Goal: Task Accomplishment & Management: Manage account settings

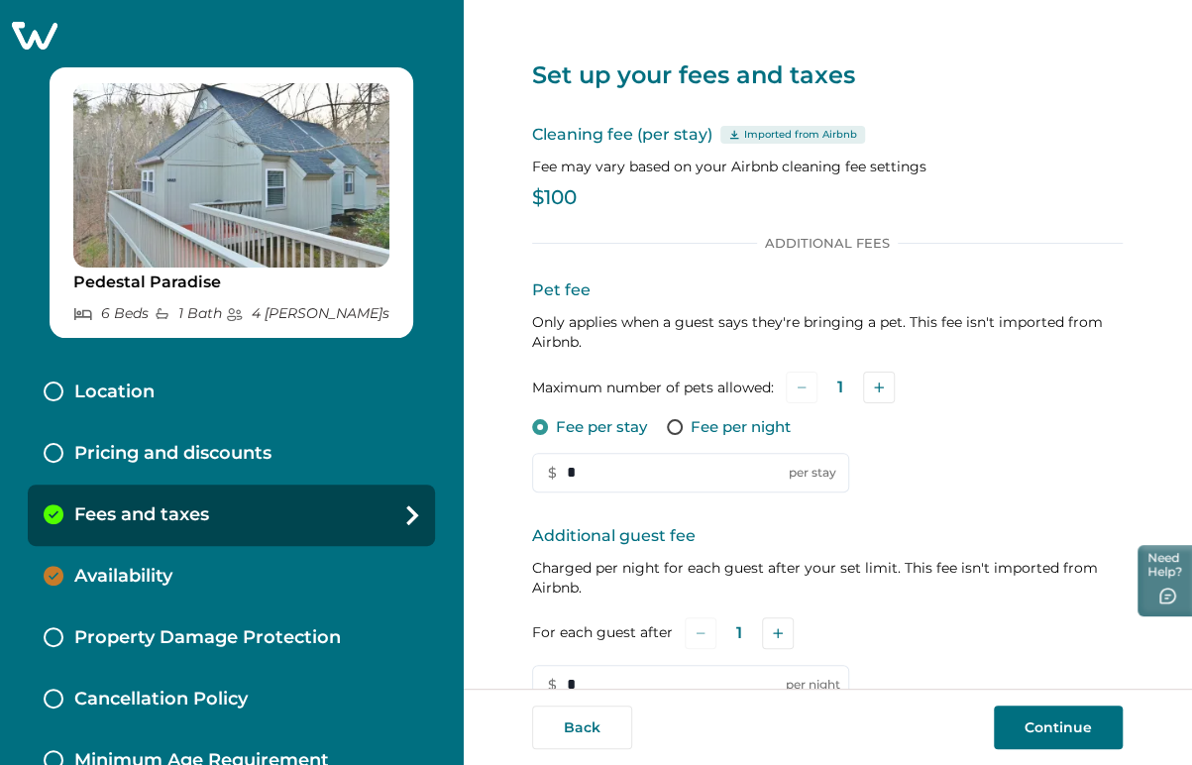
click at [996, 149] on div "Cleaning fee (per stay) Imported from Airbnb Fee may vary based on your Airbnb …" at bounding box center [827, 169] width 591 height 93
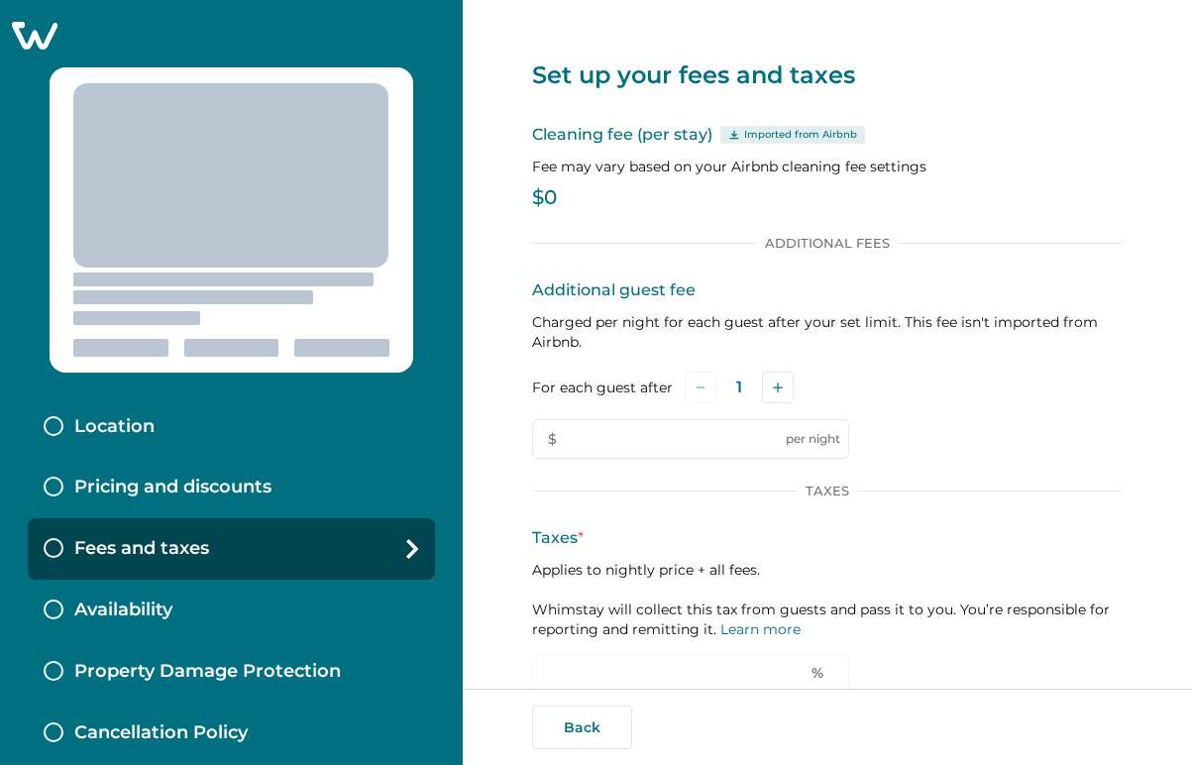
type input "**"
type input "*"
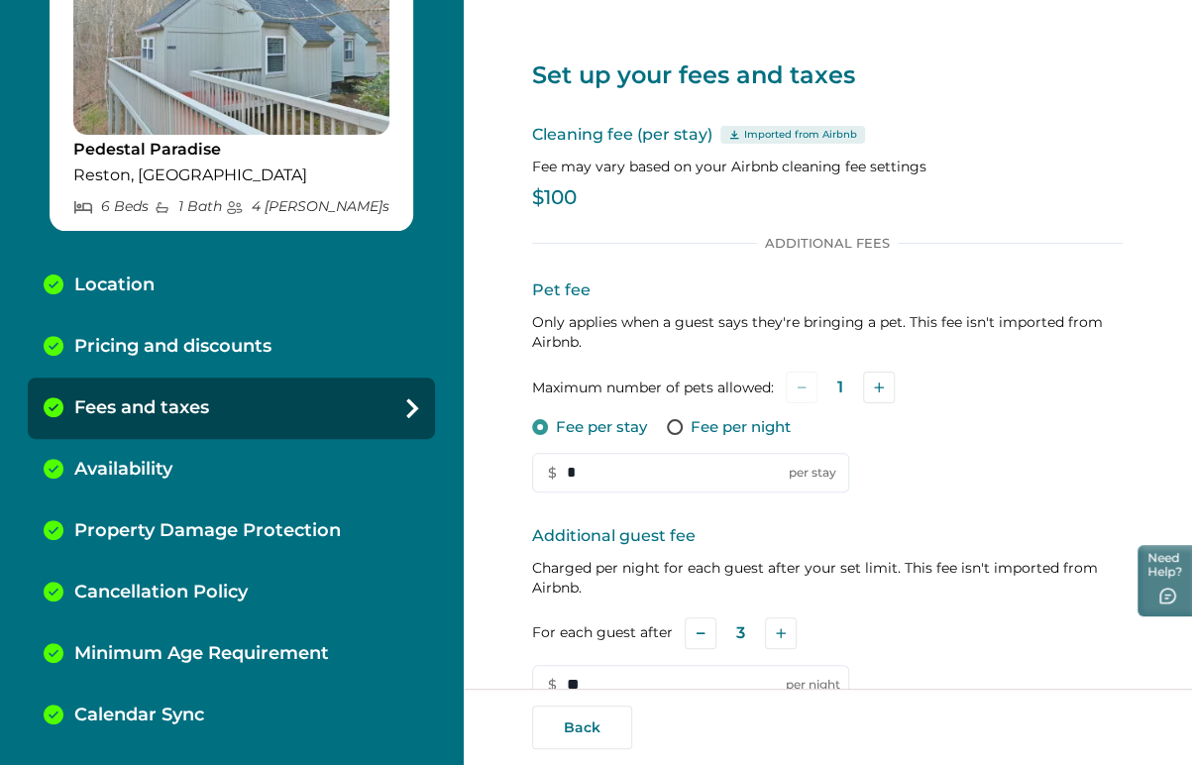
click at [283, 450] on div "Availability" at bounding box center [231, 469] width 407 height 61
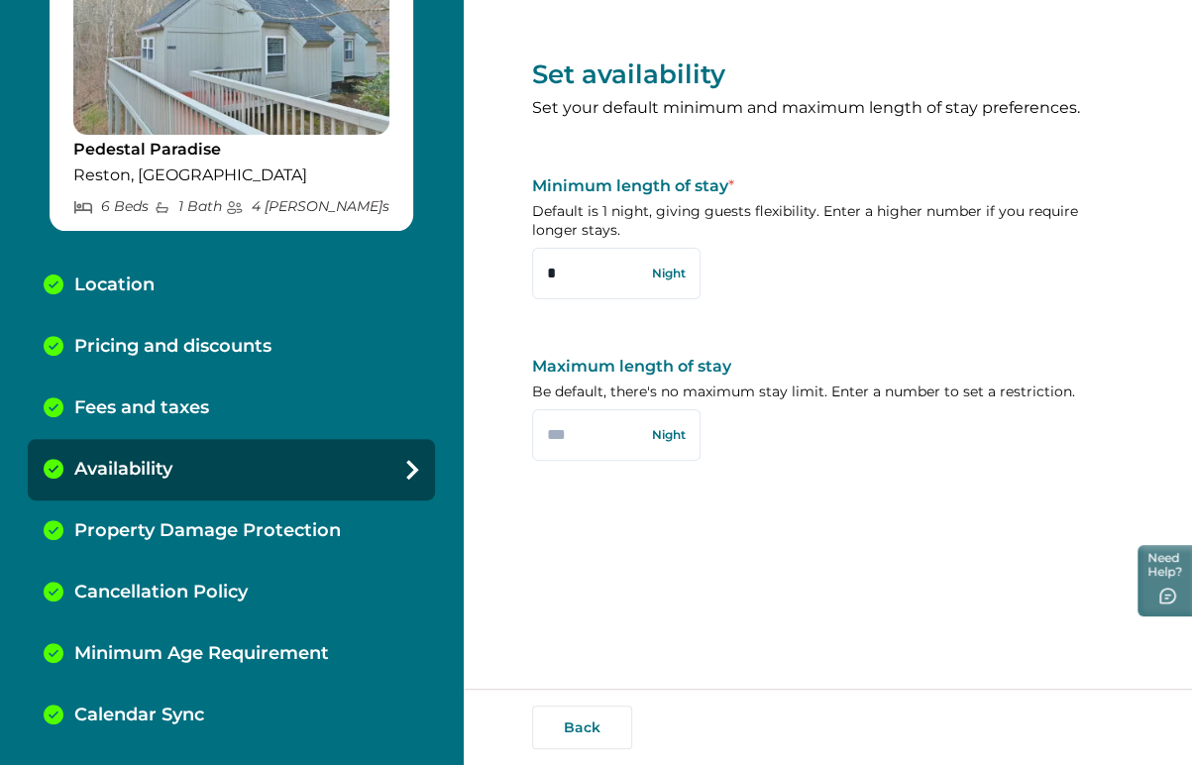
click at [313, 410] on div "Fees and taxes" at bounding box center [231, 408] width 407 height 61
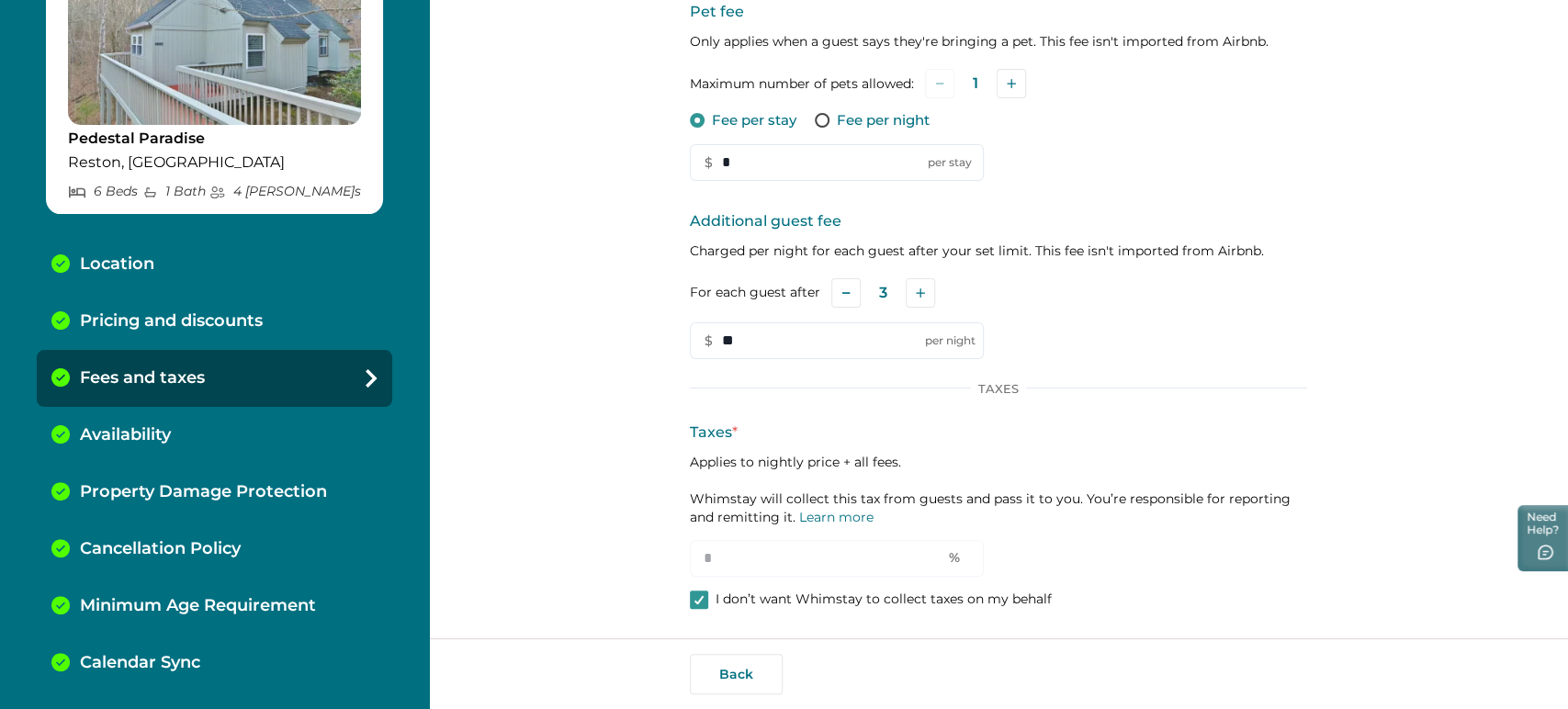
scroll to position [258, 0]
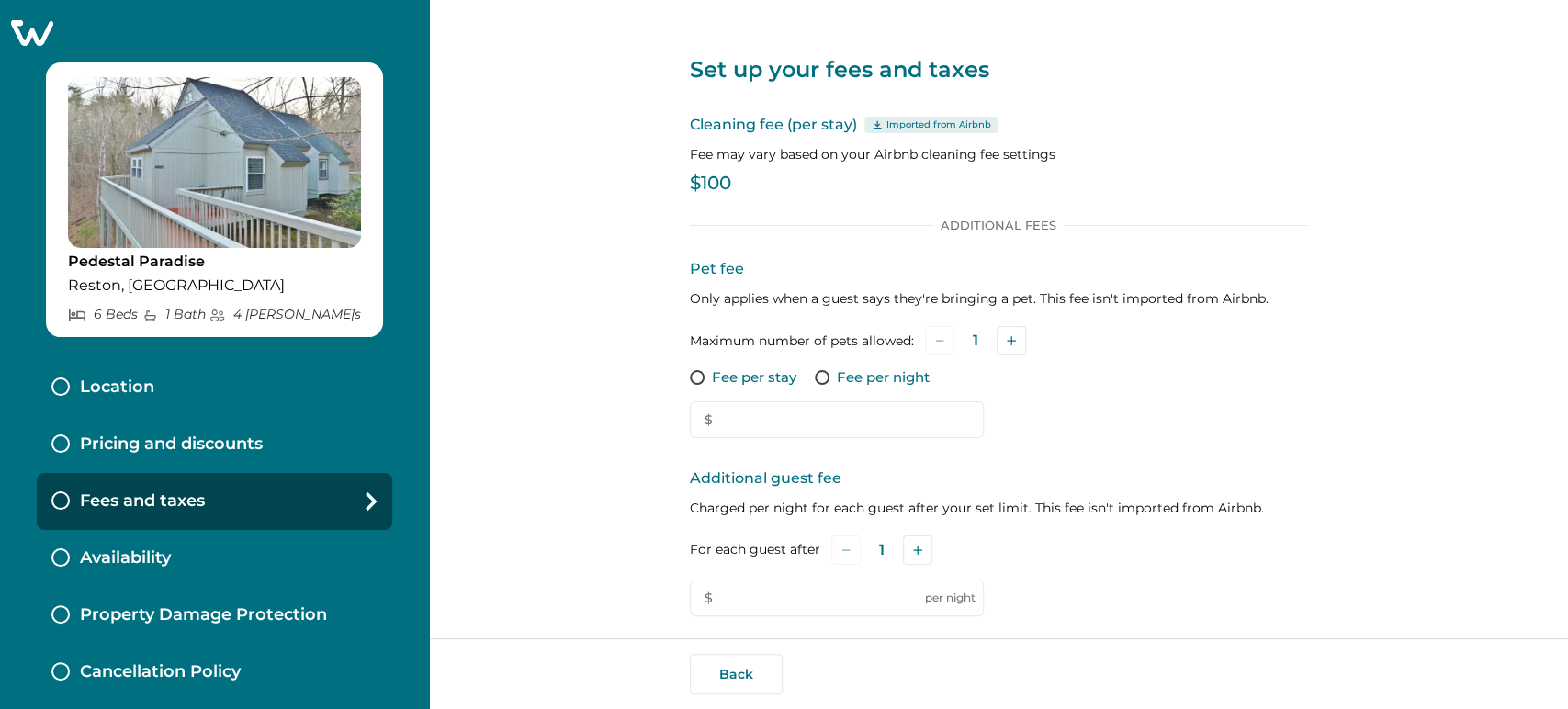
type input "*"
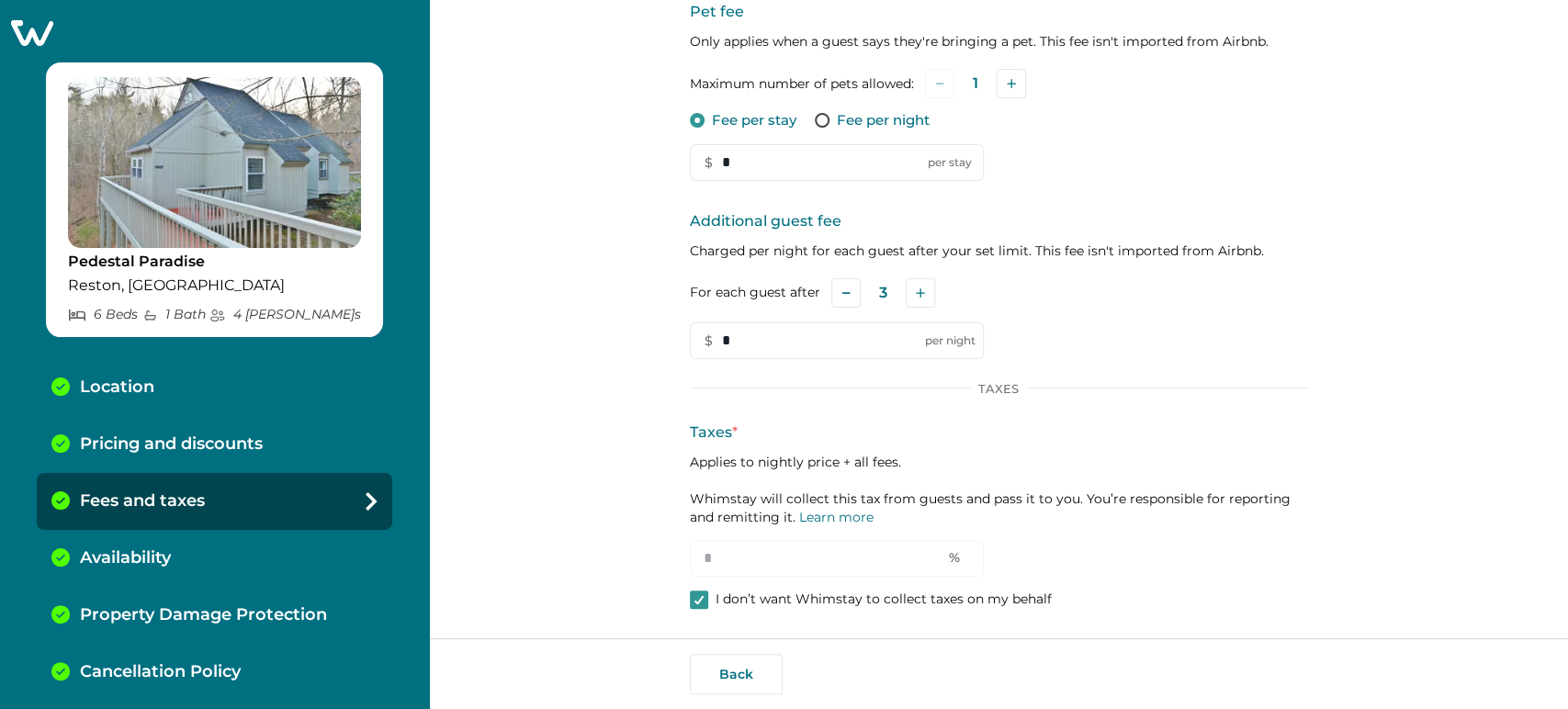
click at [1403, 671] on div "Back" at bounding box center [998, 674] width 1139 height 70
click at [1403, 670] on div "Back" at bounding box center [998, 674] width 1139 height 70
click at [123, 530] on div "Availability" at bounding box center [215, 558] width 356 height 57
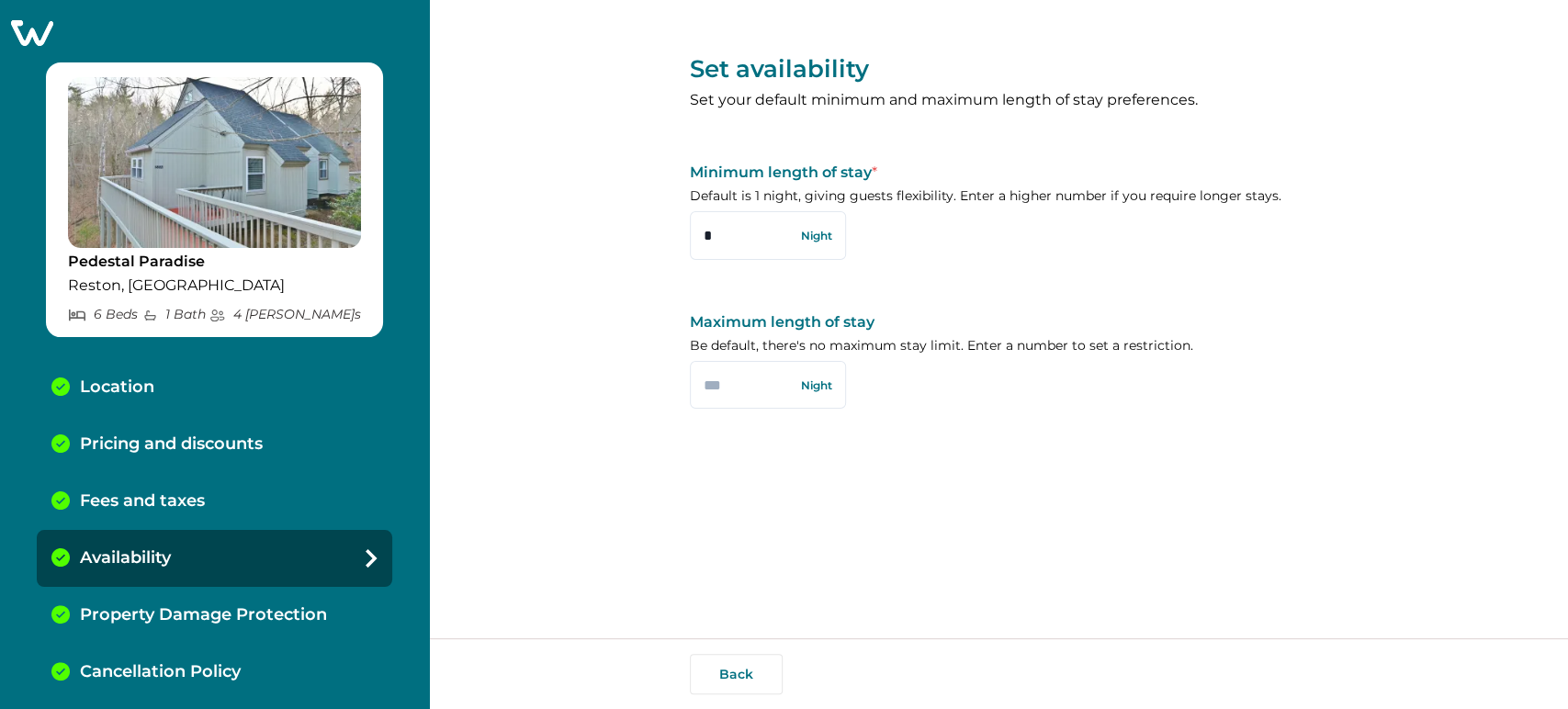
click at [147, 474] on div "Fees and taxes" at bounding box center [215, 500] width 356 height 57
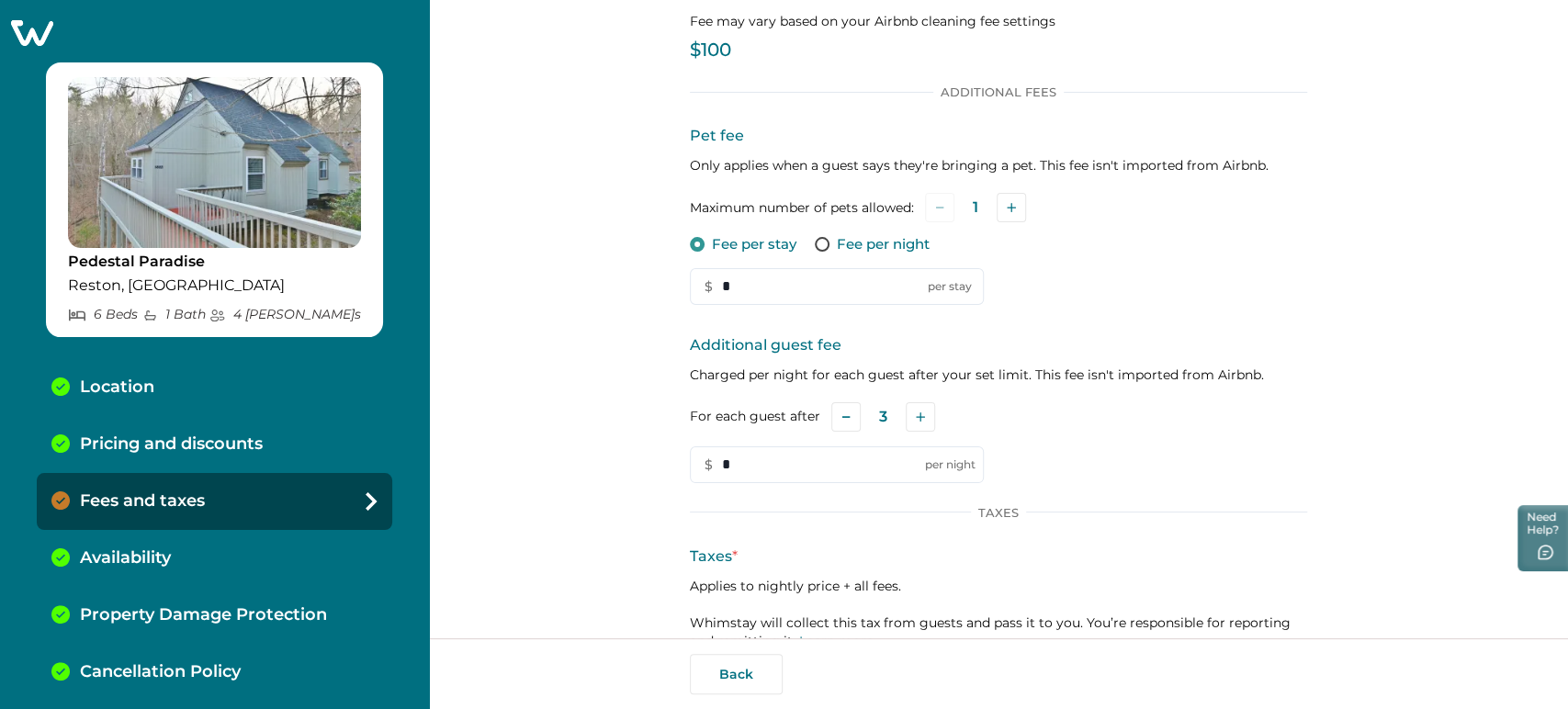
scroll to position [258, 0]
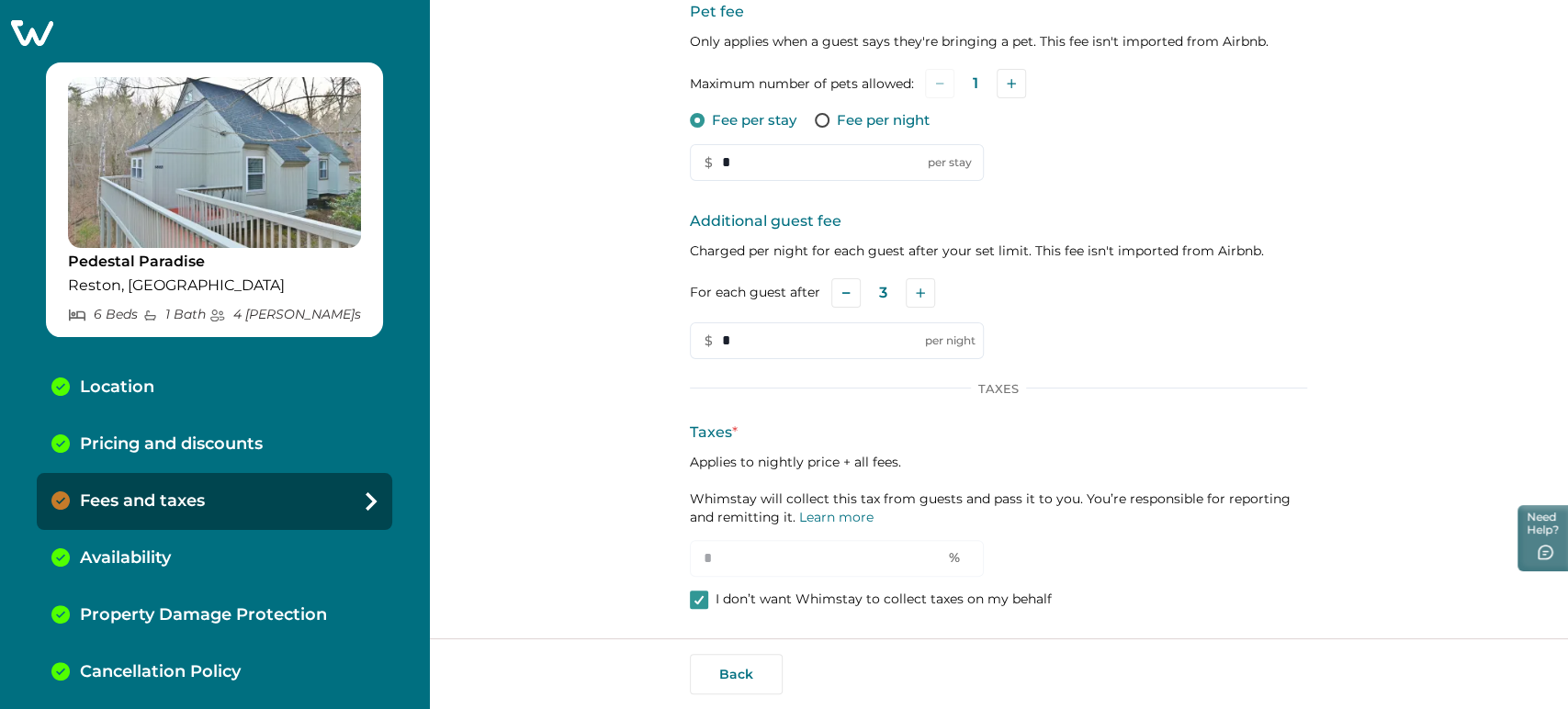
click at [128, 466] on div "Pricing and discounts" at bounding box center [215, 444] width 356 height 57
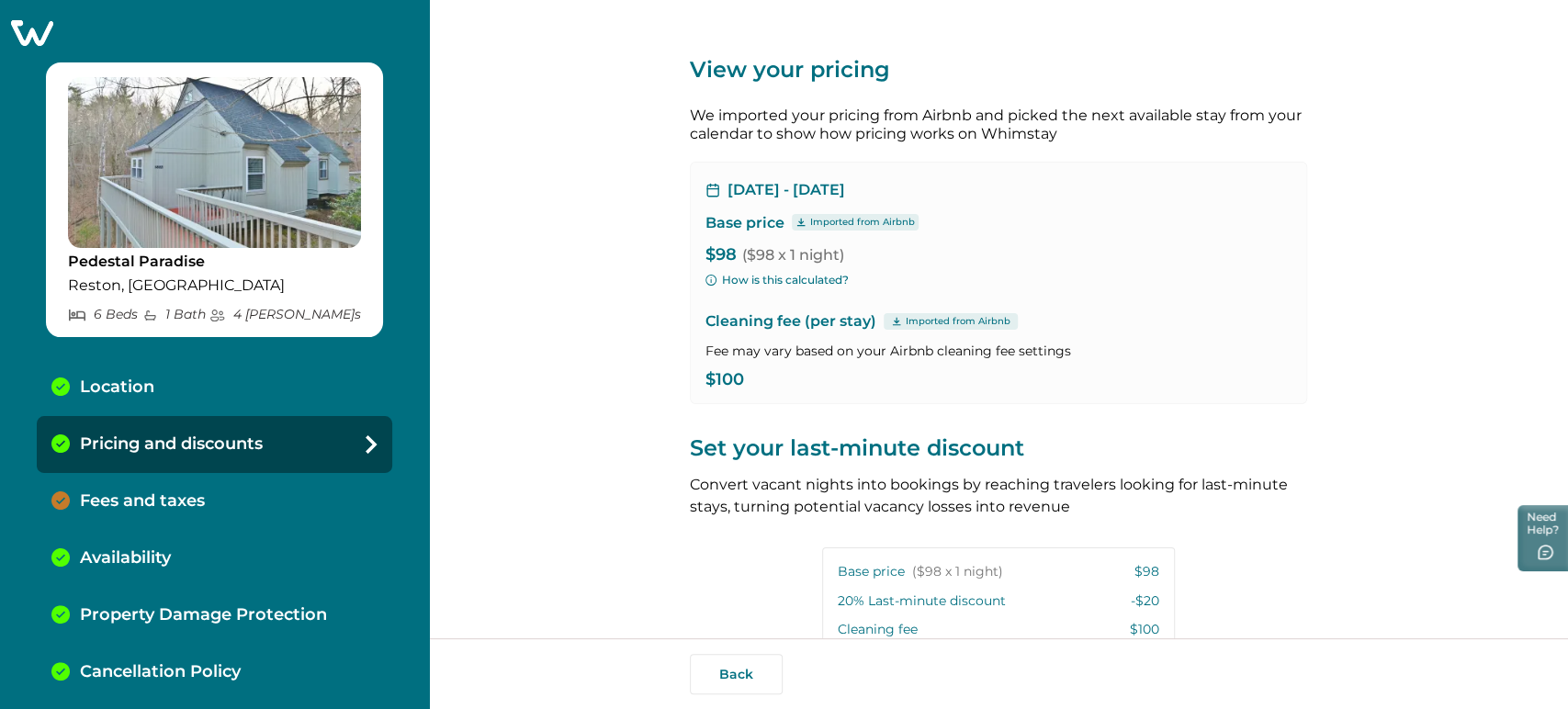
click at [155, 483] on div "Fees and taxes" at bounding box center [215, 500] width 356 height 57
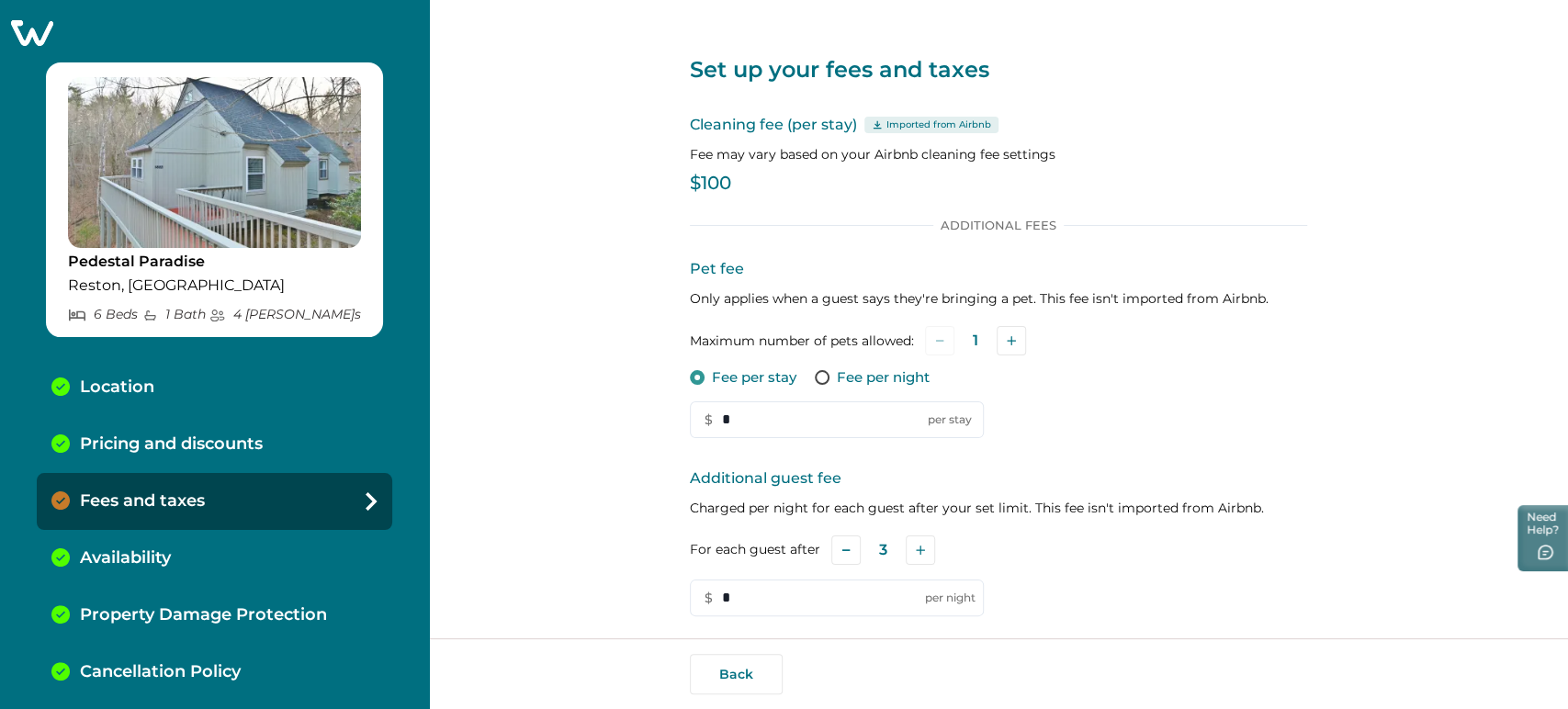
click at [1379, 659] on div "Back" at bounding box center [998, 674] width 1139 height 70
click at [1382, 660] on div "Back" at bounding box center [998, 674] width 1139 height 70
click at [1383, 582] on div "Set up your fees and taxes Cleaning fee (per stay) Imported from Airbnb Fee may…" at bounding box center [998, 319] width 1139 height 639
click at [1377, 673] on div "Back" at bounding box center [998, 674] width 1139 height 70
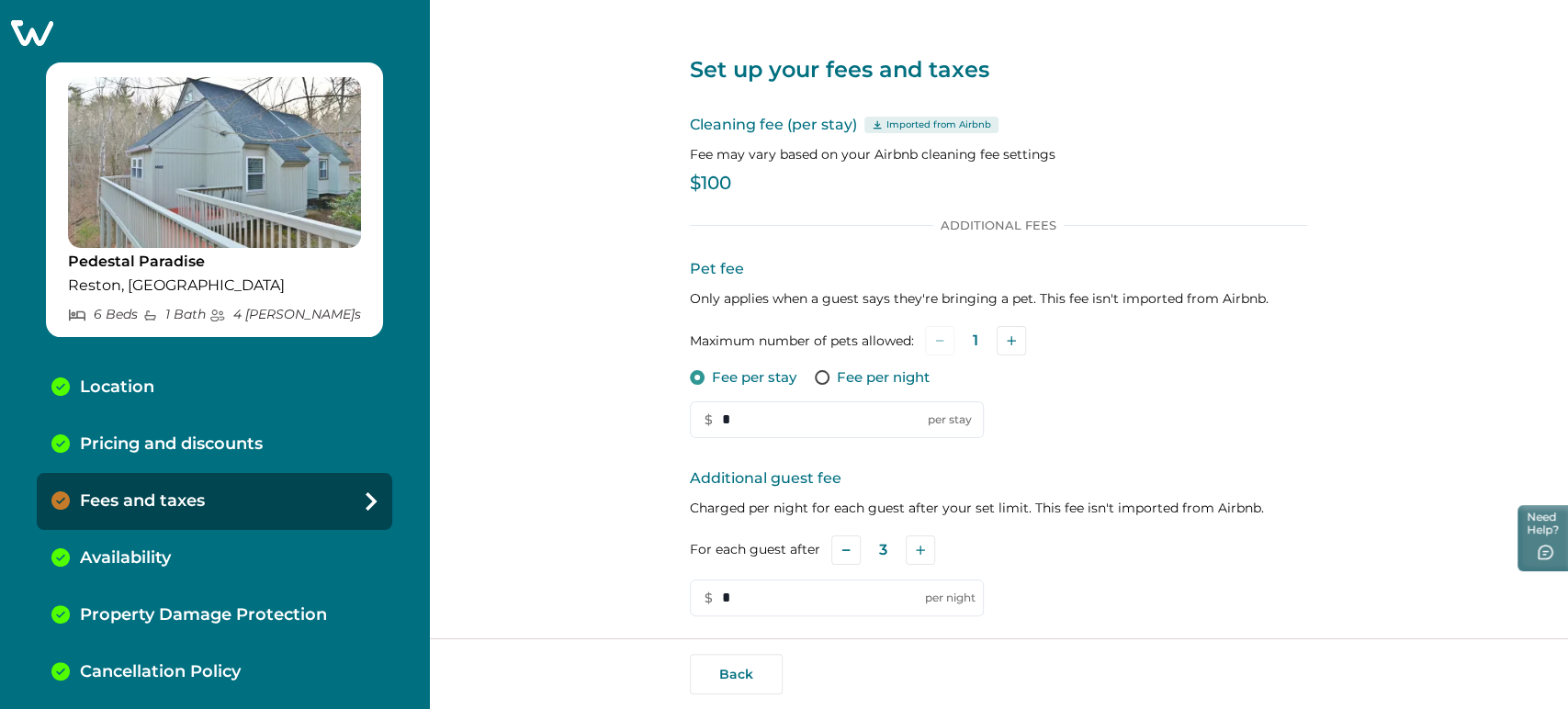
click at [1377, 673] on div "Back" at bounding box center [998, 674] width 1139 height 70
click at [297, 439] on div "Pricing and discounts" at bounding box center [215, 444] width 356 height 57
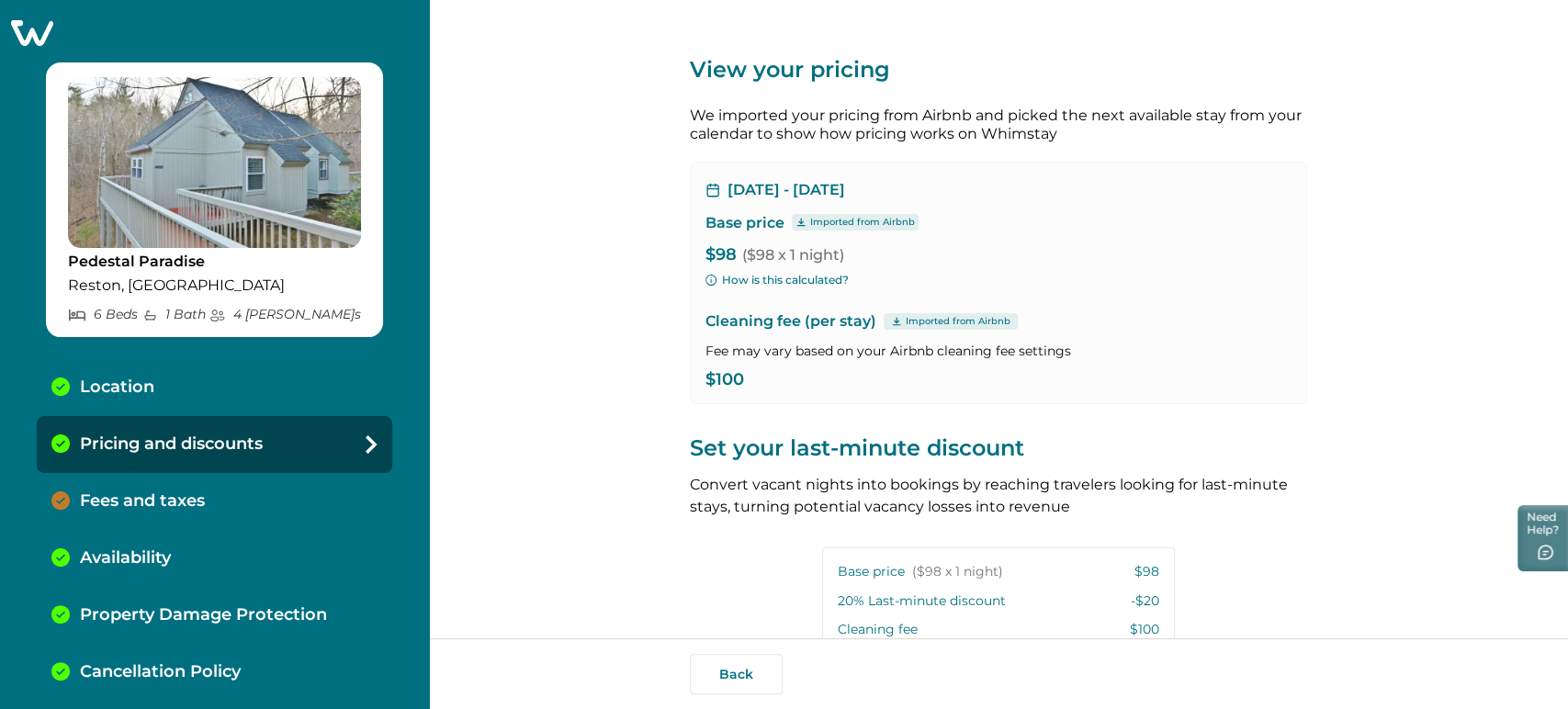
click at [299, 469] on div "Pricing and discounts" at bounding box center [215, 444] width 356 height 57
click at [310, 499] on div "Fees and taxes" at bounding box center [215, 500] width 356 height 57
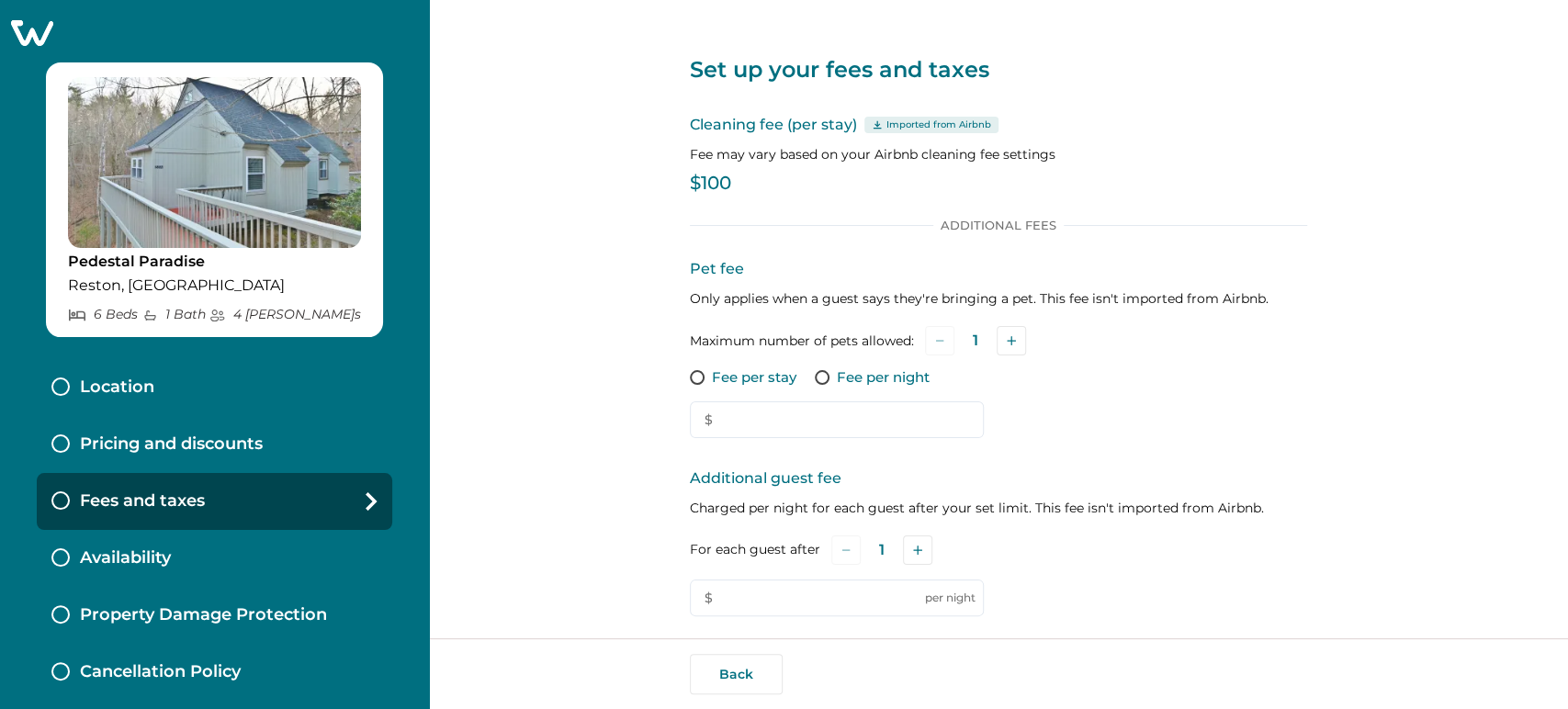
type input "*"
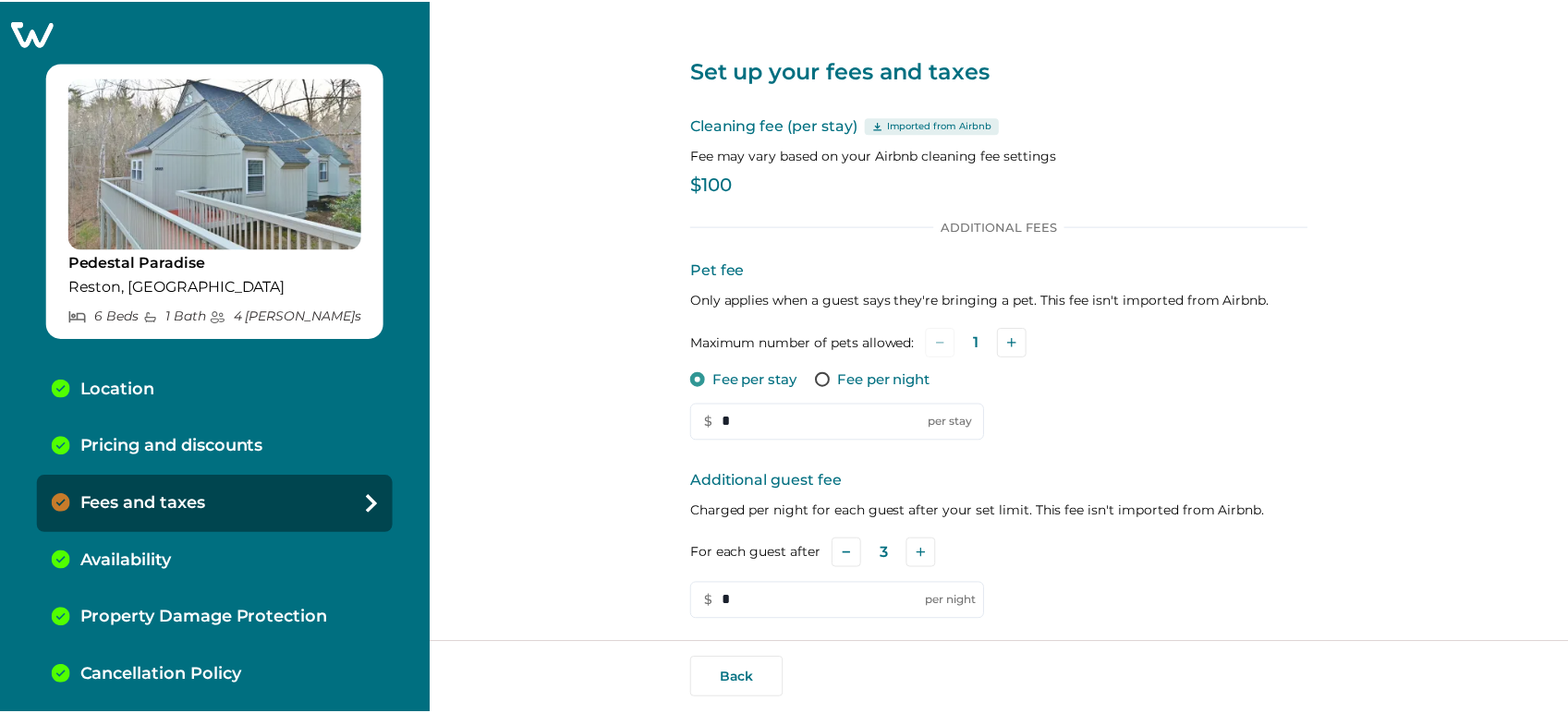
scroll to position [259, 0]
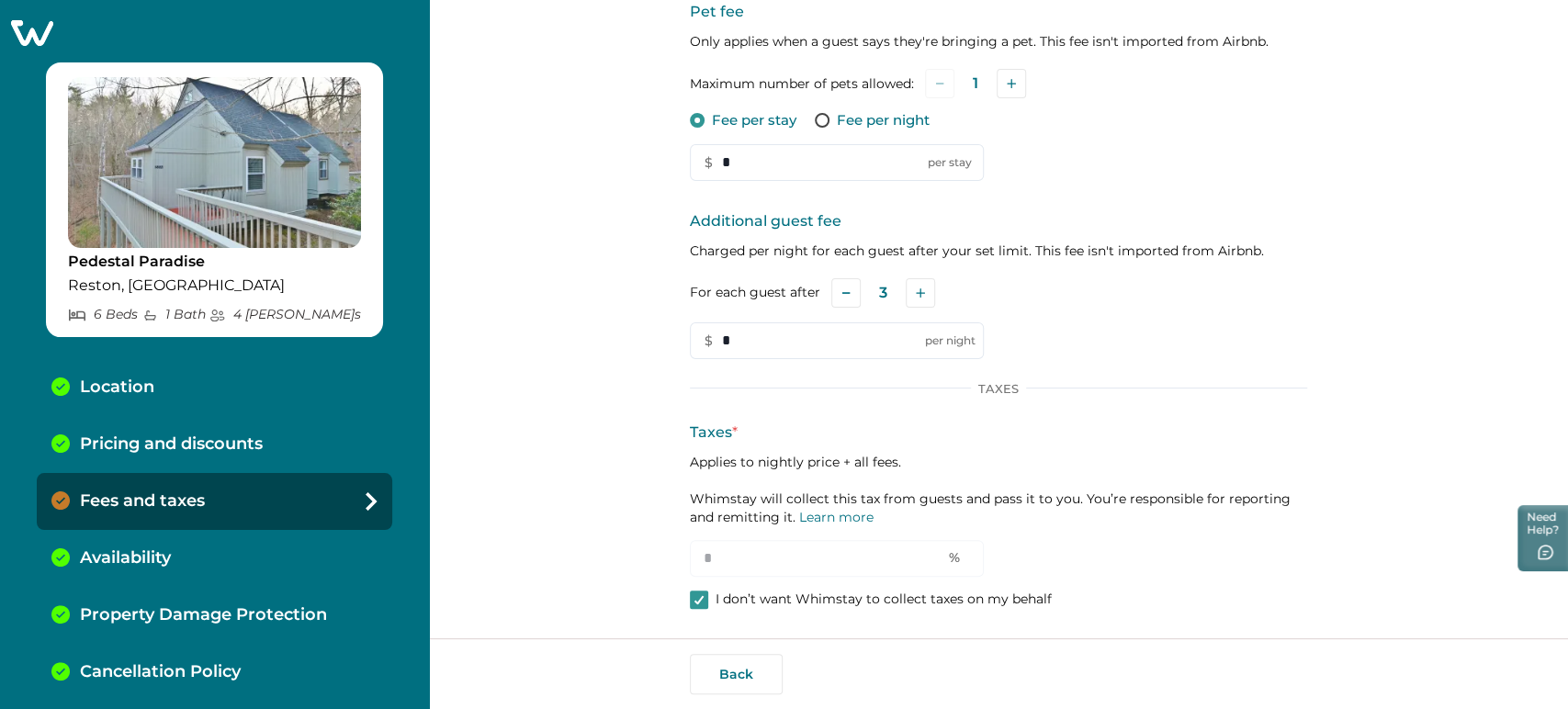
click at [23, 34] on icon at bounding box center [32, 33] width 43 height 26
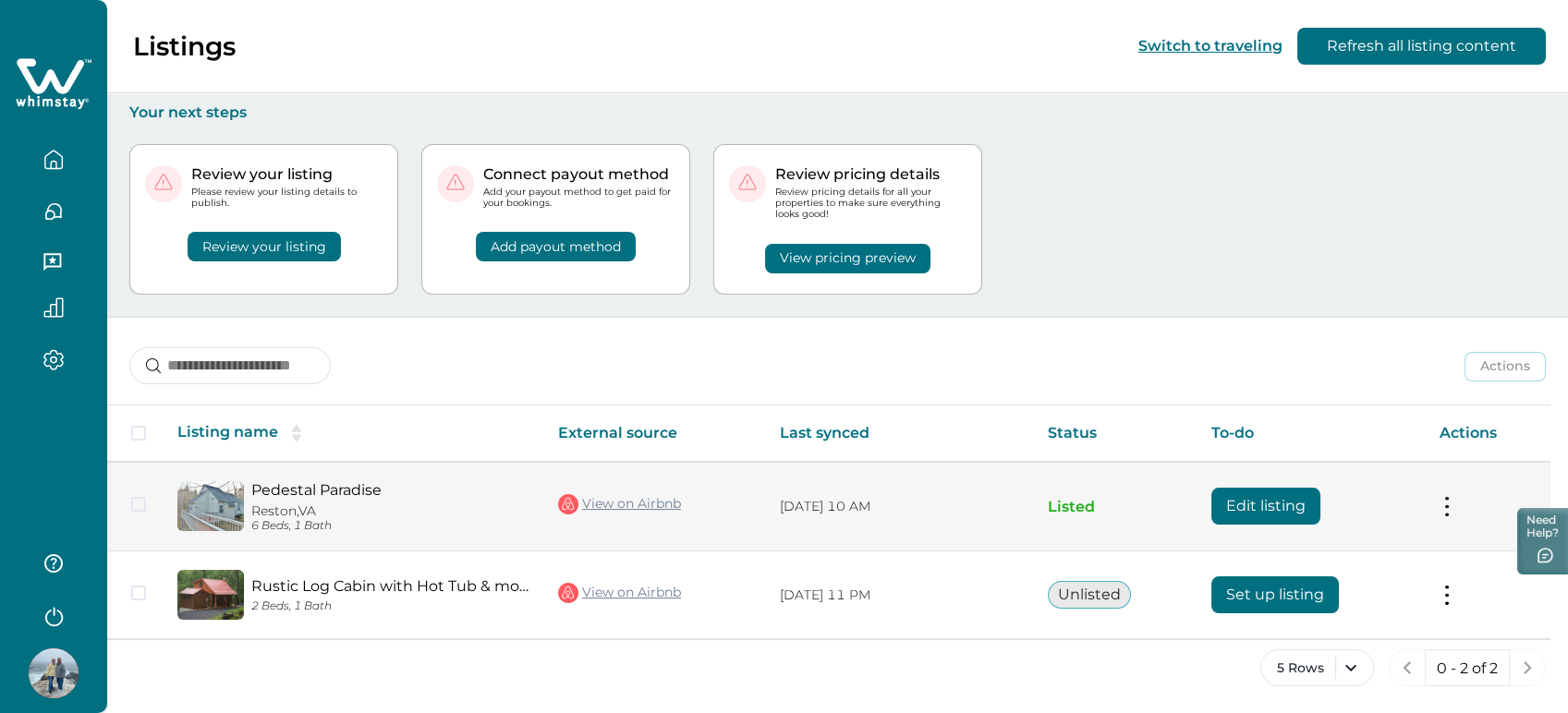
click at [1246, 514] on button "Edit listing" at bounding box center [1265, 506] width 109 height 37
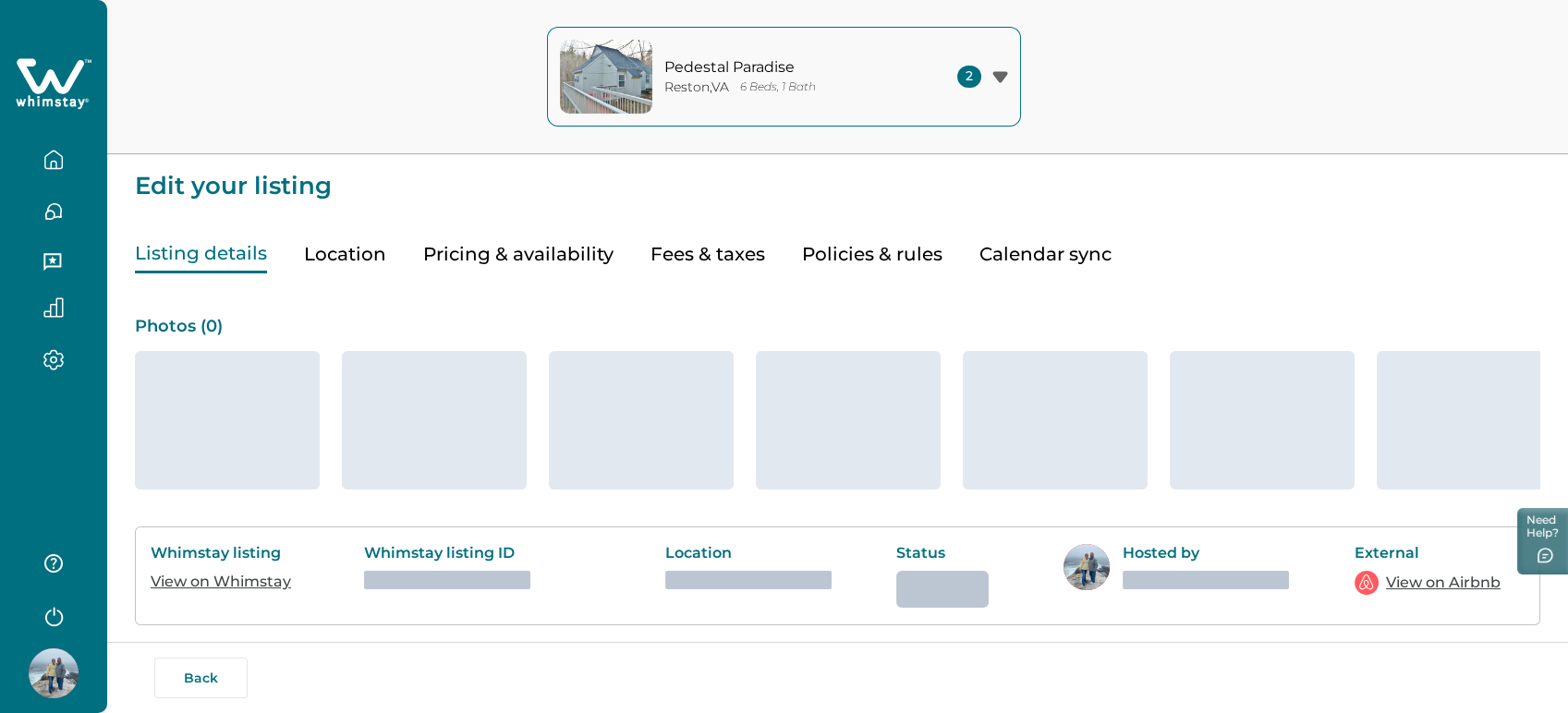
click at [658, 251] on button "Fees & taxes" at bounding box center [708, 254] width 115 height 38
click at [689, 262] on button "Fees & taxes" at bounding box center [708, 254] width 115 height 38
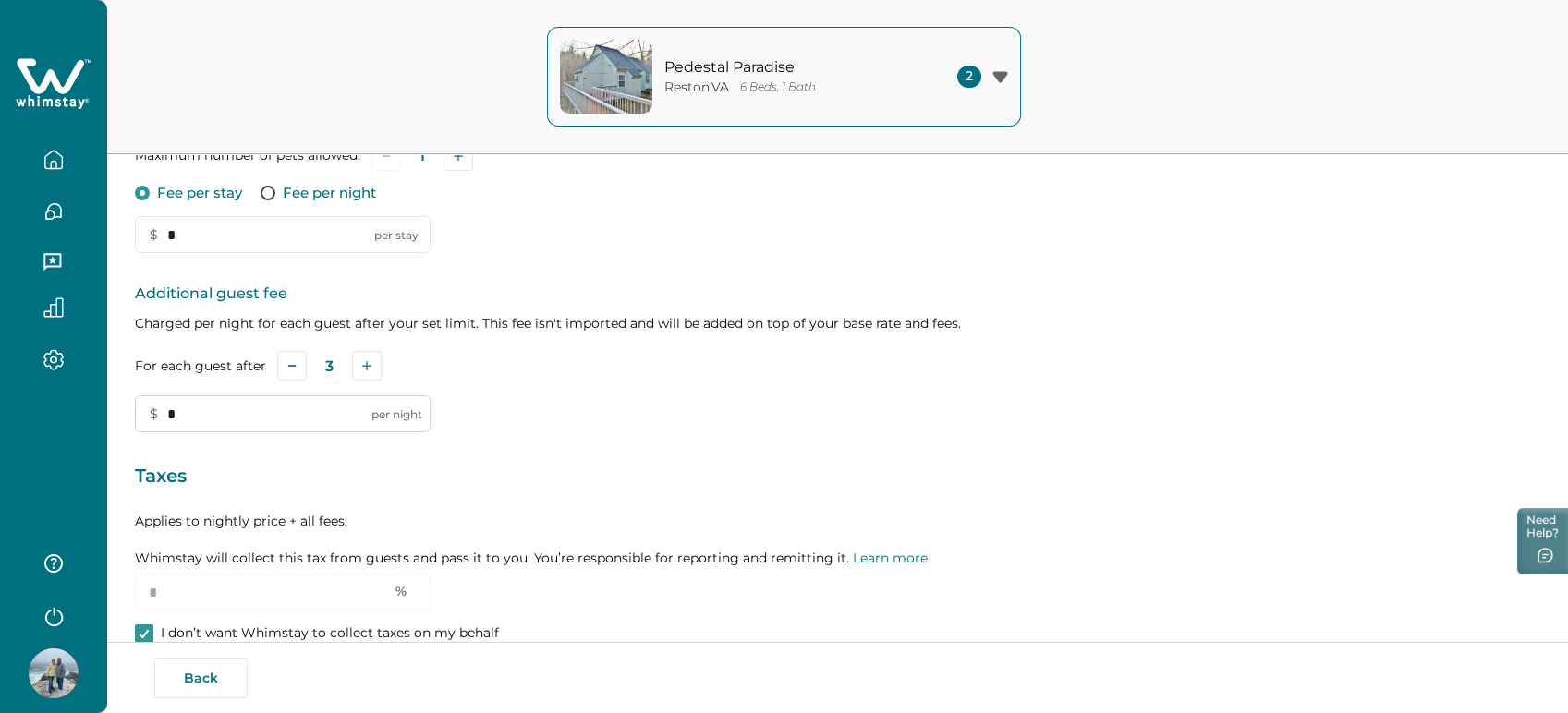
scroll to position [537, 0]
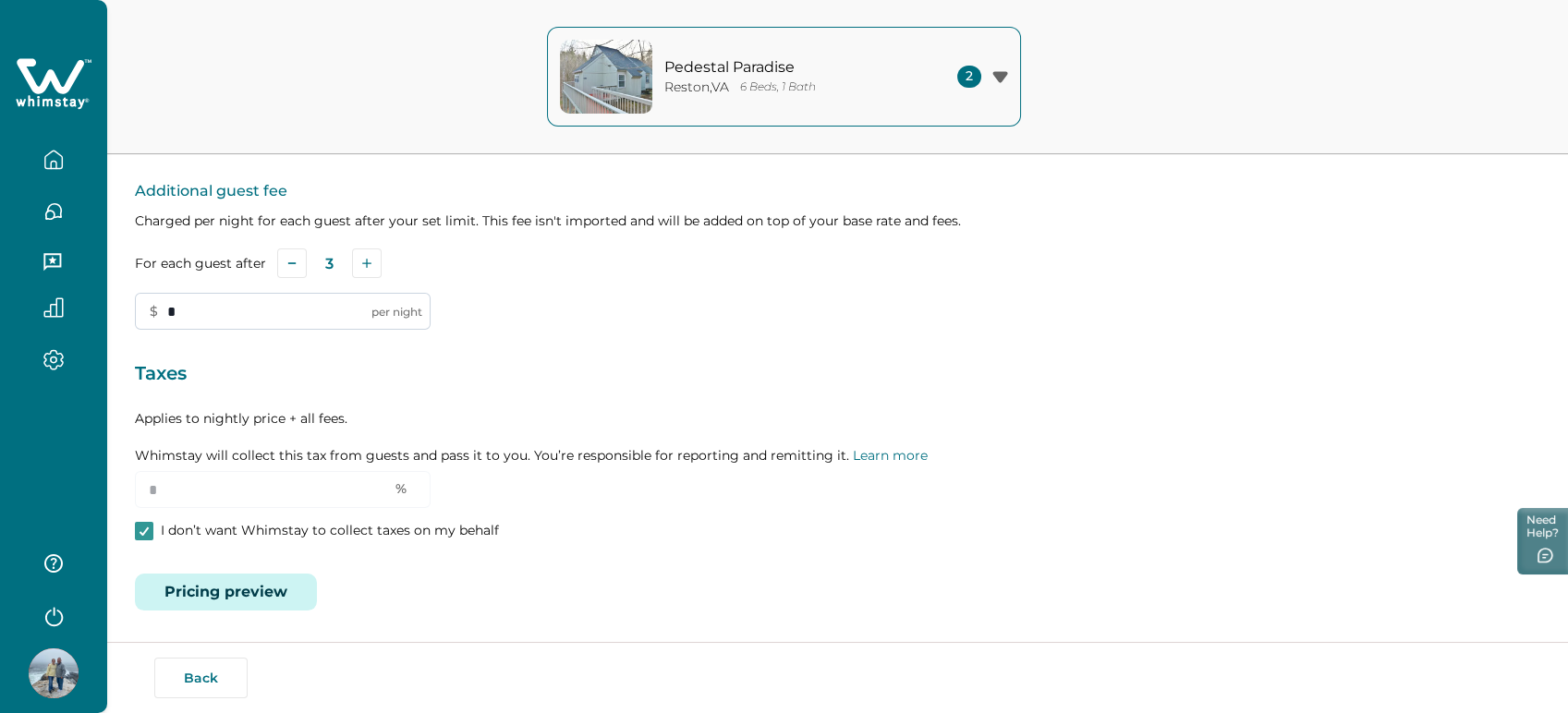
click at [261, 317] on input "*" at bounding box center [282, 311] width 296 height 37
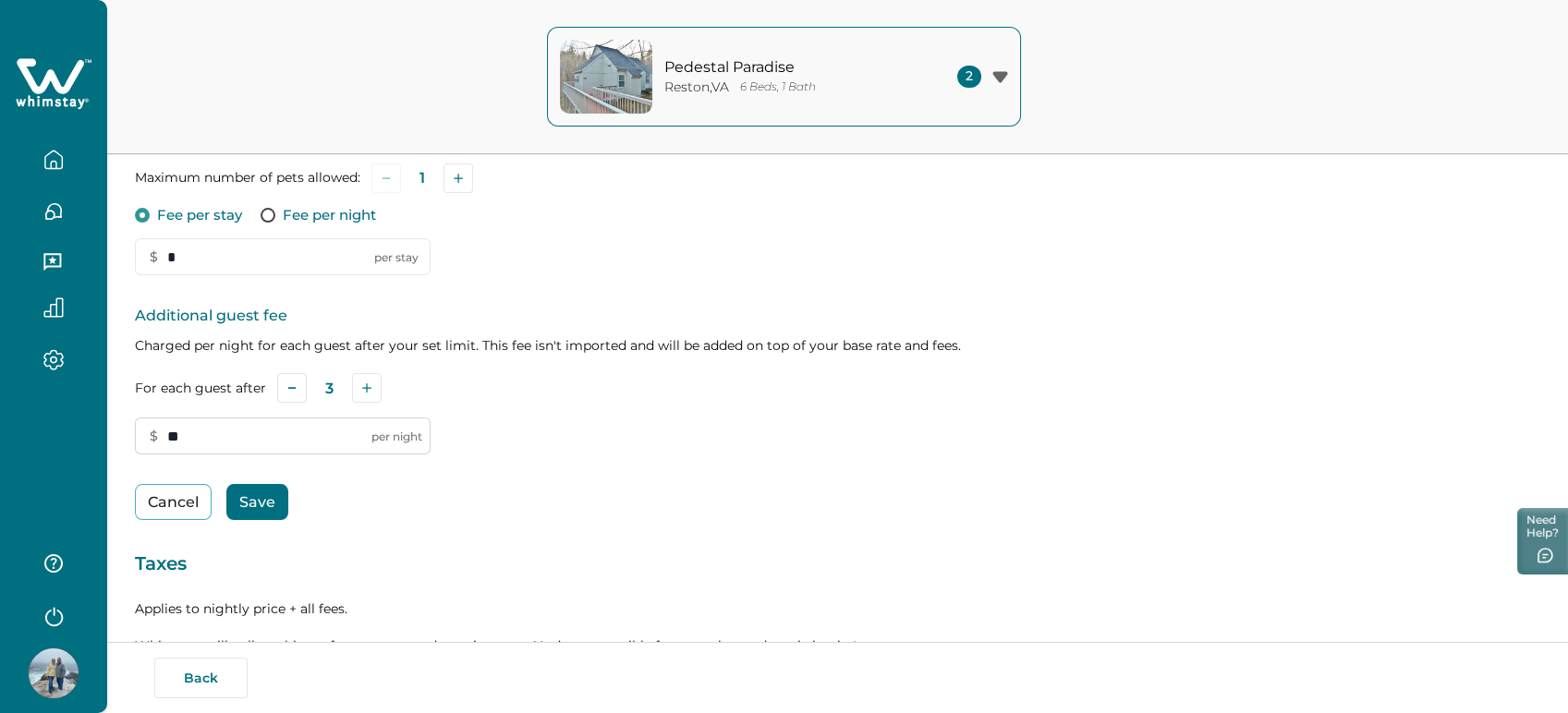
scroll to position [602, 0]
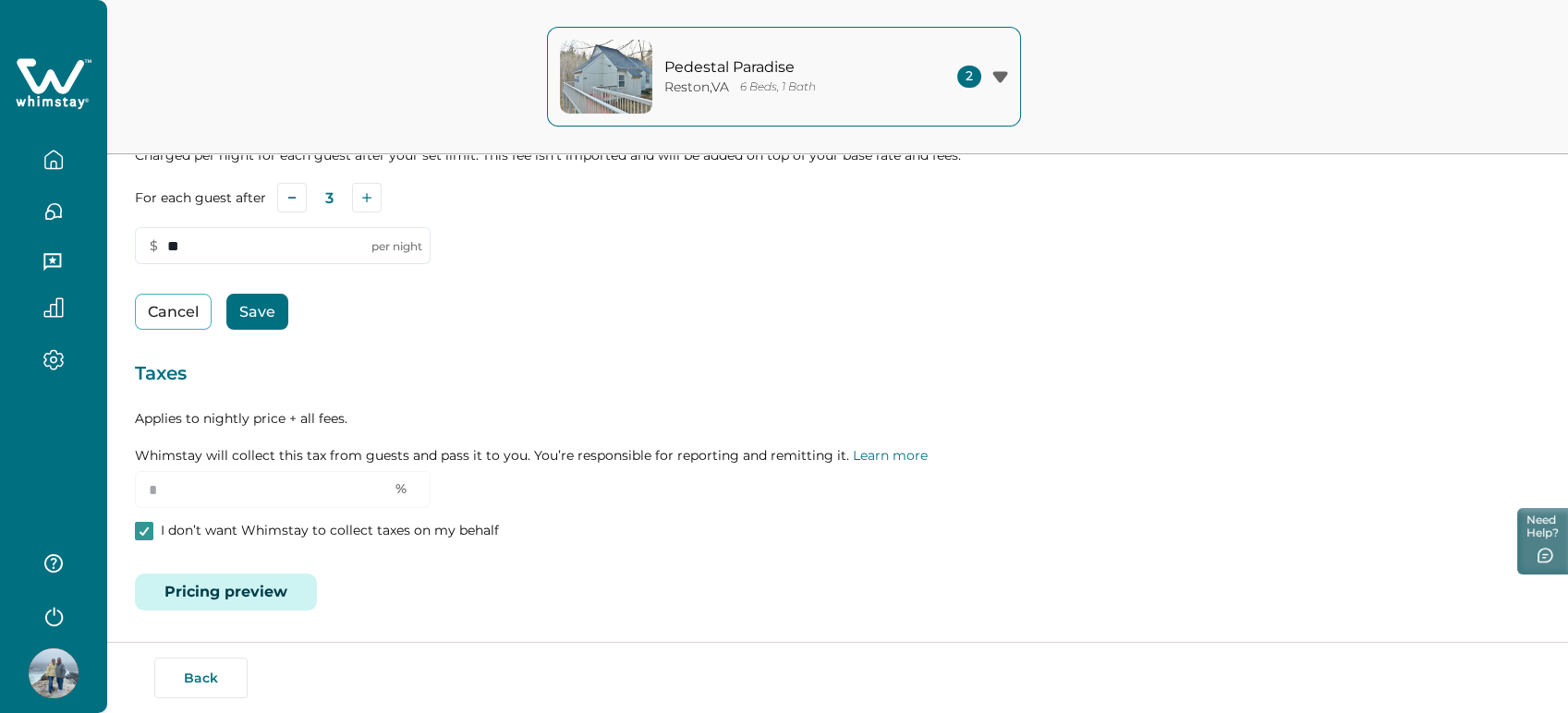
type input "**"
click at [260, 317] on button "Save" at bounding box center [257, 311] width 62 height 36
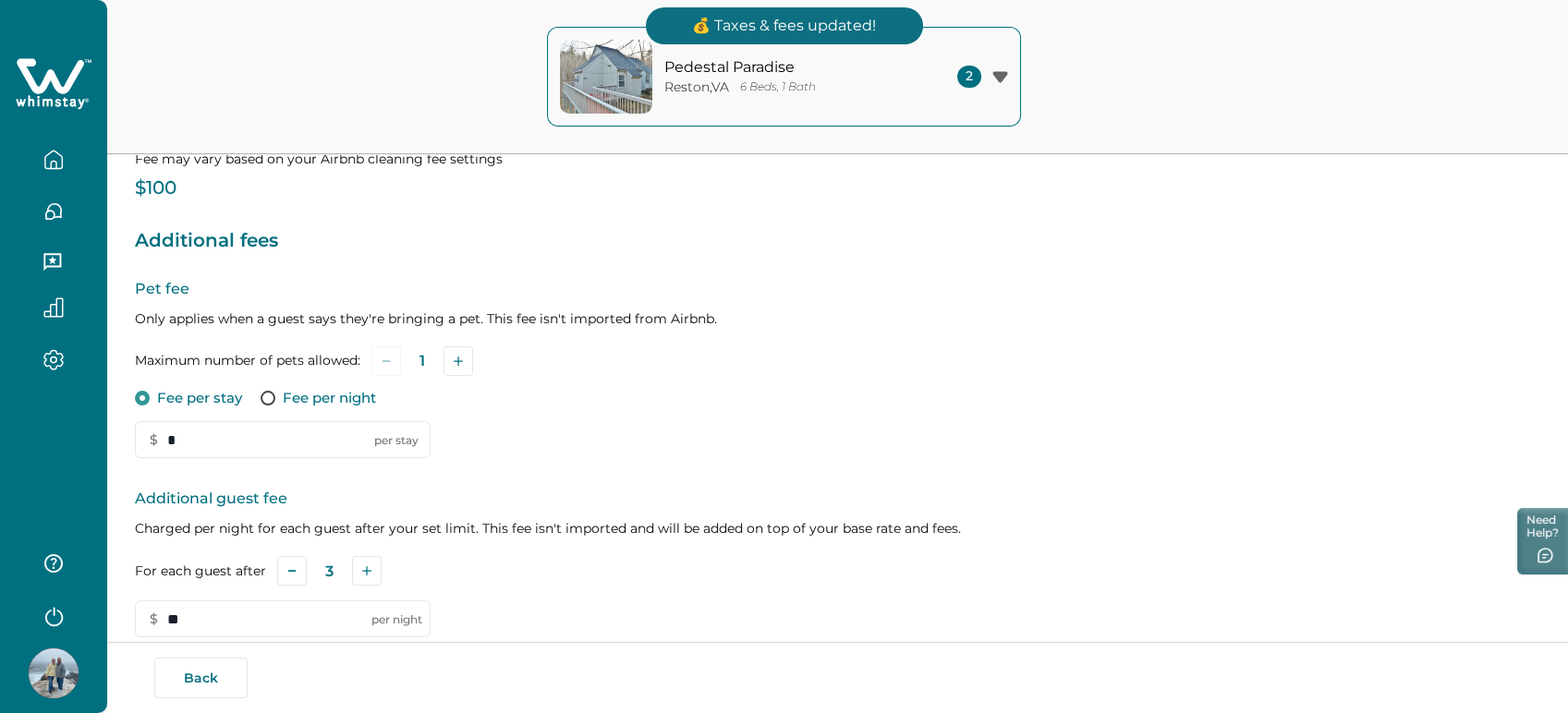
scroll to position [229, 0]
click at [51, 164] on icon "button" at bounding box center [54, 164] width 6 height 7
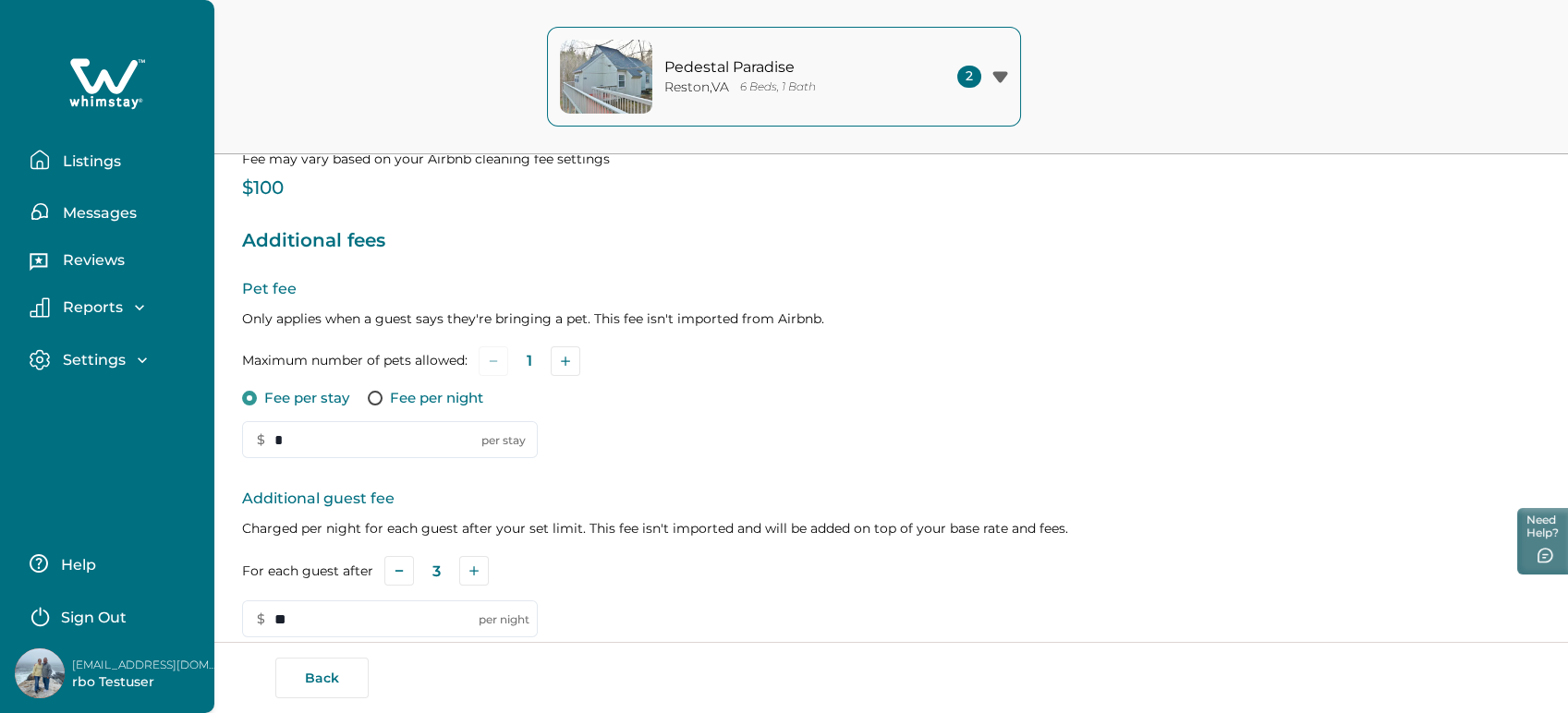
click at [116, 165] on p "Listings" at bounding box center [89, 162] width 63 height 19
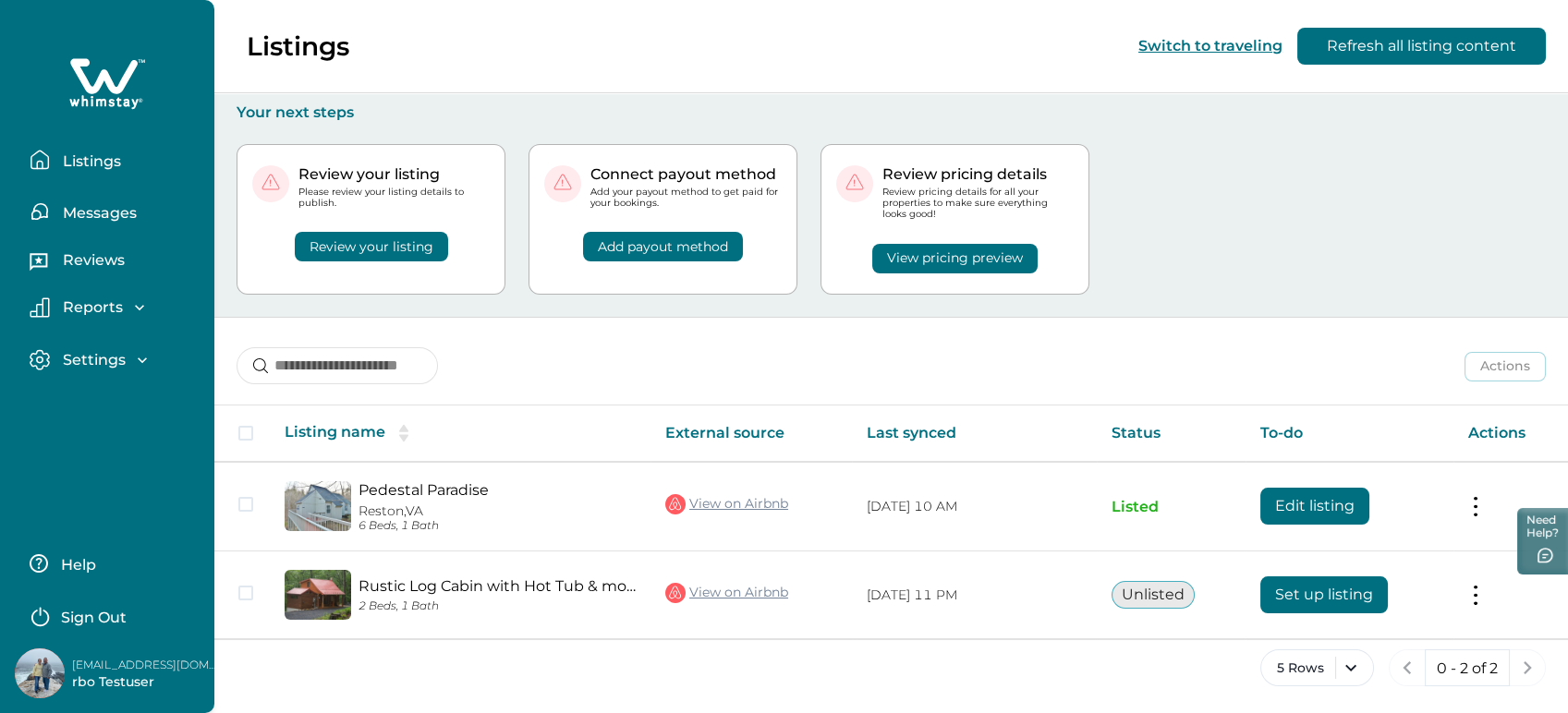
click at [616, 117] on p "Your next steps" at bounding box center [891, 113] width 1309 height 19
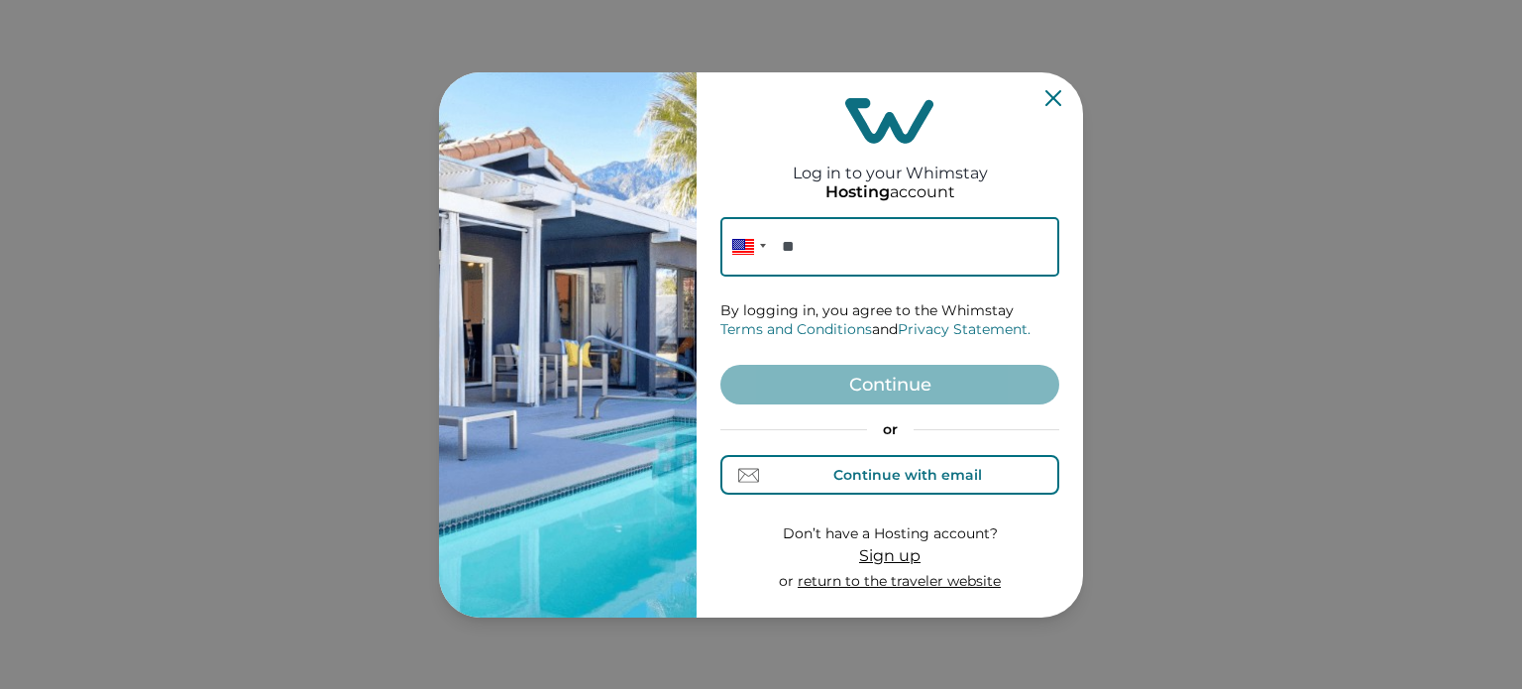
click at [910, 465] on div "Continue with email" at bounding box center [890, 475] width 183 height 21
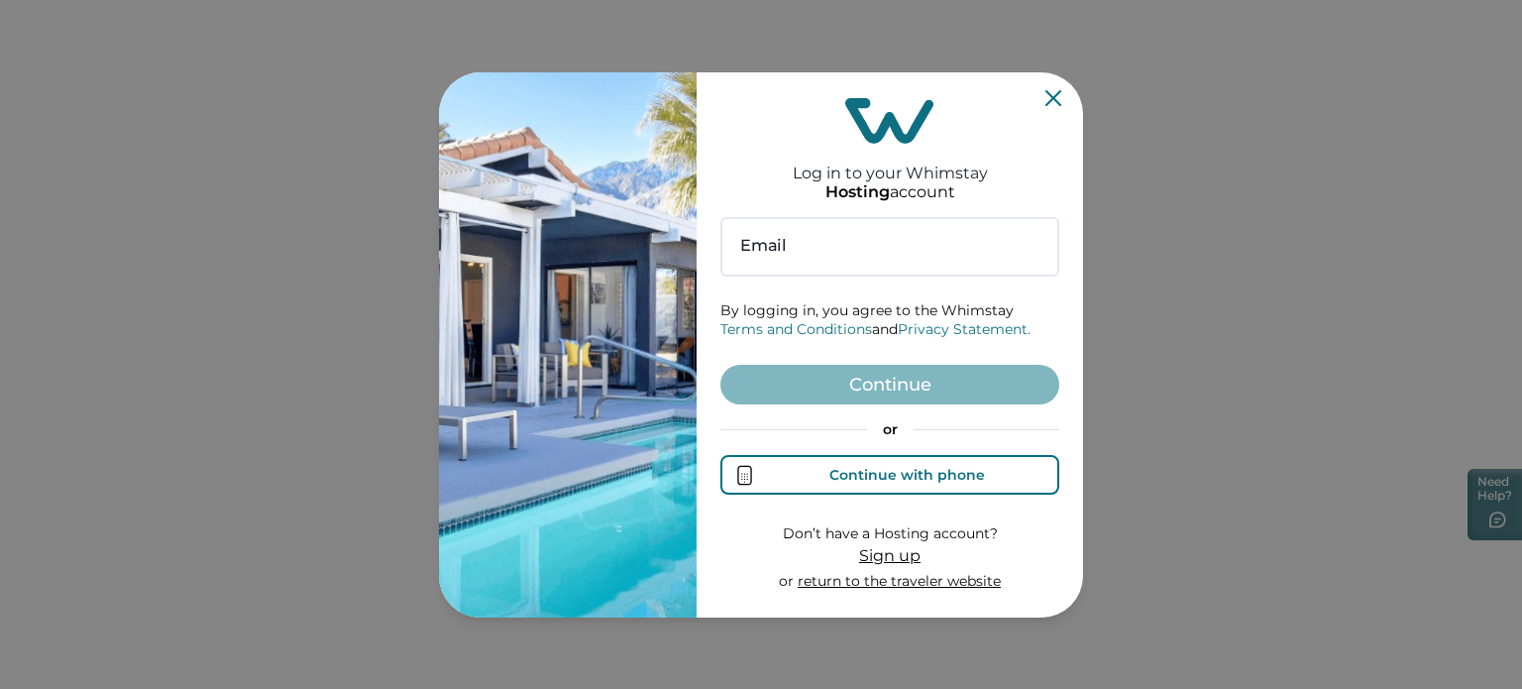
click at [930, 459] on button "Continue with phone" at bounding box center [890, 475] width 339 height 40
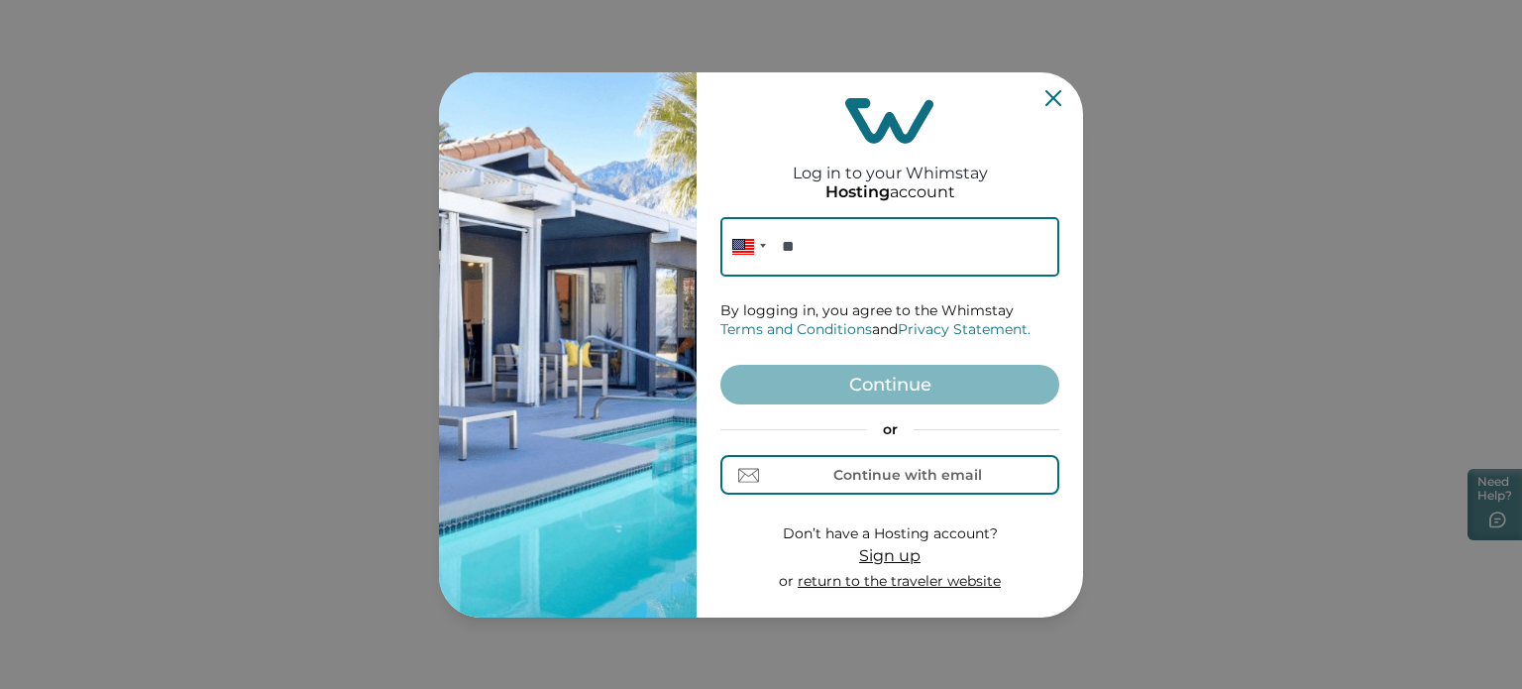
click at [885, 276] on input "**" at bounding box center [890, 246] width 339 height 59
click at [883, 251] on input "**" at bounding box center [890, 246] width 339 height 59
paste input "**********"
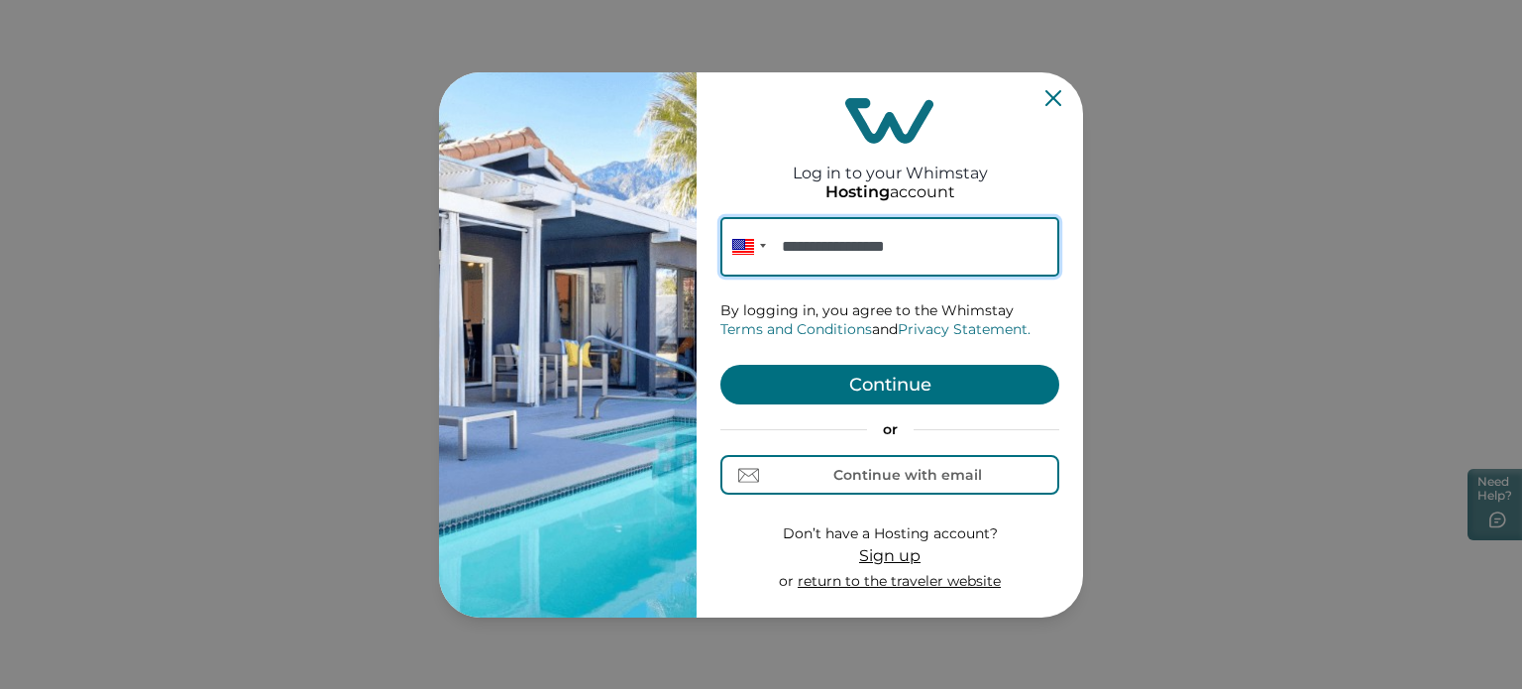
type input "**********"
click at [892, 392] on button "Continue" at bounding box center [890, 385] width 339 height 40
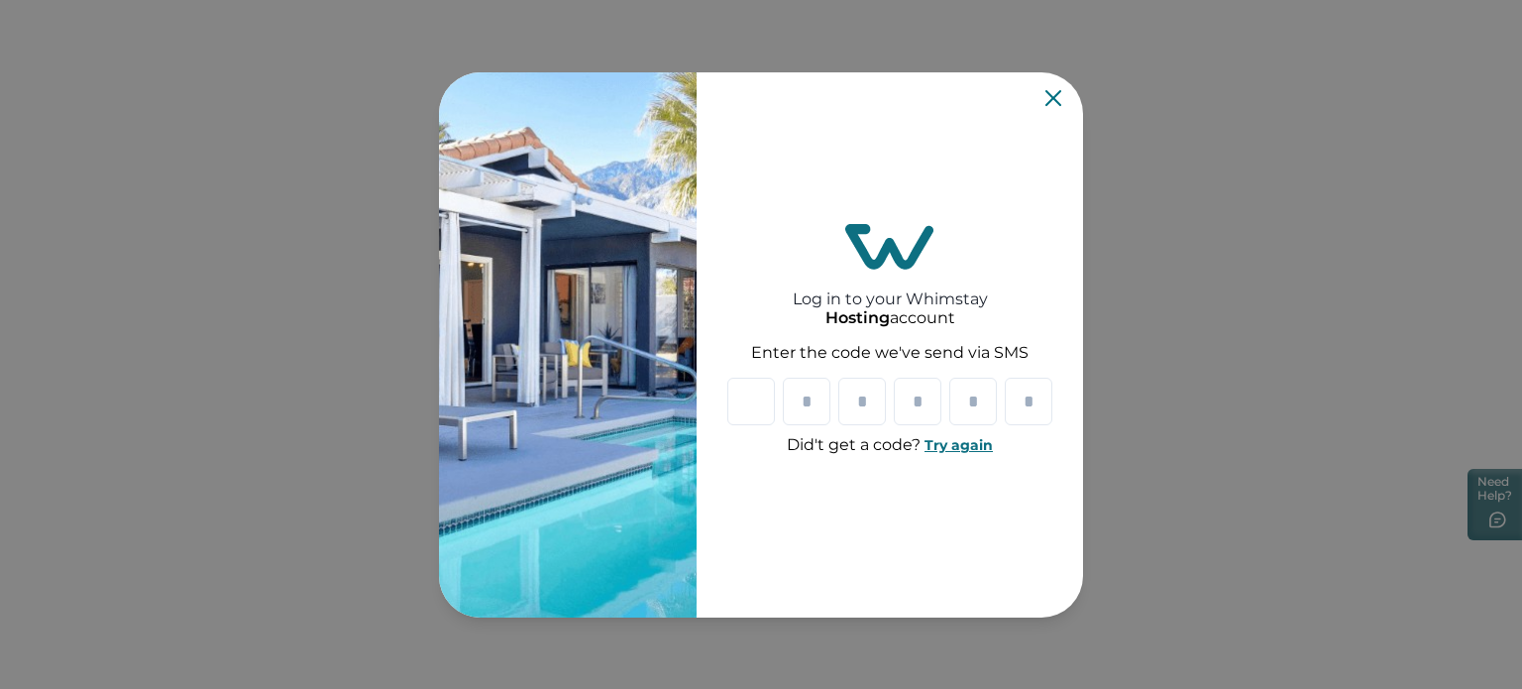
paste input "*"
type input "*"
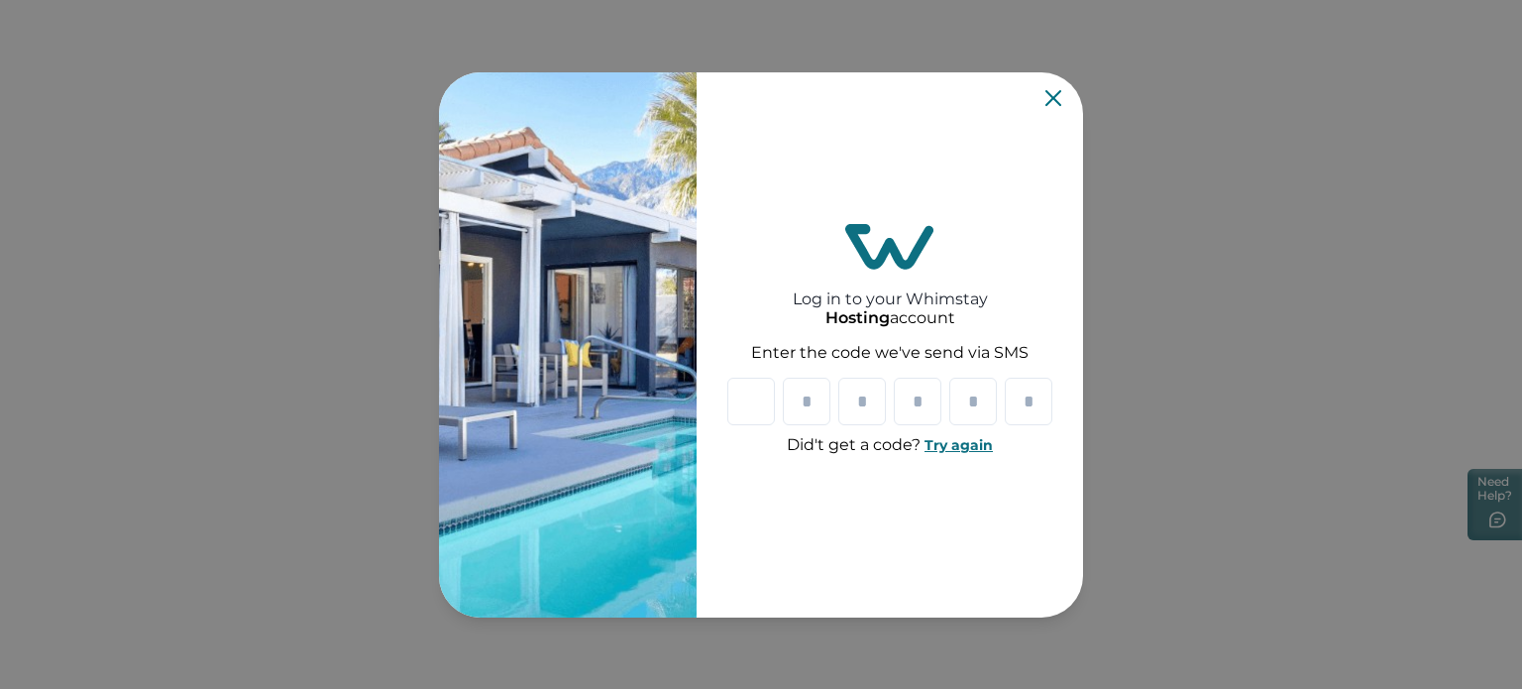
type input "*"
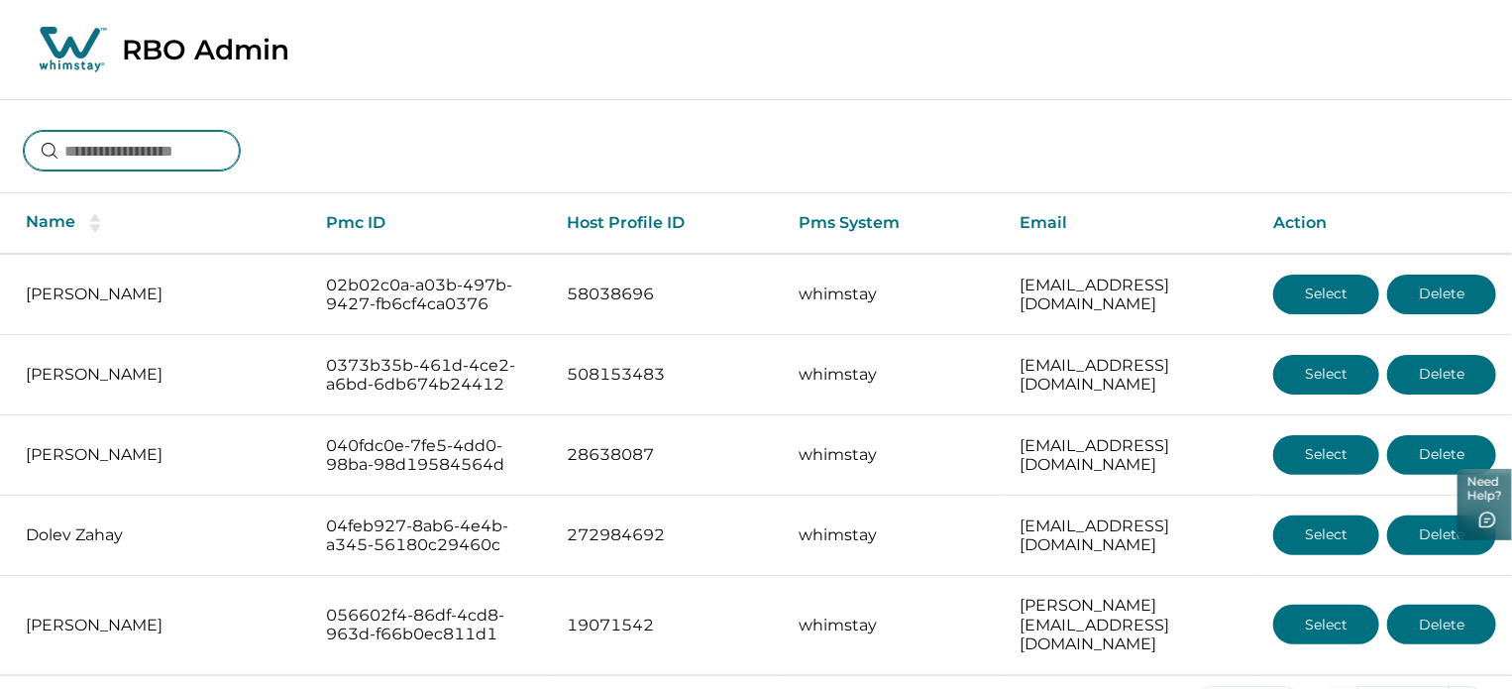
click at [135, 158] on input at bounding box center [132, 151] width 216 height 40
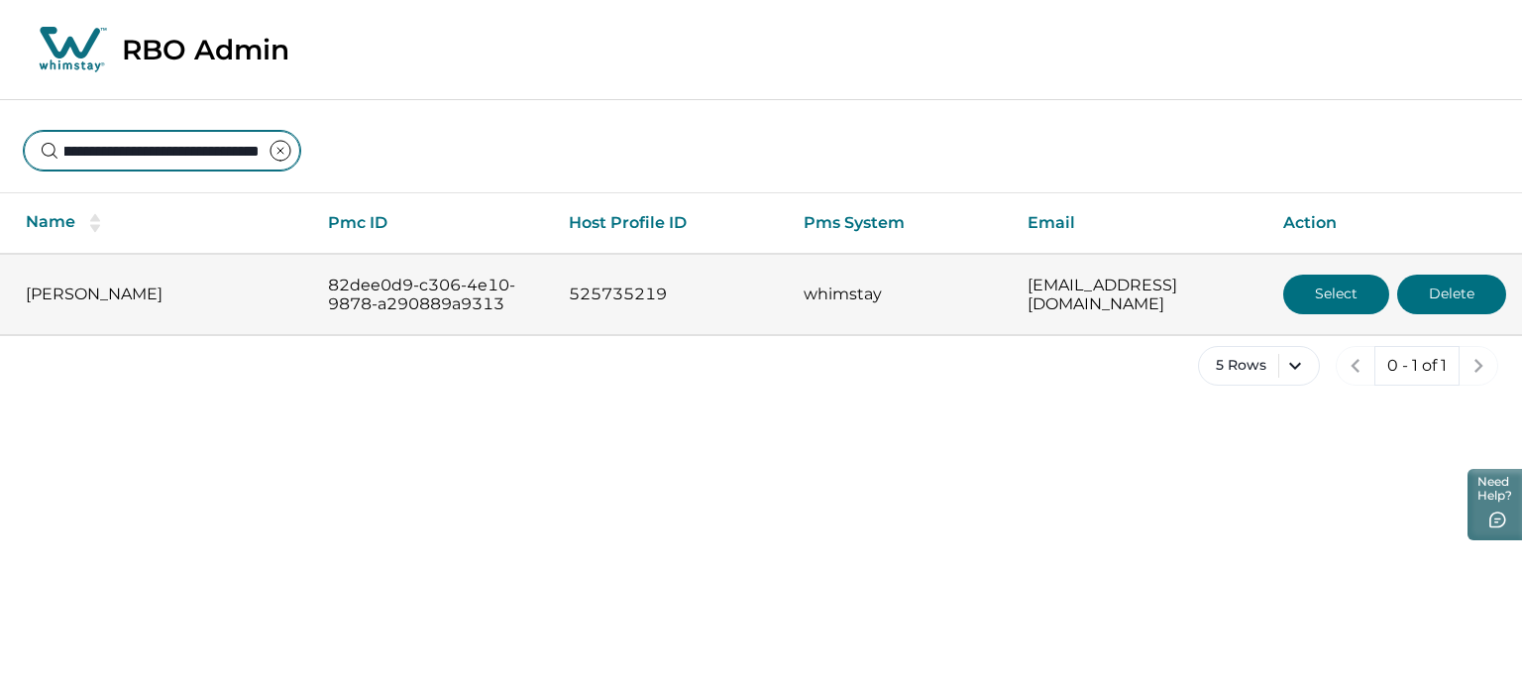
type input "**********"
click at [1300, 284] on button "Select" at bounding box center [1337, 295] width 106 height 40
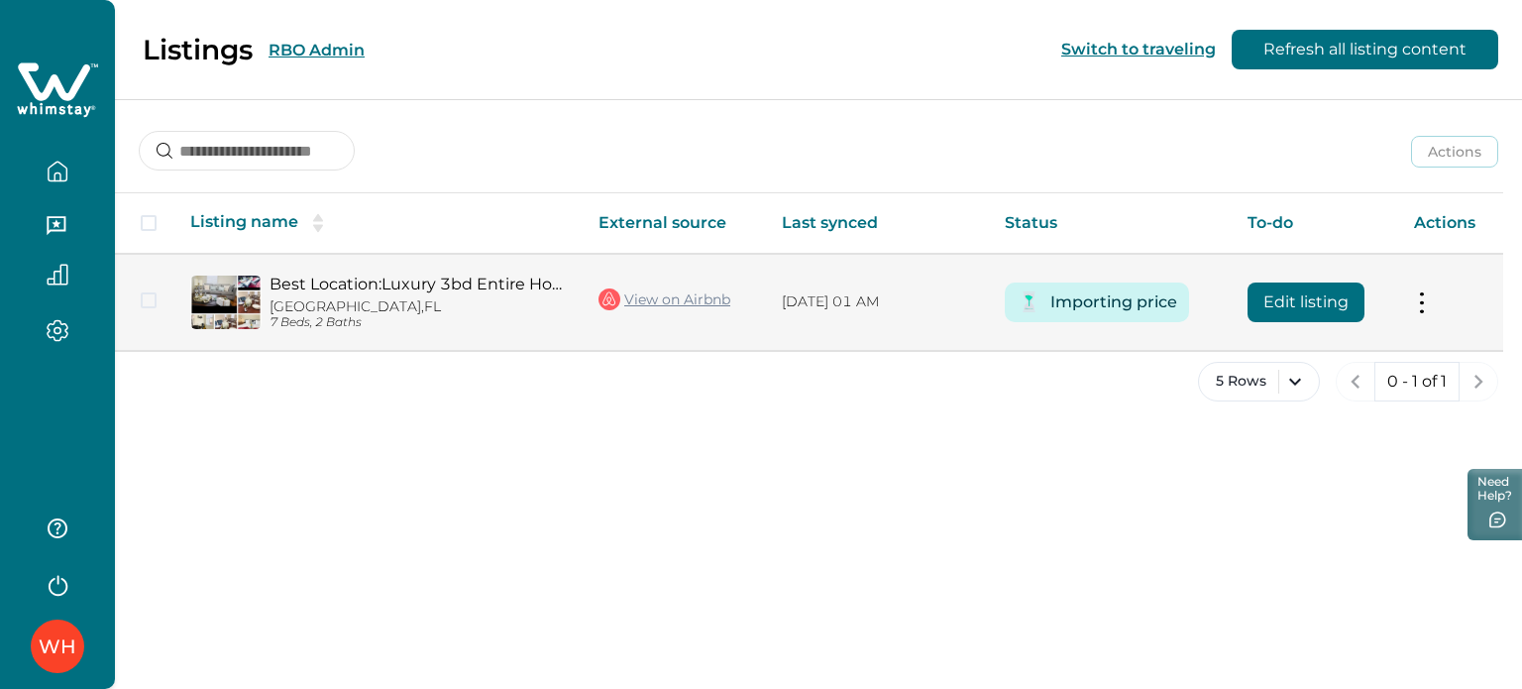
click at [679, 303] on link "View on Airbnb" at bounding box center [665, 299] width 132 height 26
click at [1273, 285] on button "Edit listing" at bounding box center [1306, 302] width 117 height 40
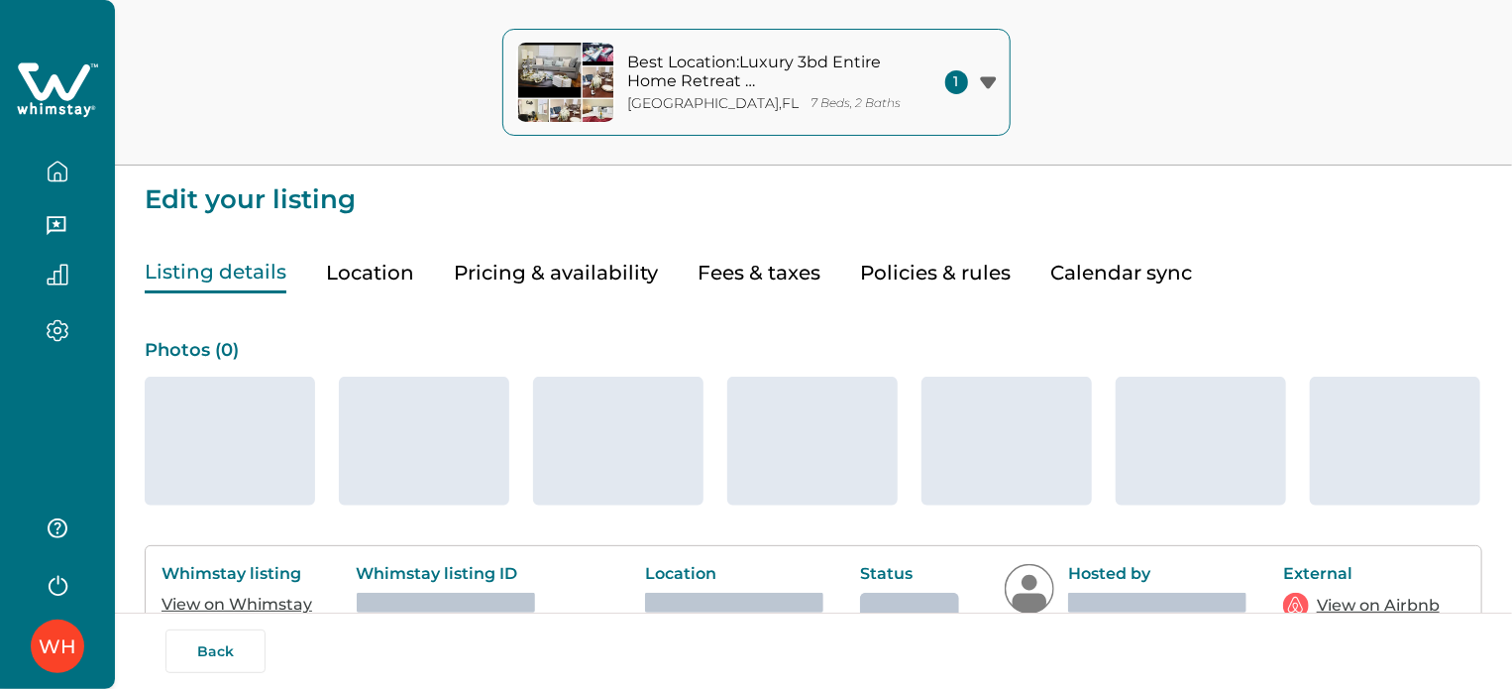
click at [533, 270] on button "Pricing & availability" at bounding box center [556, 273] width 204 height 41
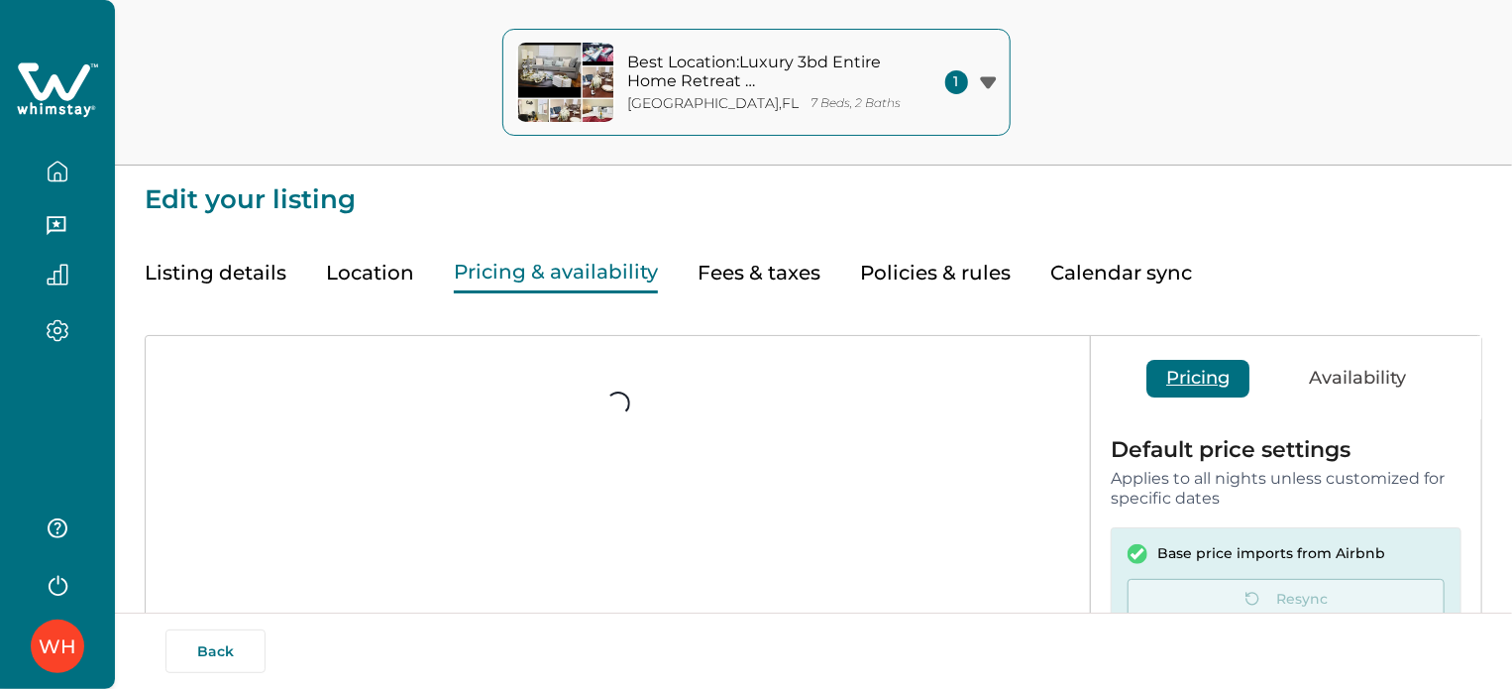
scroll to position [15, 0]
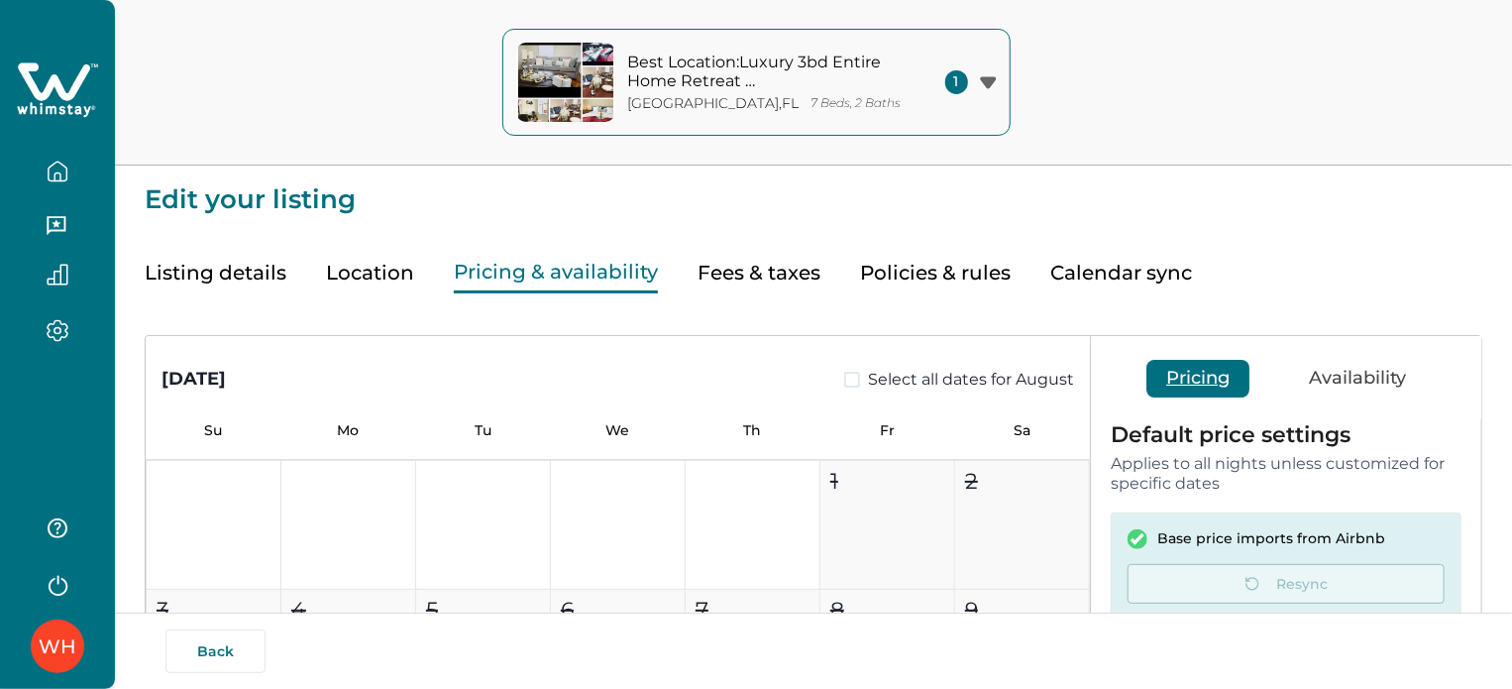
type input "**"
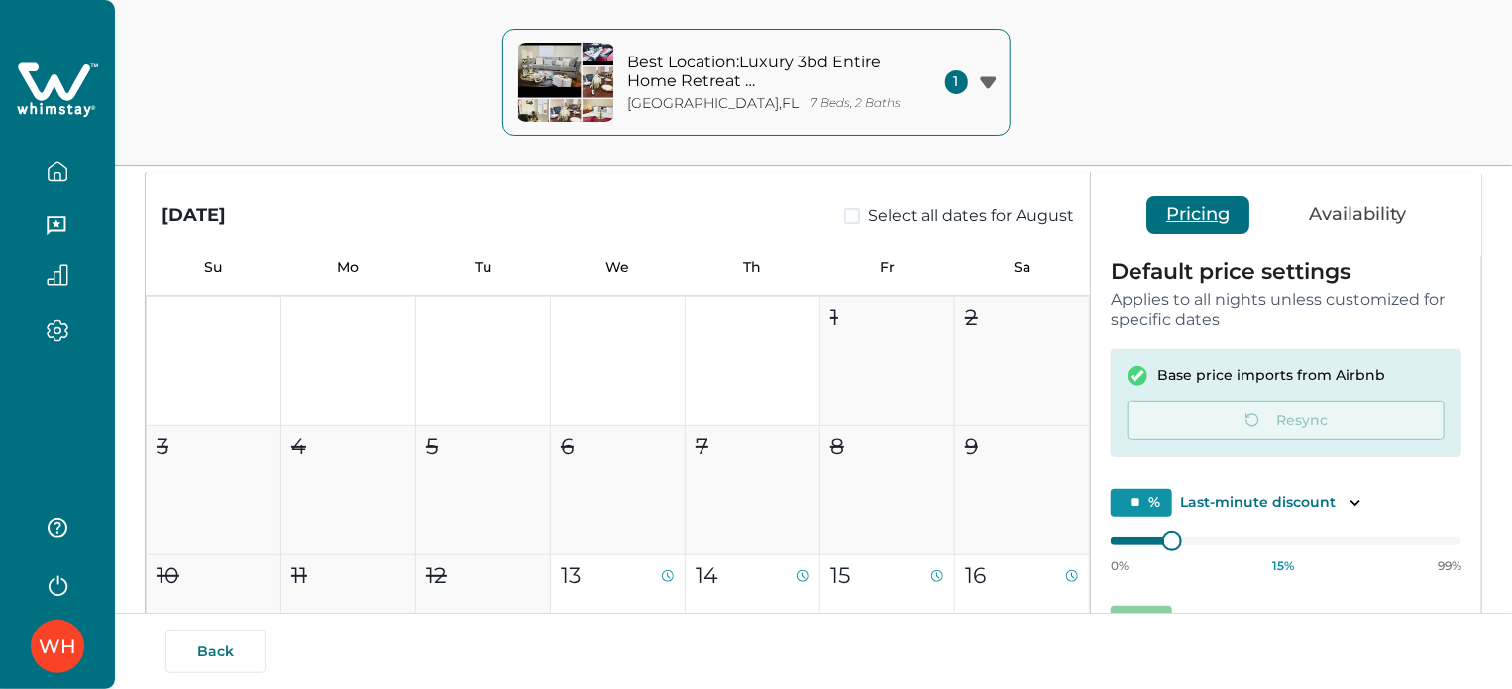
scroll to position [198, 0]
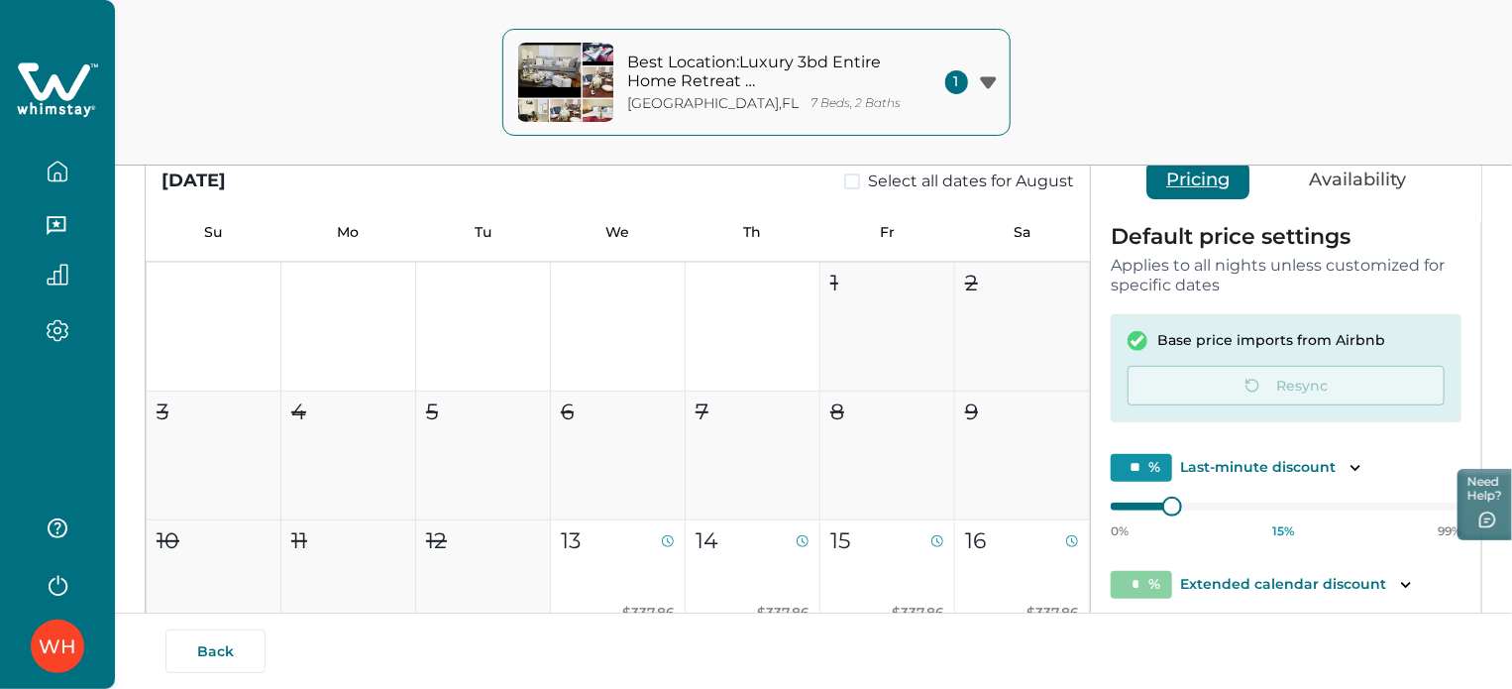
click at [53, 166] on icon "button" at bounding box center [58, 172] width 22 height 22
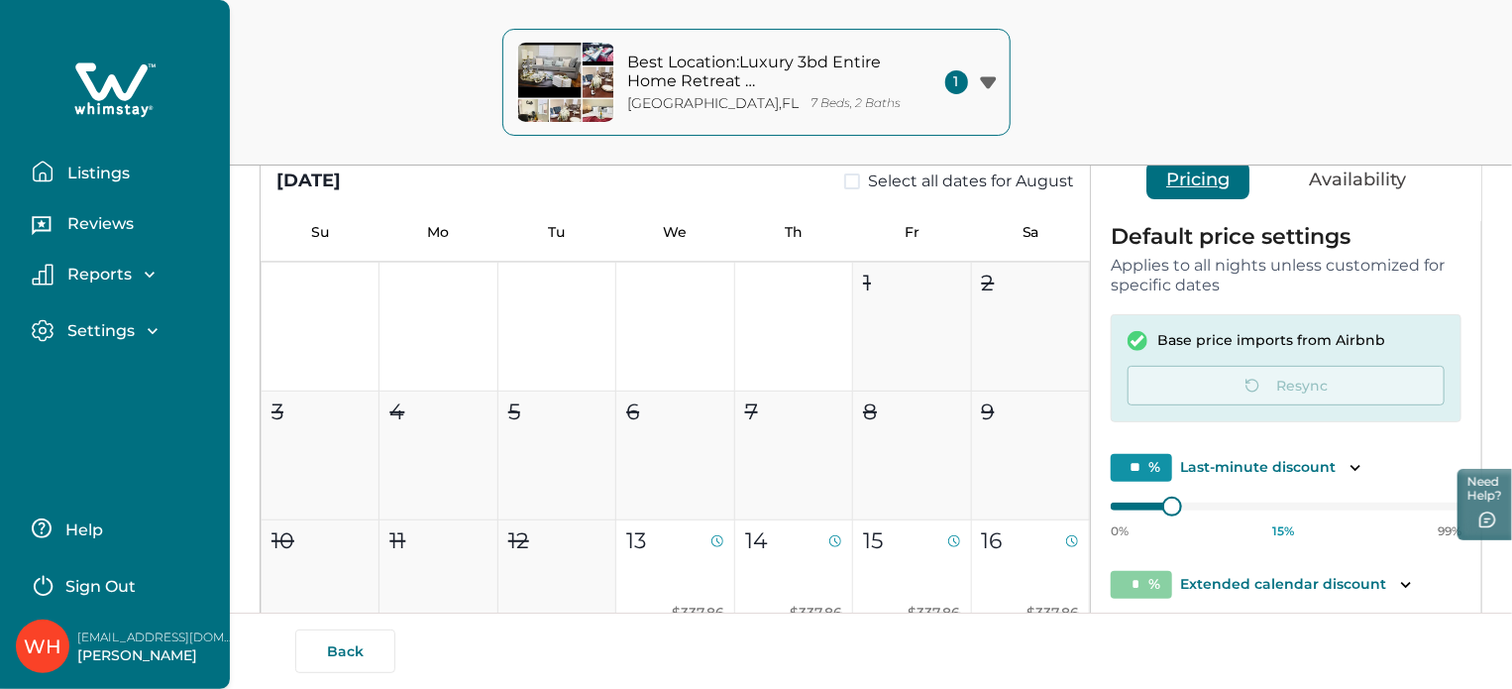
click at [53, 166] on icon "button" at bounding box center [43, 172] width 22 height 22
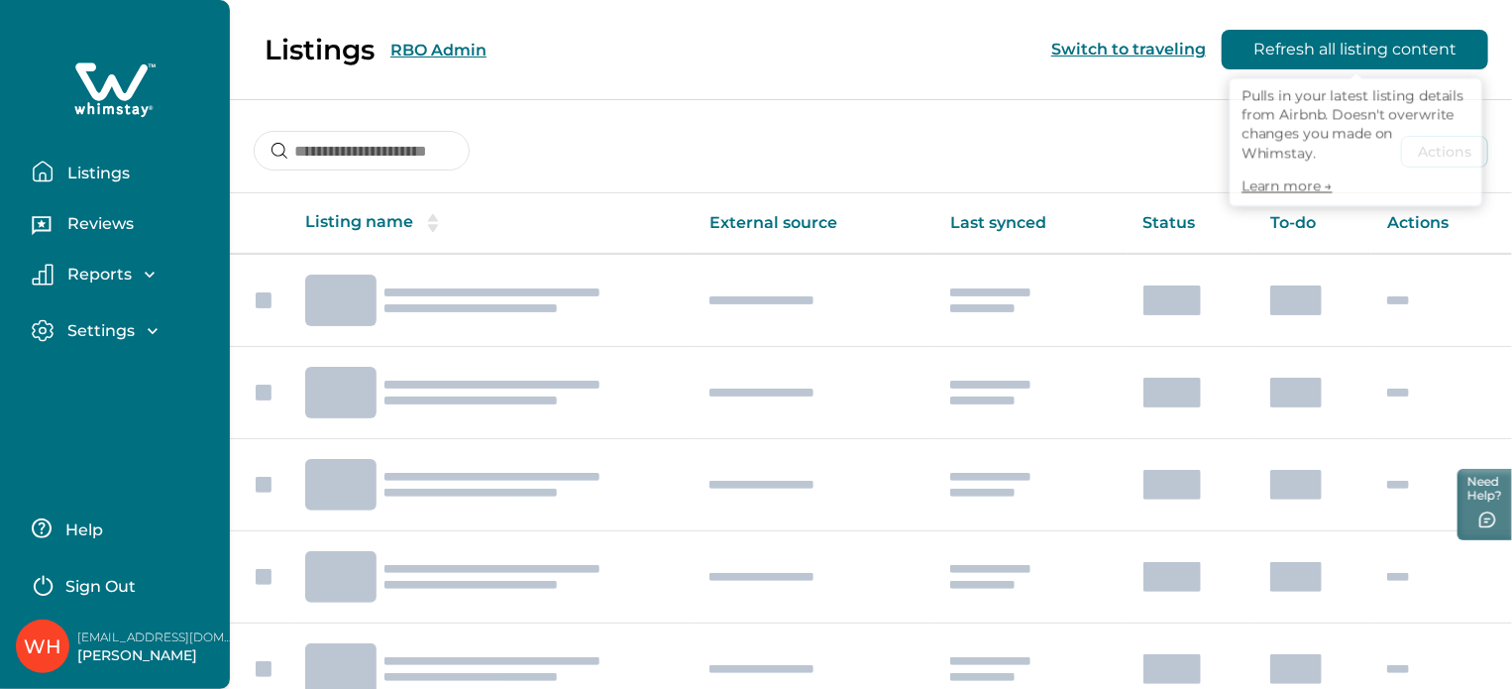
click at [1371, 55] on button "Refresh all listing content" at bounding box center [1355, 50] width 267 height 40
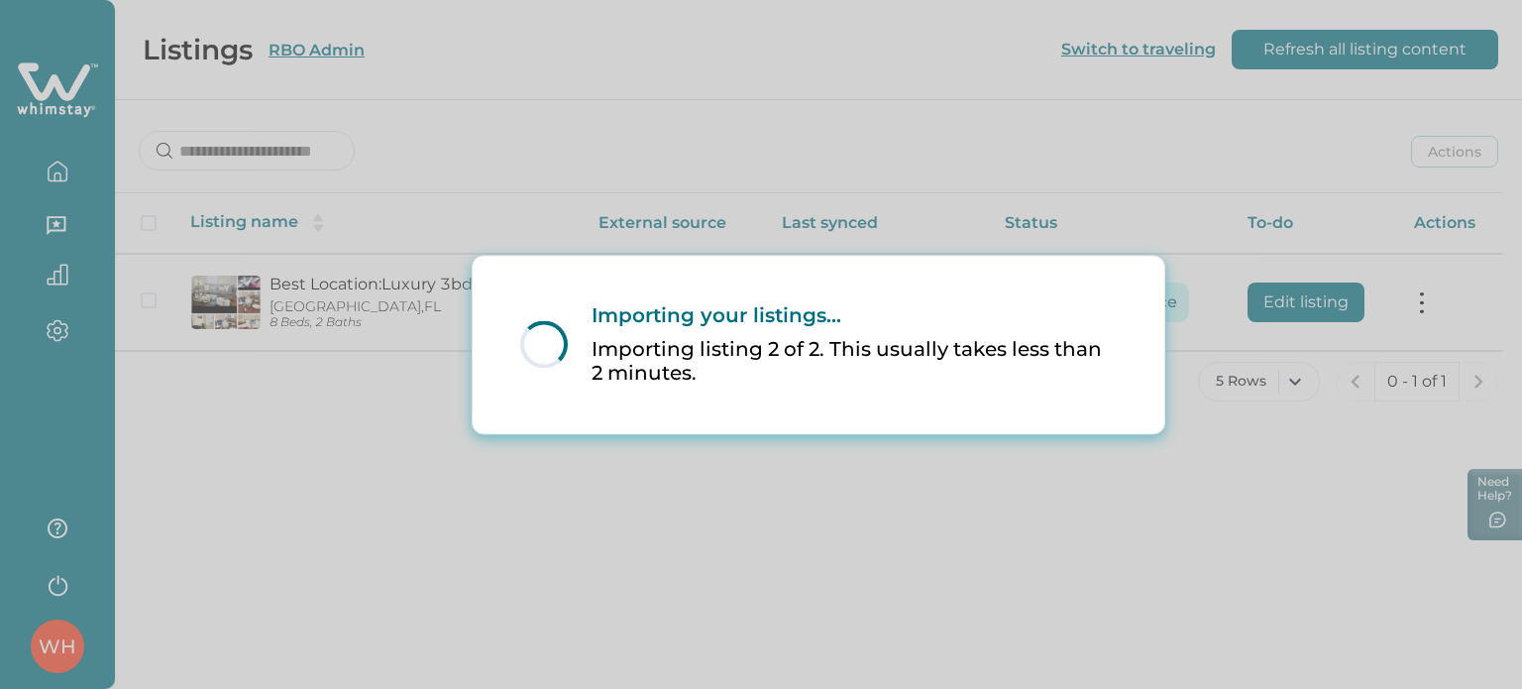
click at [958, 475] on div "Loading... Importing your listings... Importing listing 2 of 2. This usually ta…" at bounding box center [761, 344] width 1522 height 689
click at [1094, 463] on div "Loading... Importing your listings... Importing listing 2 of 2. This usually ta…" at bounding box center [761, 344] width 1522 height 689
click at [728, 145] on div "Loading... Importing your listings... Importing listing 2 of 2. This usually ta…" at bounding box center [761, 344] width 1522 height 689
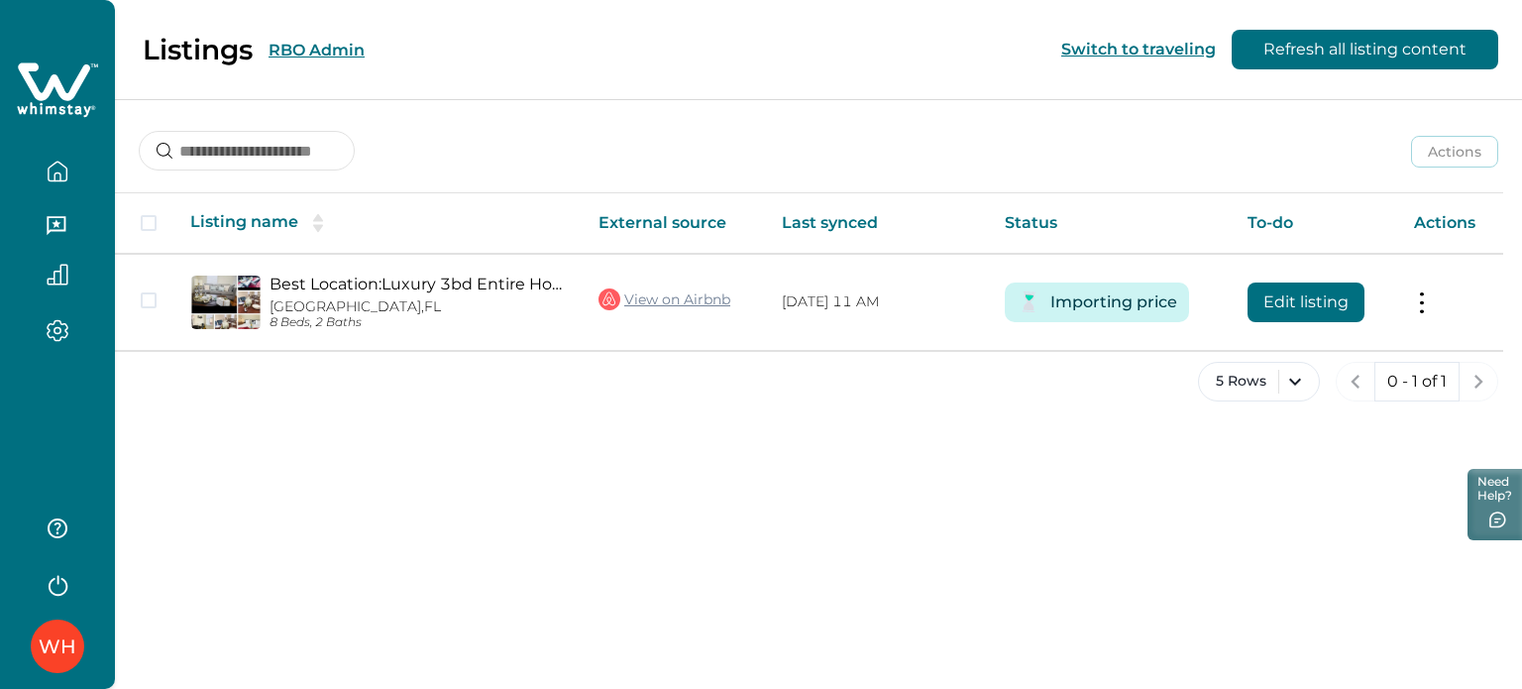
click at [309, 49] on button "RBO Admin" at bounding box center [317, 50] width 96 height 19
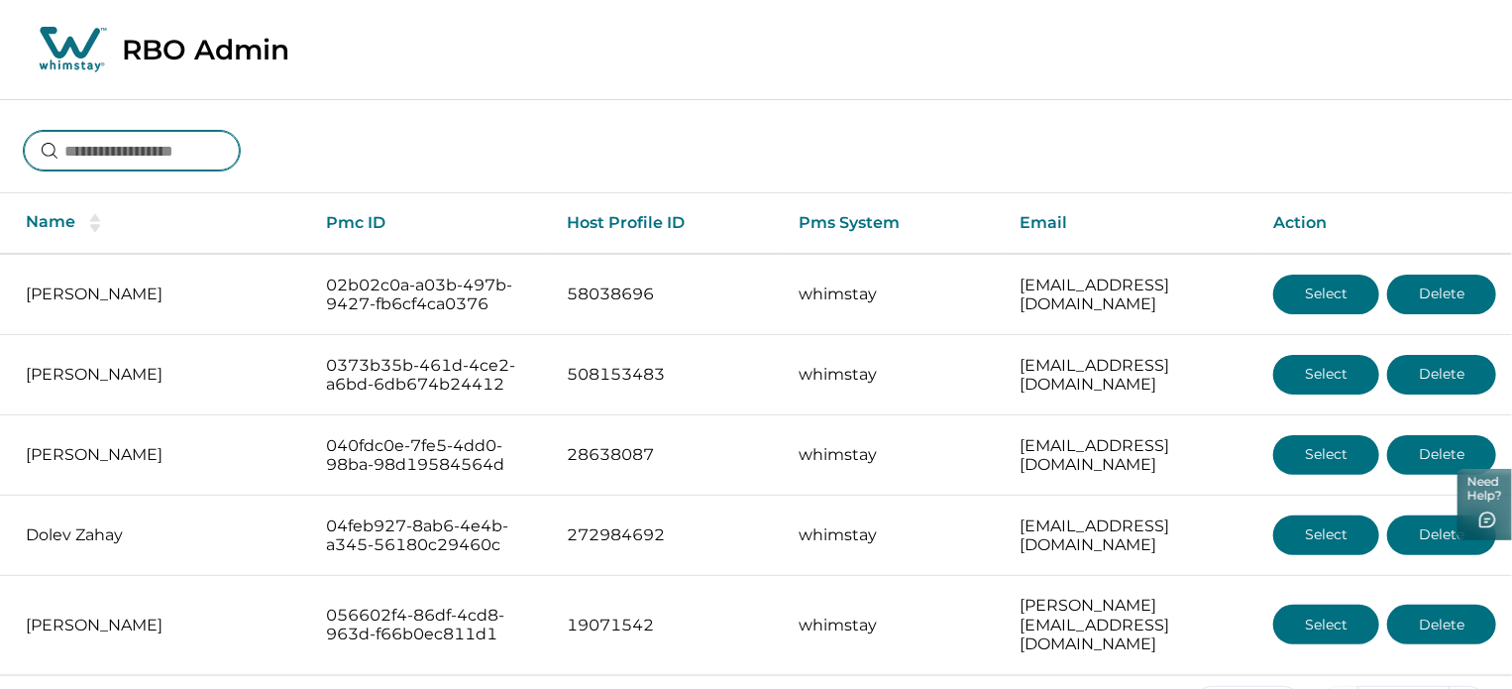
click at [176, 162] on input at bounding box center [132, 151] width 216 height 40
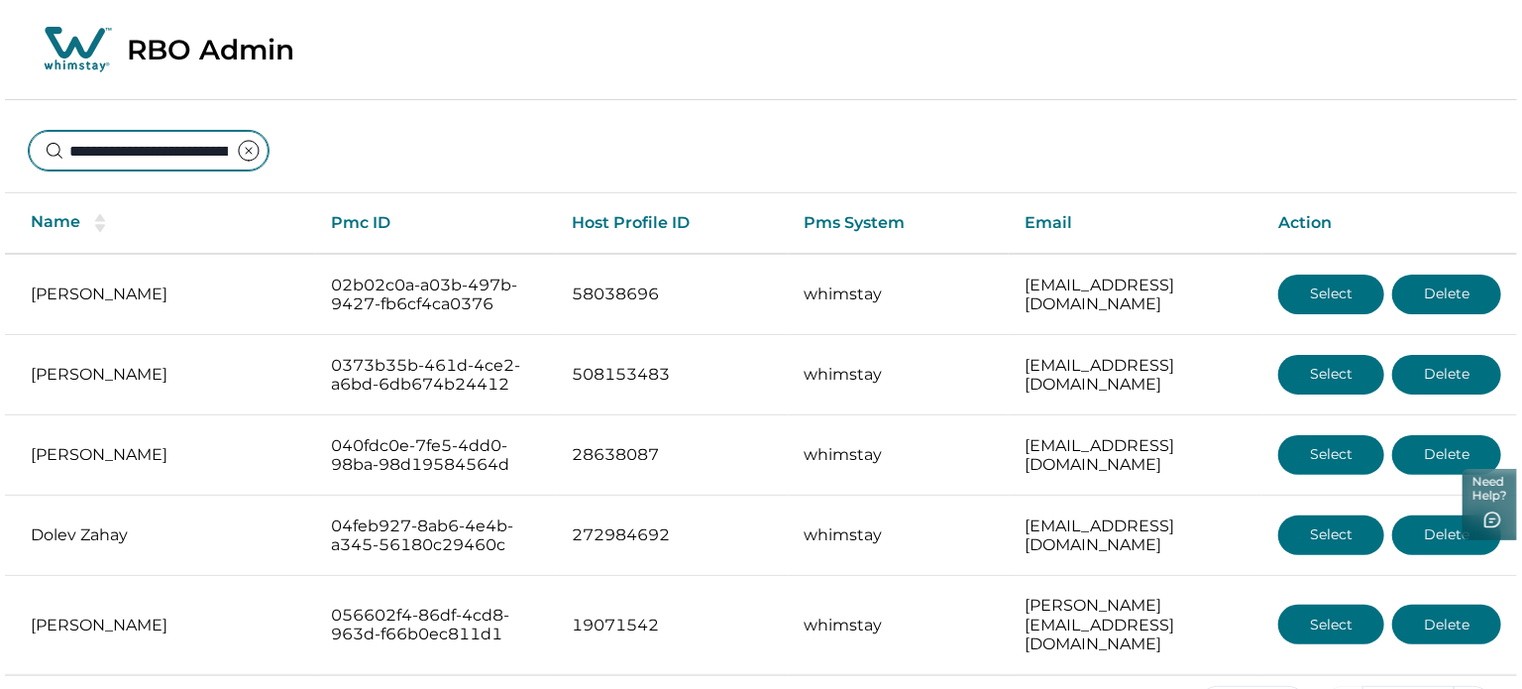
scroll to position [0, 114]
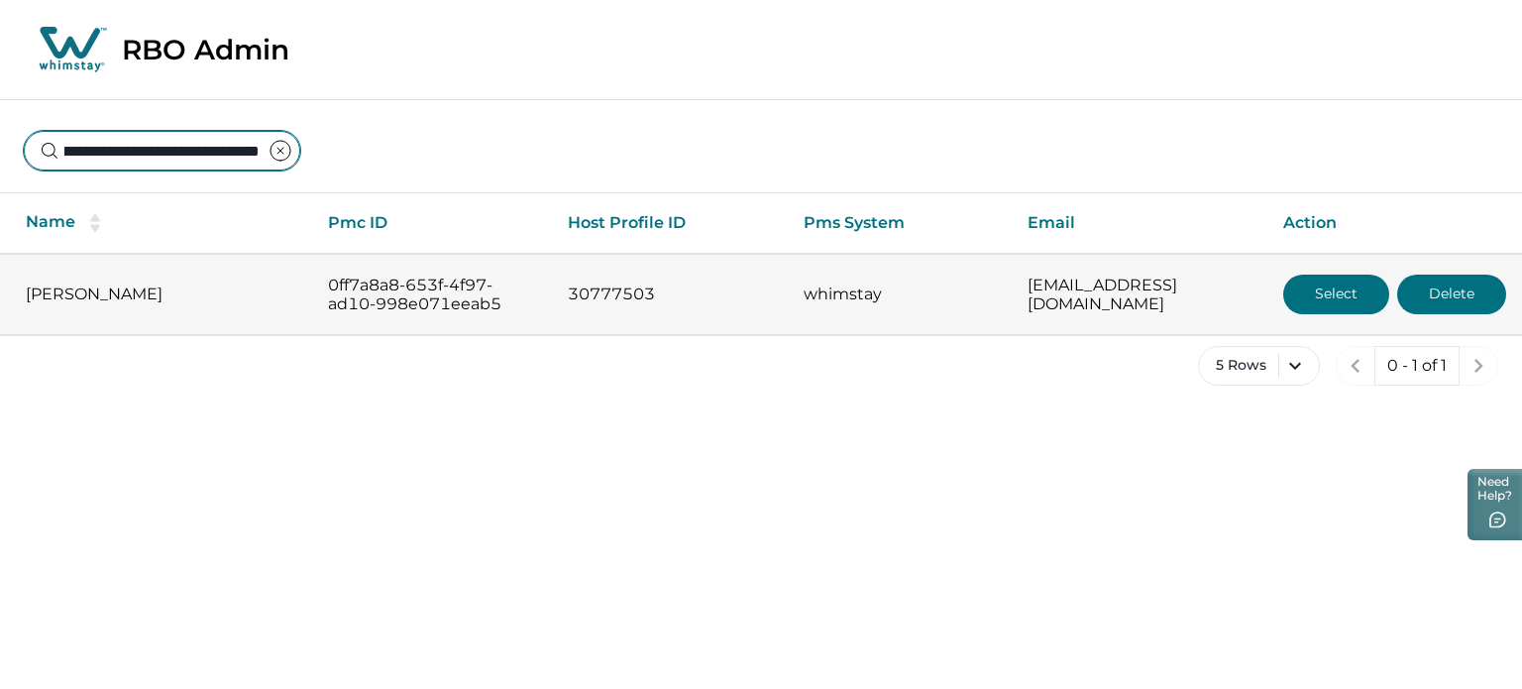
type input "**********"
click at [1300, 283] on button "Select" at bounding box center [1337, 295] width 106 height 40
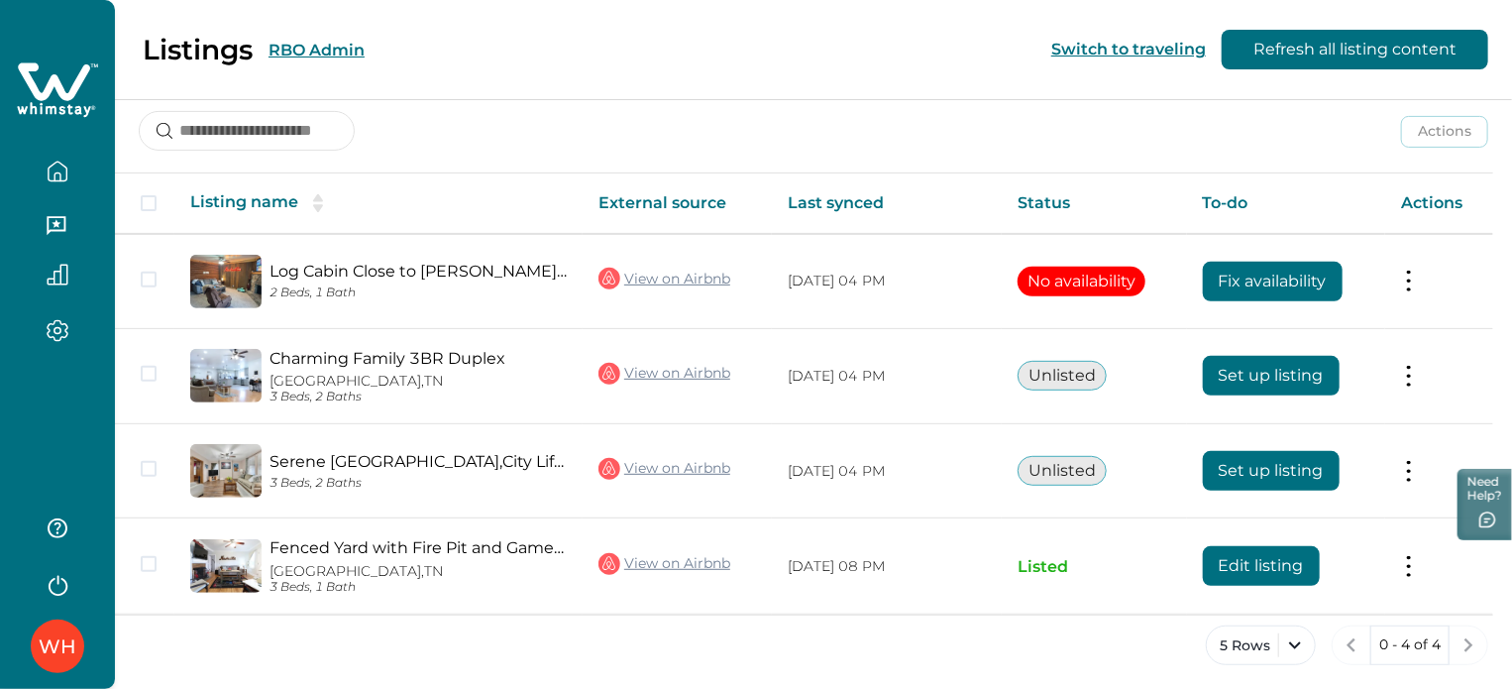
scroll to position [267, 0]
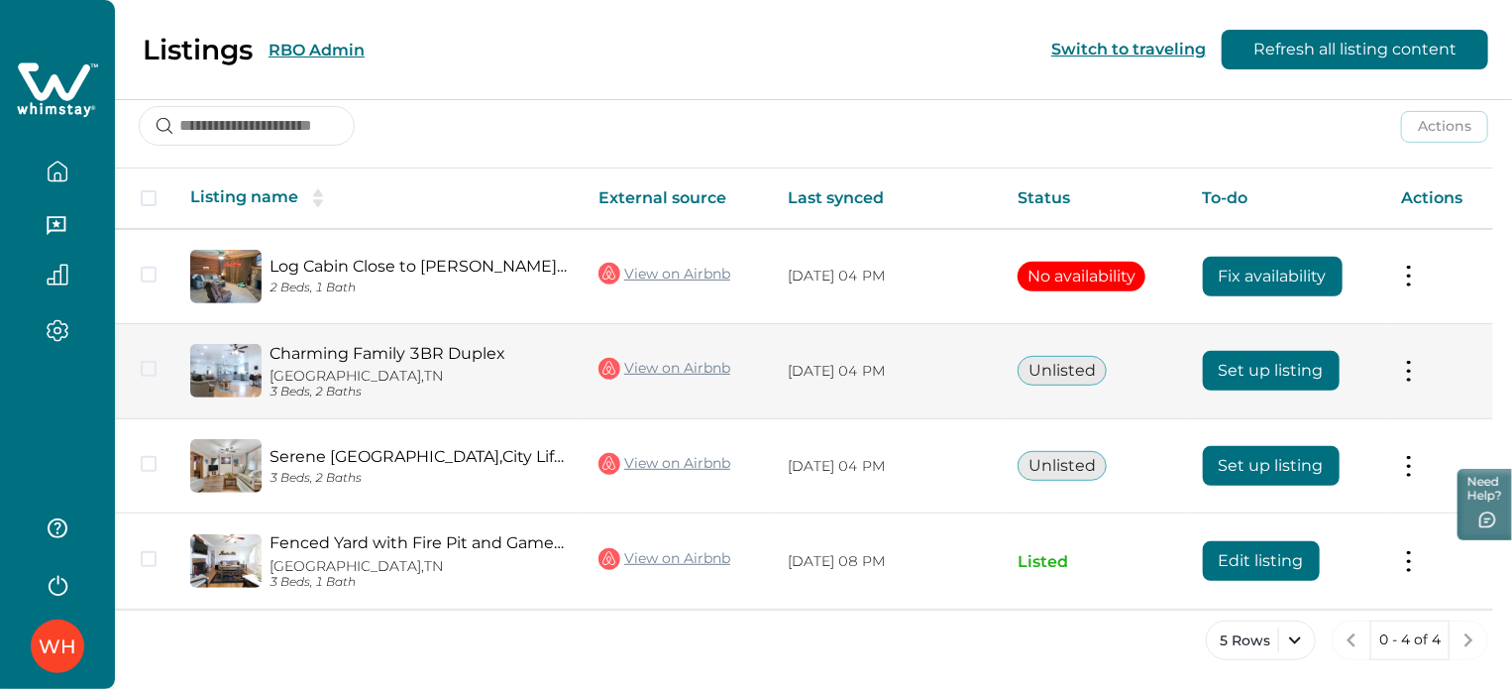
click at [1407, 366] on td "Actions View listing on Whimstay" at bounding box center [1440, 371] width 108 height 96
click at [1417, 374] on button at bounding box center [1409, 371] width 16 height 21
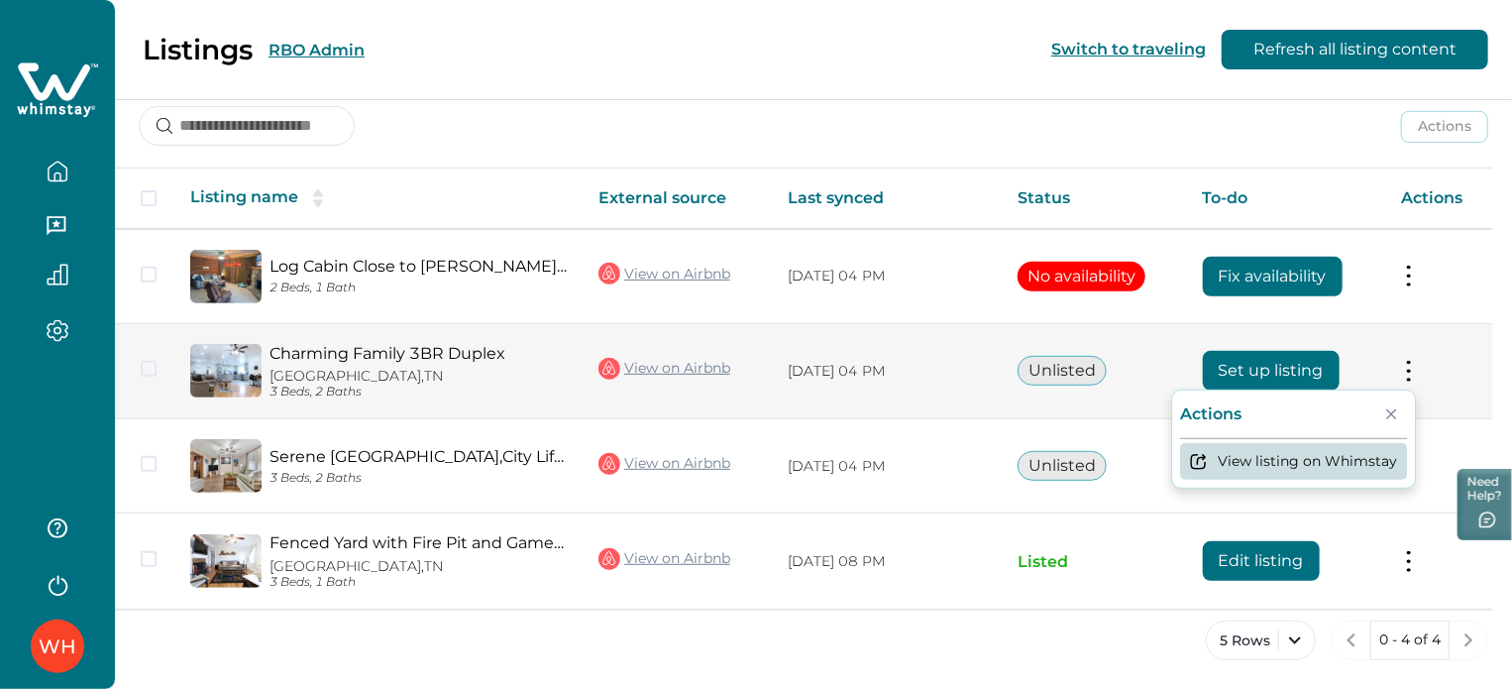
click at [1340, 453] on button "View listing on Whimstay" at bounding box center [1293, 461] width 227 height 37
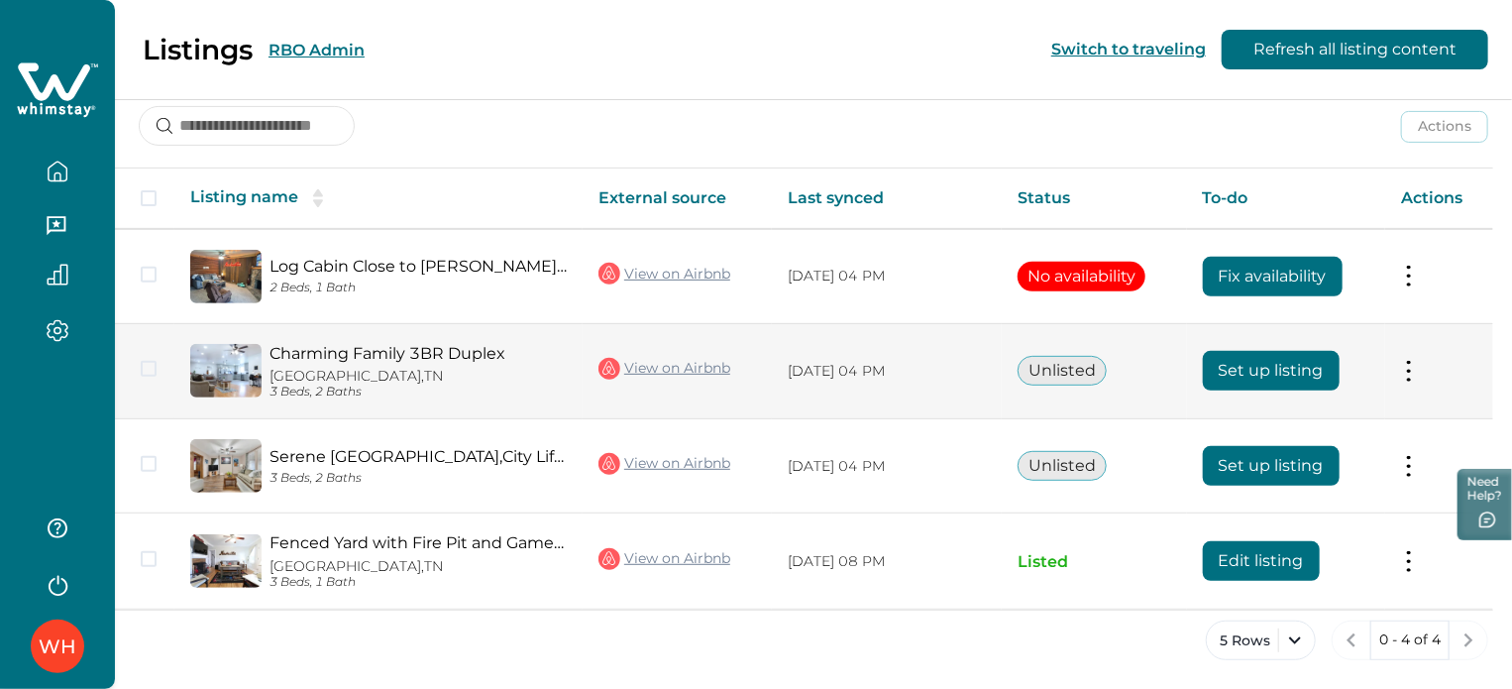
click at [663, 361] on link "View on Airbnb" at bounding box center [665, 369] width 132 height 26
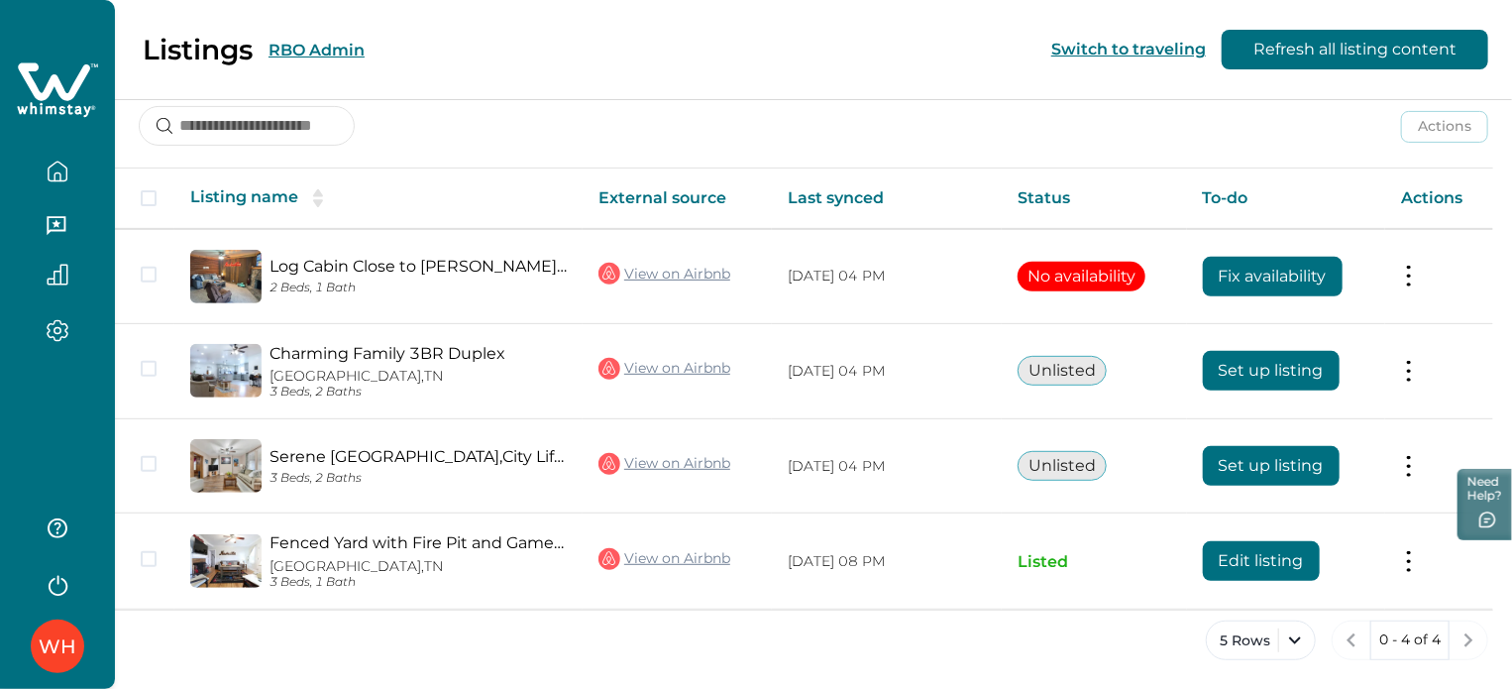
click at [333, 57] on button "RBO Admin" at bounding box center [317, 50] width 96 height 19
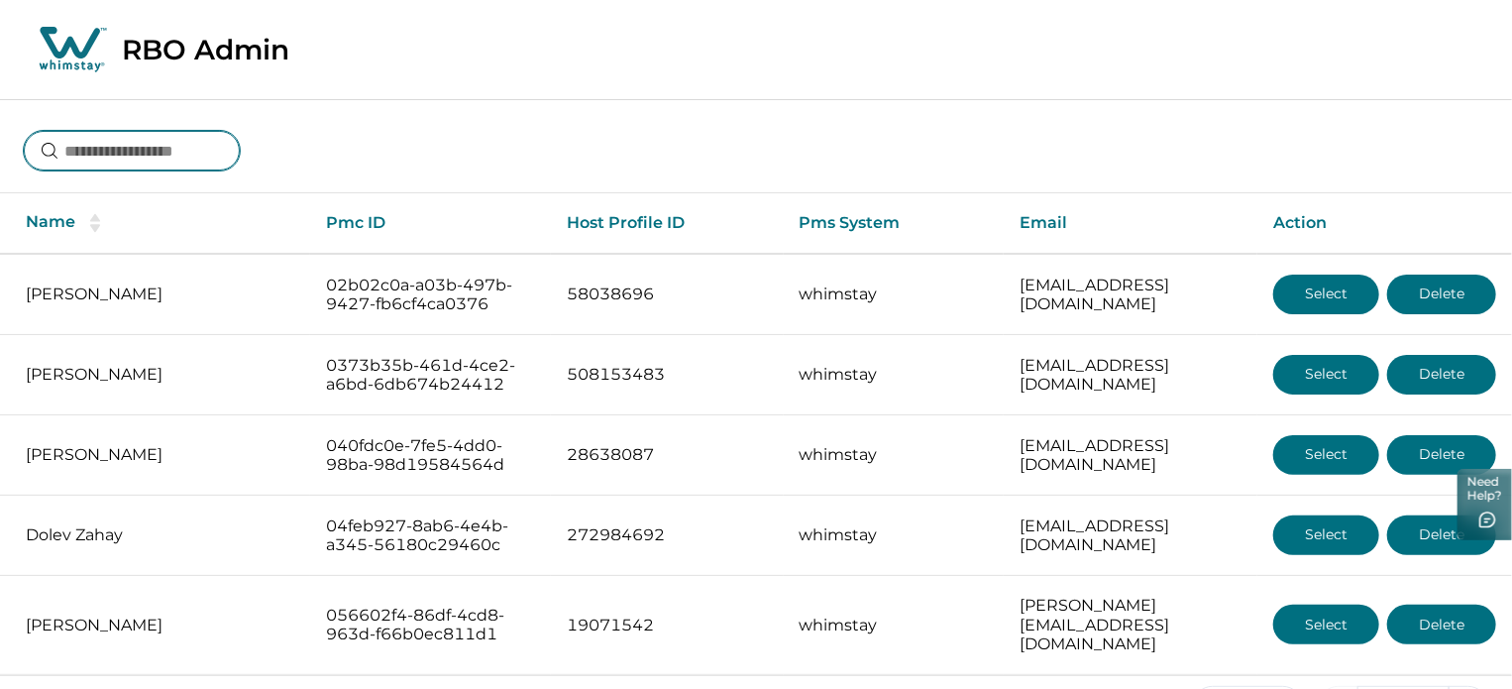
click at [192, 142] on input at bounding box center [132, 151] width 216 height 40
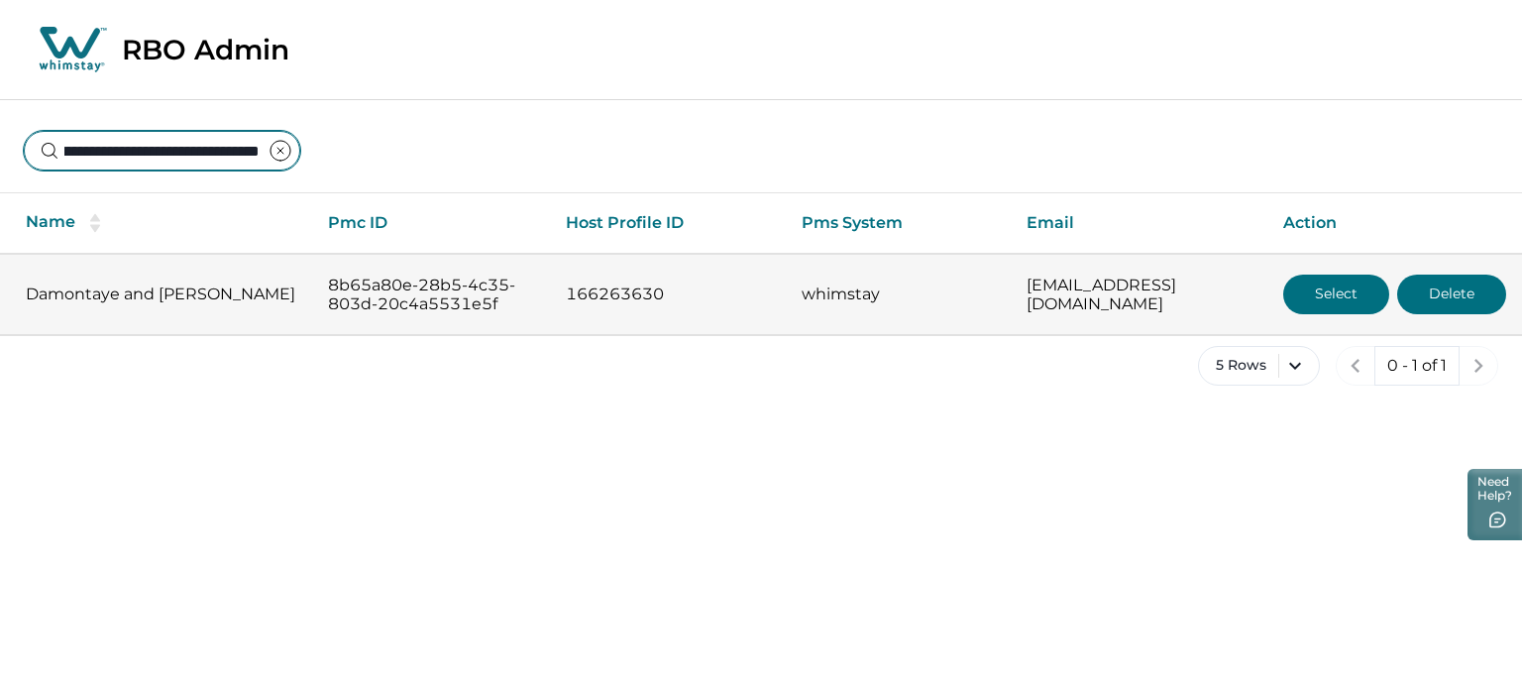
type input "**********"
click at [1288, 290] on button "Select" at bounding box center [1337, 295] width 106 height 40
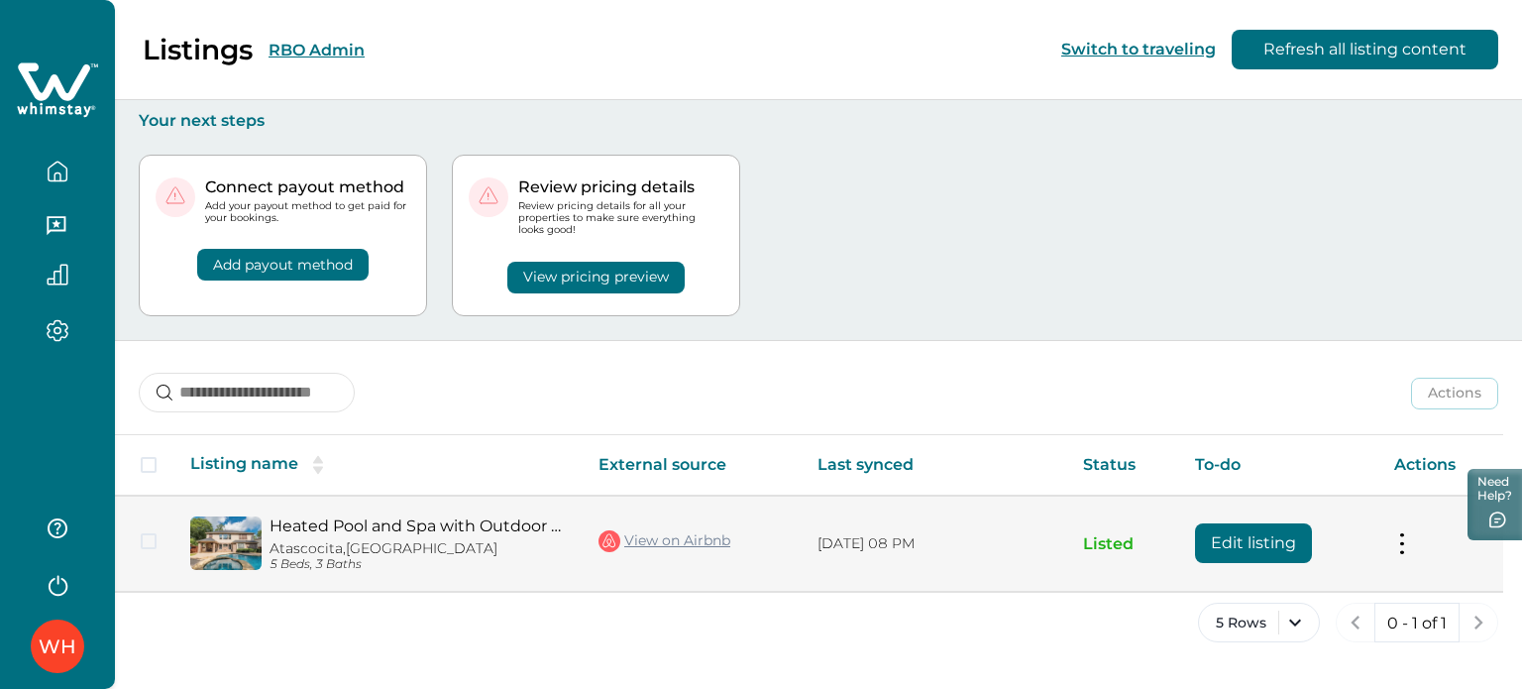
click at [1208, 542] on button "Edit listing" at bounding box center [1253, 543] width 117 height 40
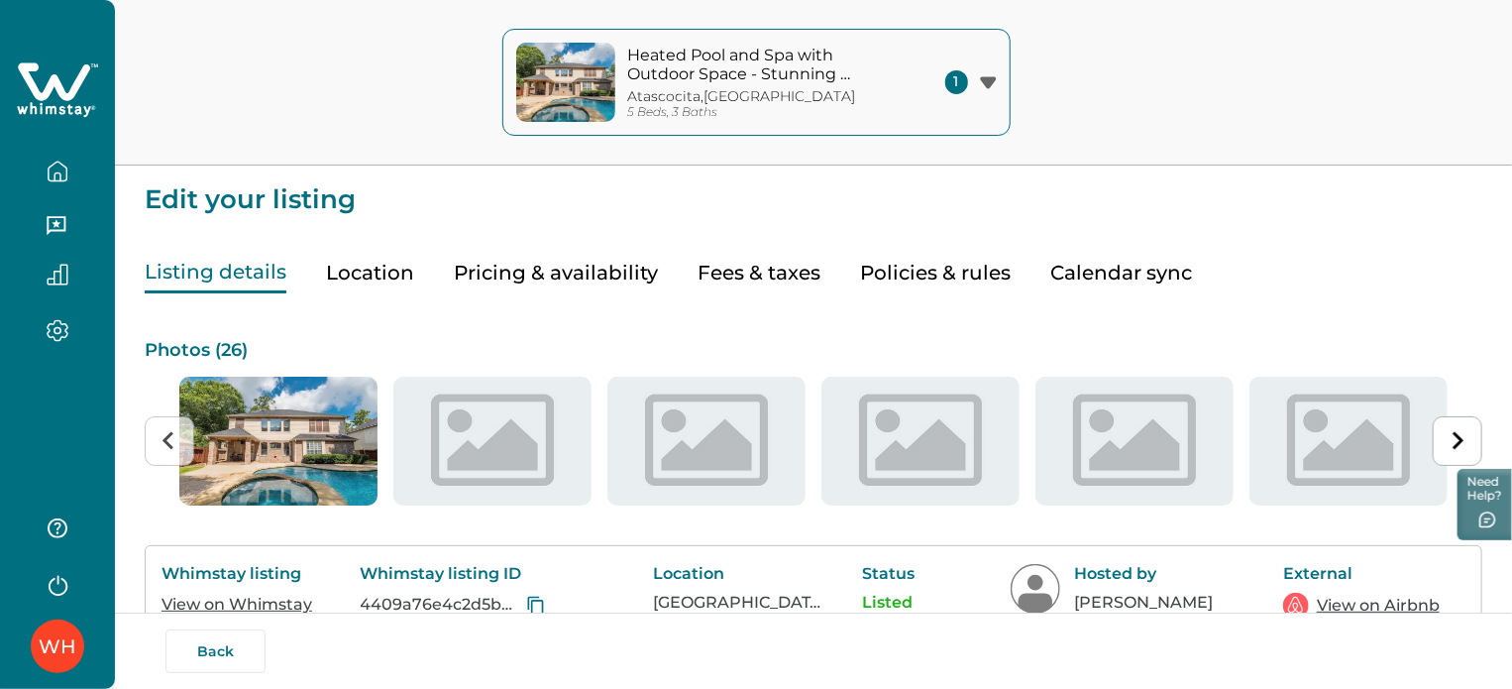
click at [646, 154] on div "Heated Pool and Spa with Outdoor Space - Stunning Retreat Atascocita , TX 5 Bed…" at bounding box center [756, 83] width 1512 height 166
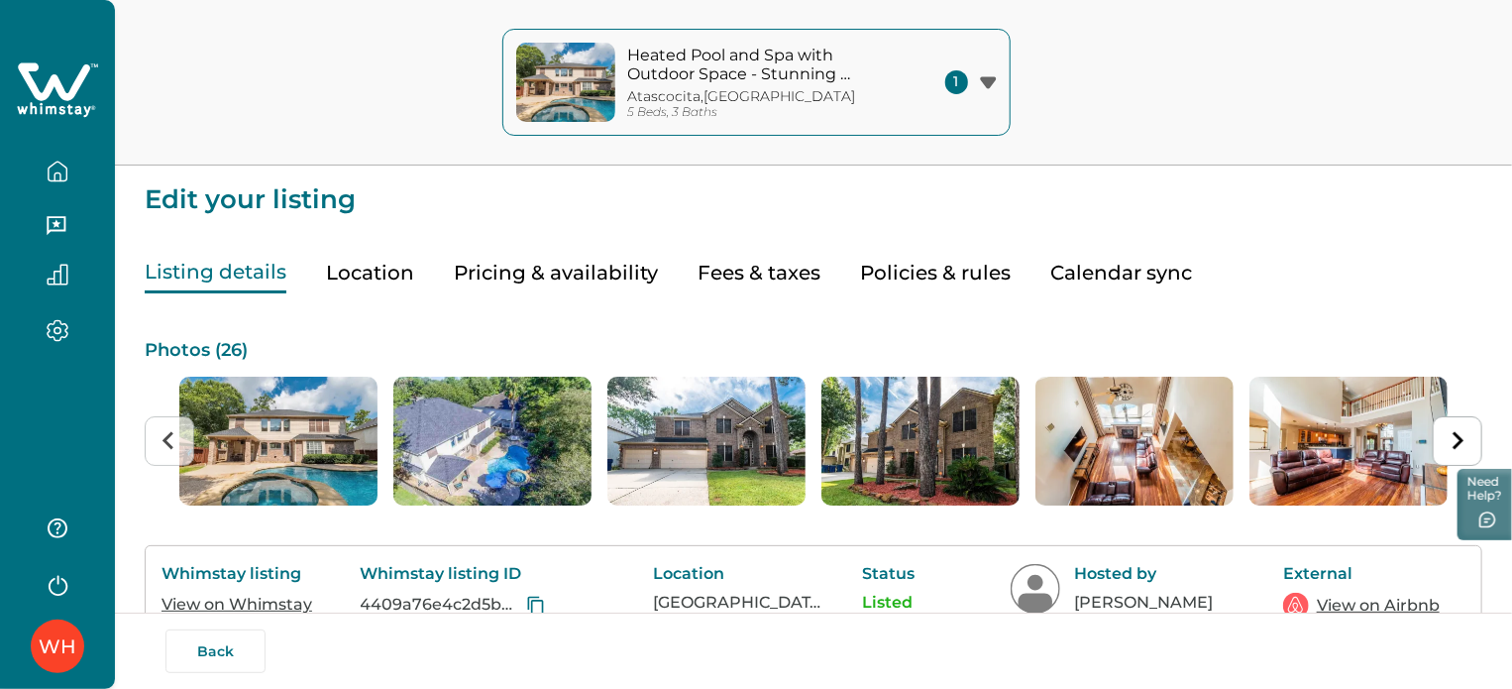
click at [501, 269] on button "Pricing & availability" at bounding box center [556, 273] width 204 height 41
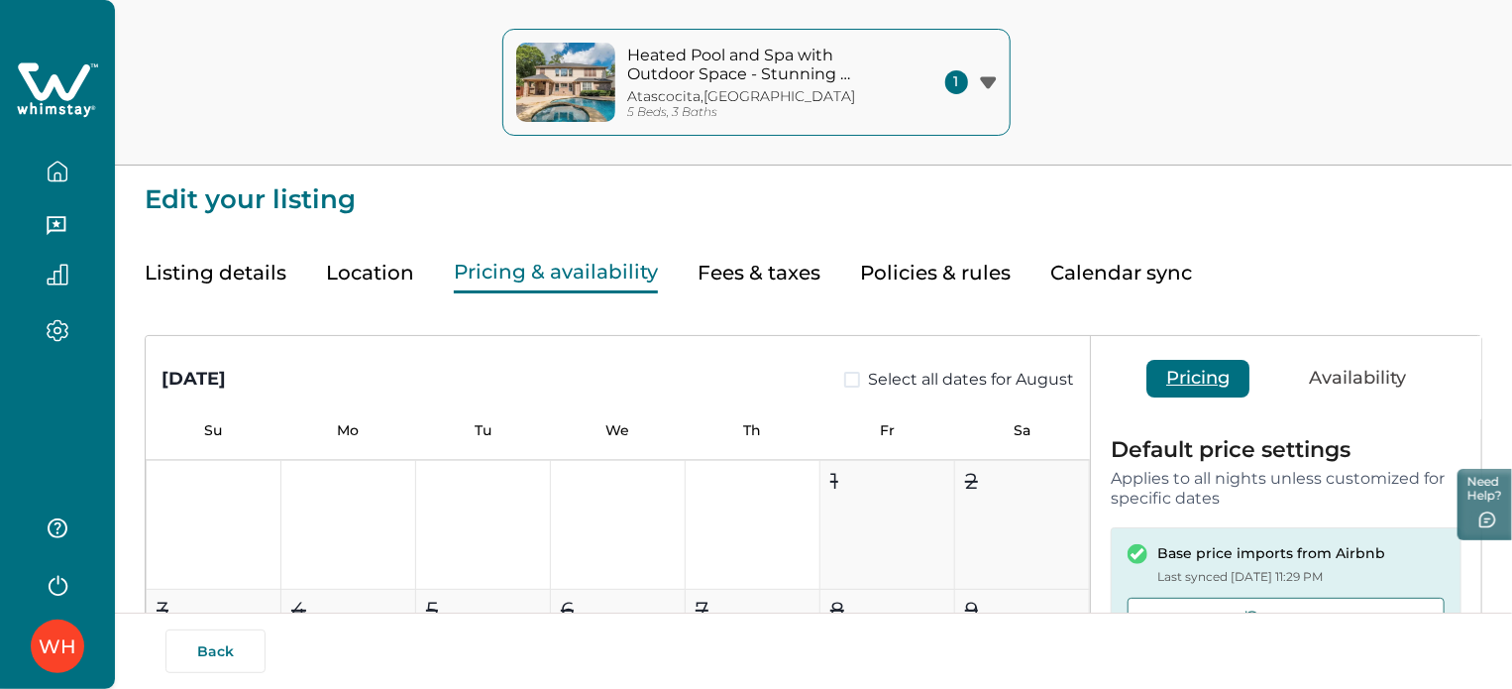
click at [265, 271] on button "Listing details" at bounding box center [216, 273] width 142 height 41
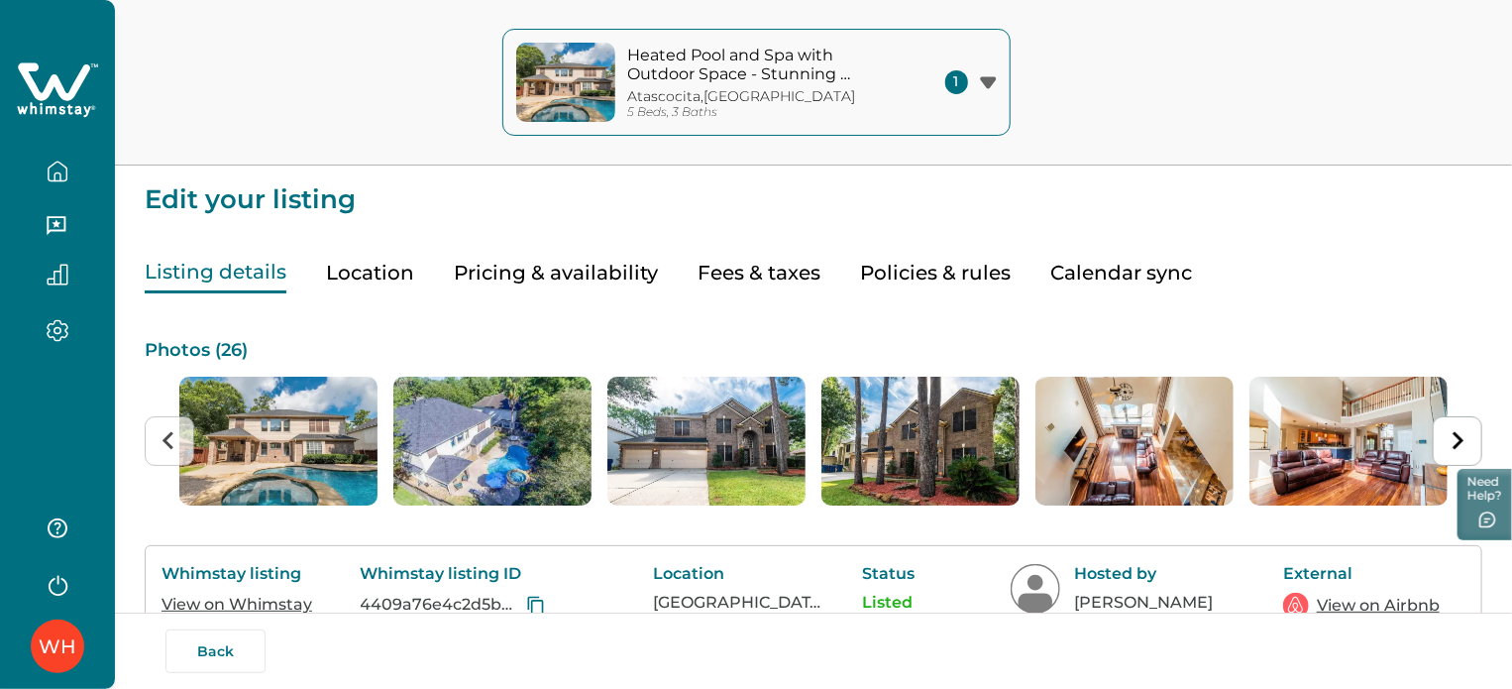
click at [242, 278] on button "Listing details" at bounding box center [216, 273] width 142 height 41
click at [64, 158] on button "button" at bounding box center [57, 172] width 83 height 40
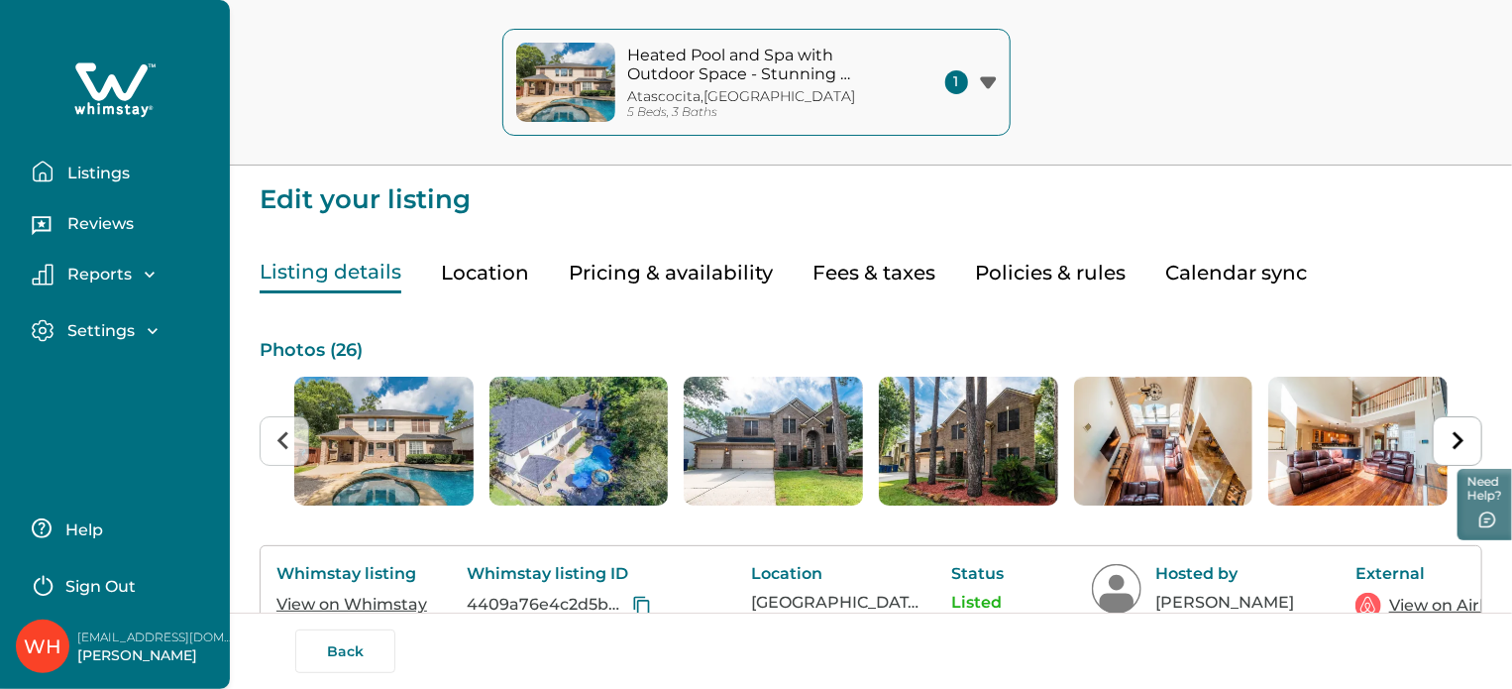
click at [113, 168] on p "Listings" at bounding box center [95, 174] width 68 height 20
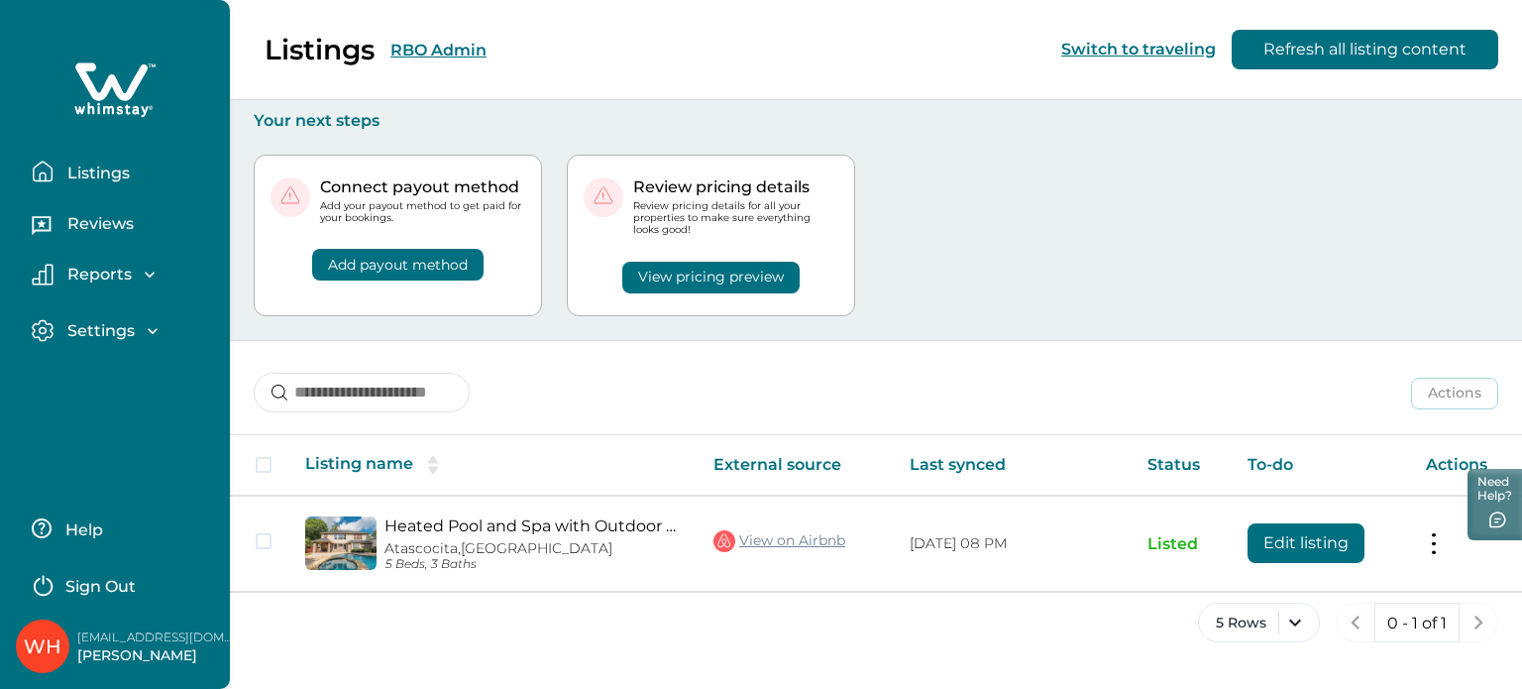
click at [1013, 312] on div "Connect payout method Add your payout method to get paid for your bookings. Add…" at bounding box center [876, 235] width 1245 height 209
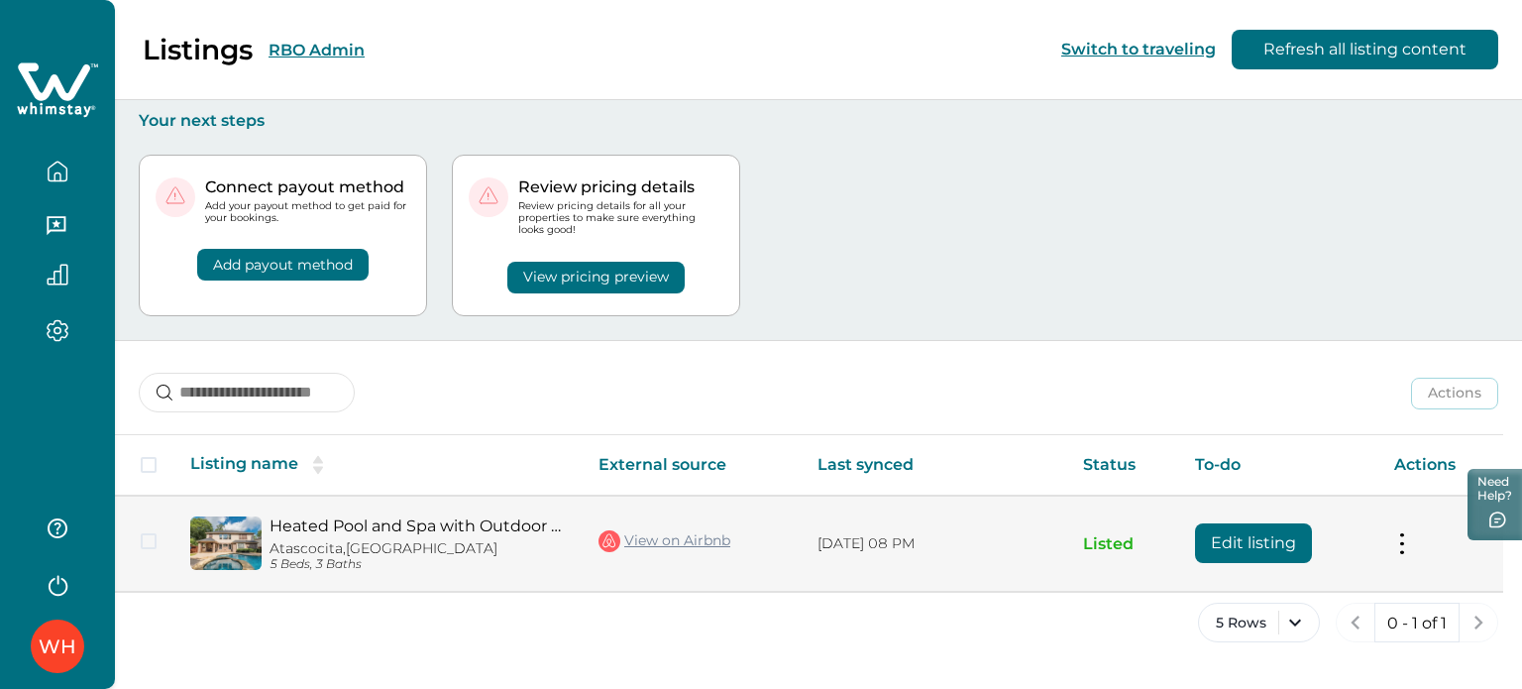
click at [1217, 536] on button "Edit listing" at bounding box center [1253, 543] width 117 height 40
click at [1289, 543] on button "Edit listing" at bounding box center [1253, 543] width 117 height 40
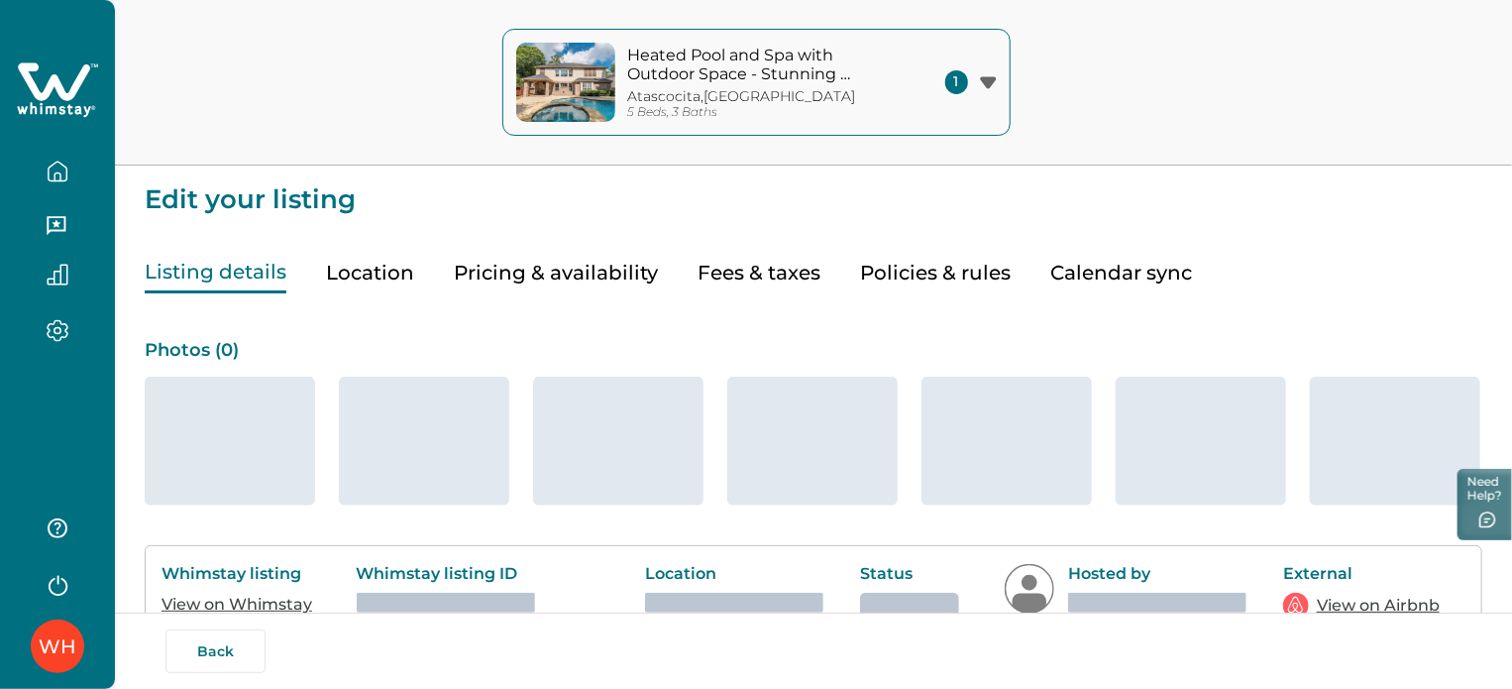
click at [41, 193] on div at bounding box center [57, 219] width 83 height 56
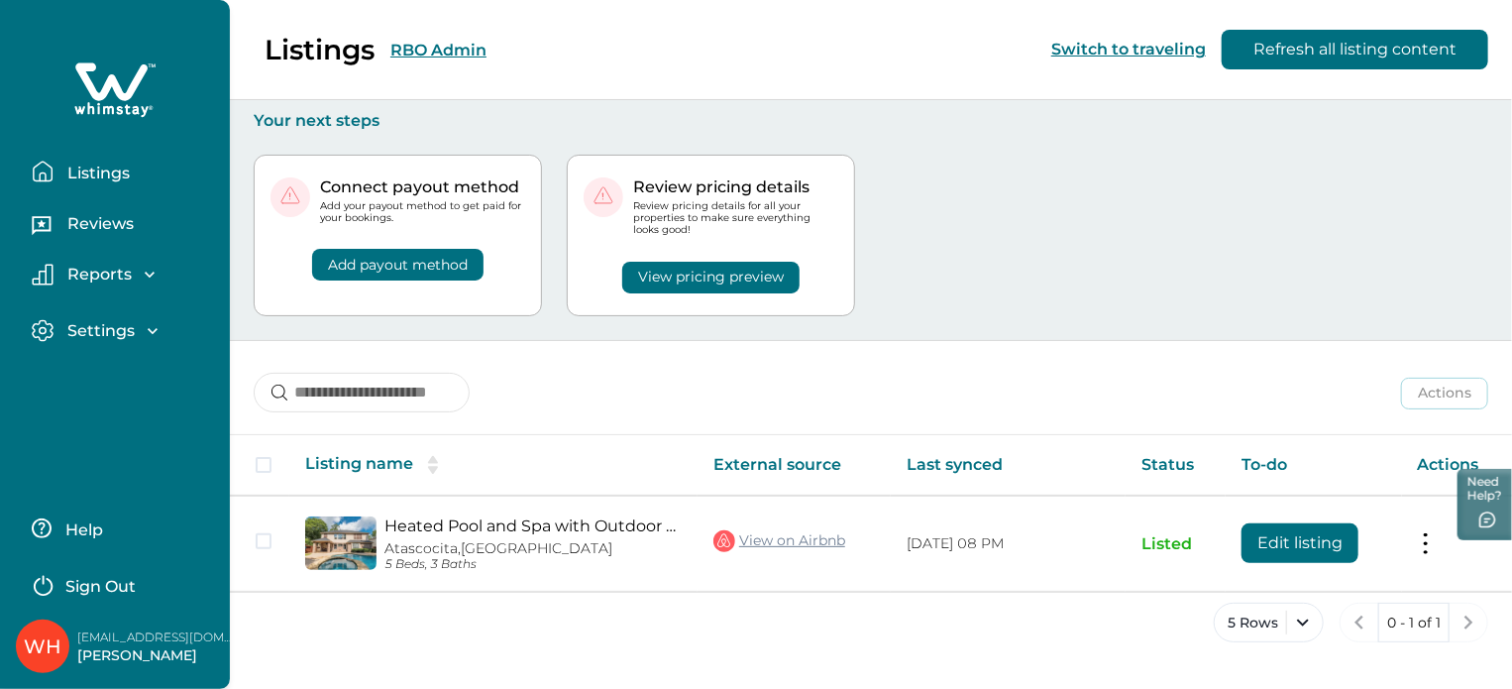
click at [62, 169] on p "Listings" at bounding box center [95, 174] width 68 height 20
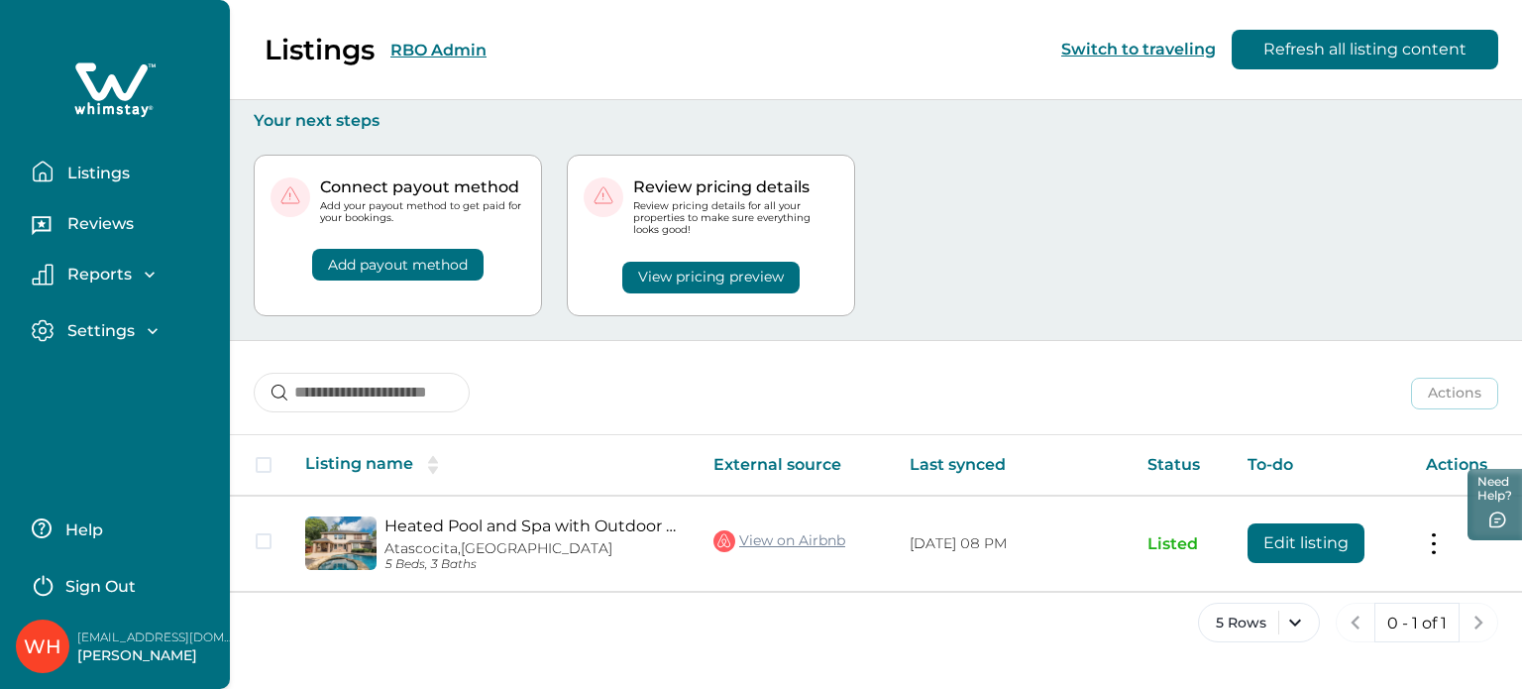
click at [107, 168] on p "Listings" at bounding box center [95, 174] width 68 height 20
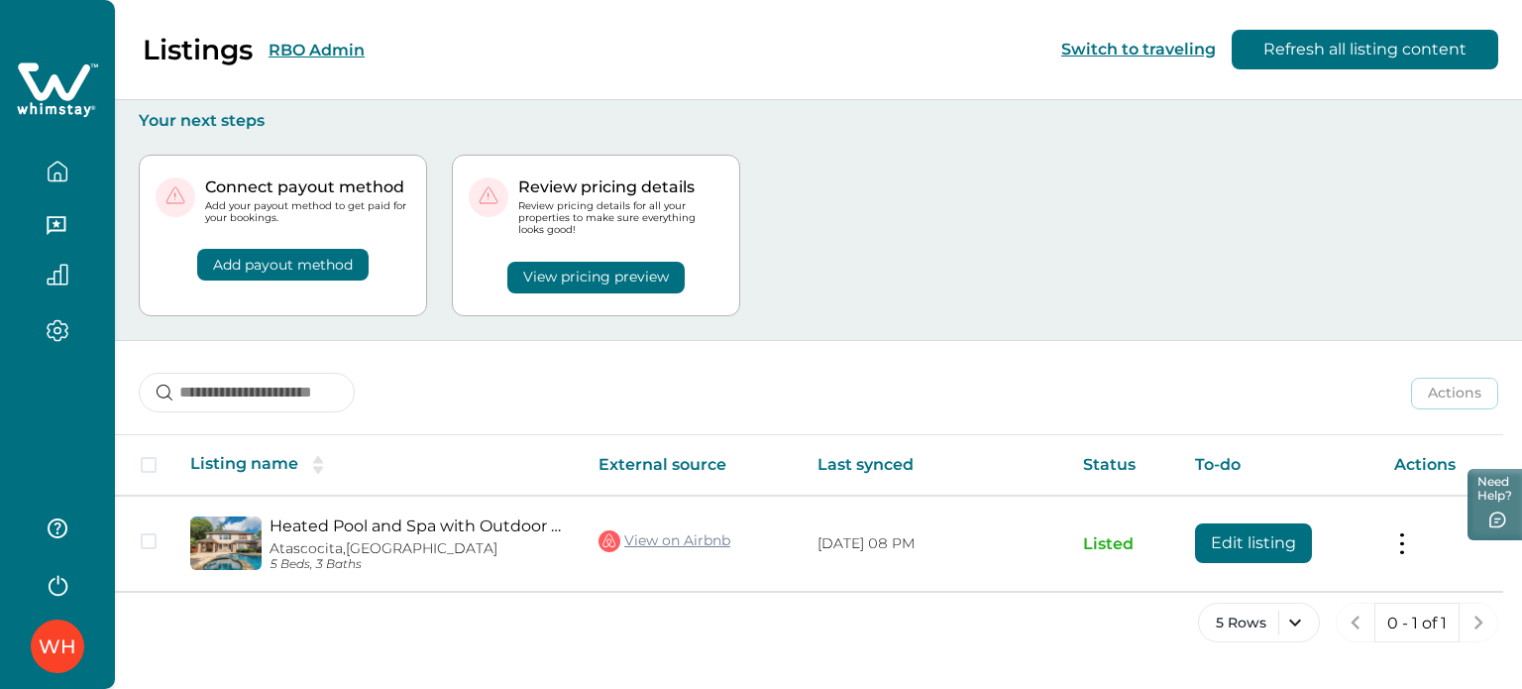
click at [436, 50] on div "Listings RBO Admin Switch to traveling Refresh all listing content" at bounding box center [761, 50] width 1522 height 100
click at [321, 58] on button "RBO Admin" at bounding box center [317, 50] width 96 height 19
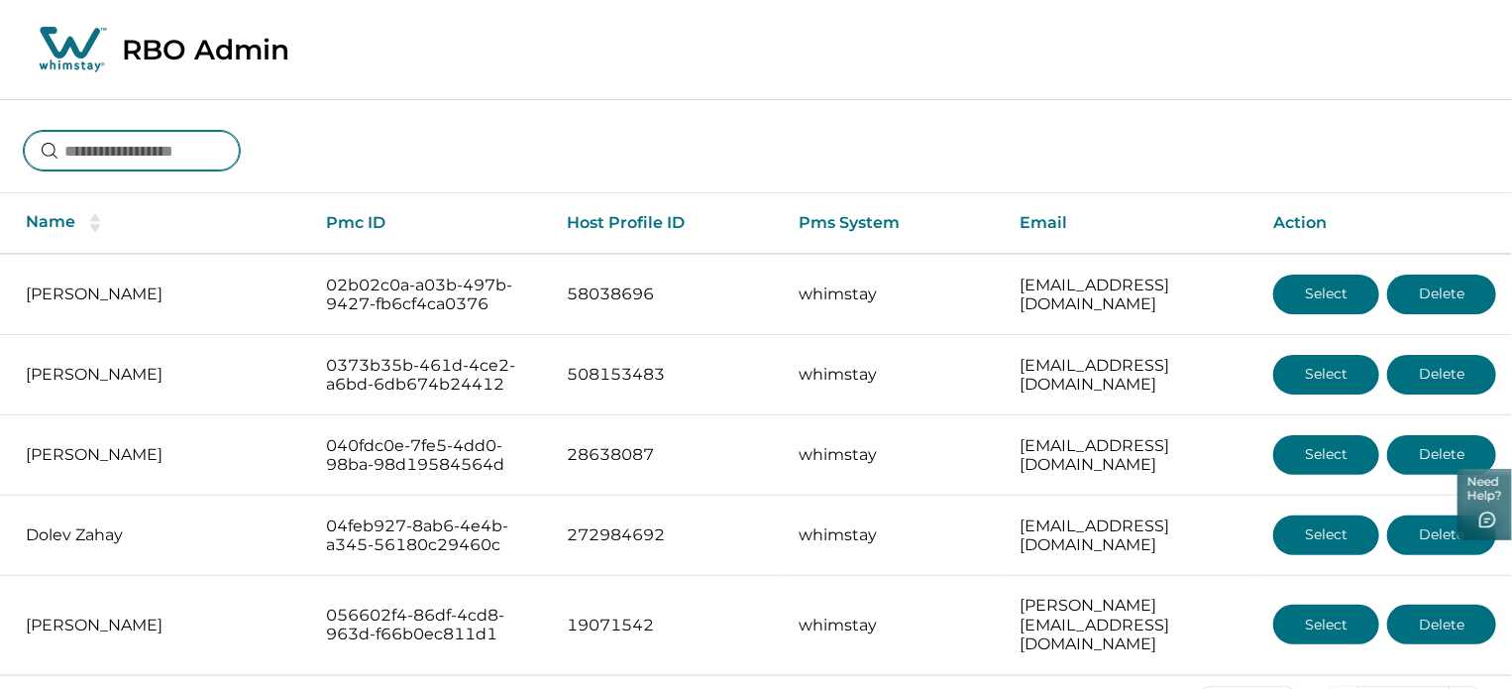
click at [182, 147] on input at bounding box center [132, 151] width 216 height 40
type input "**********"
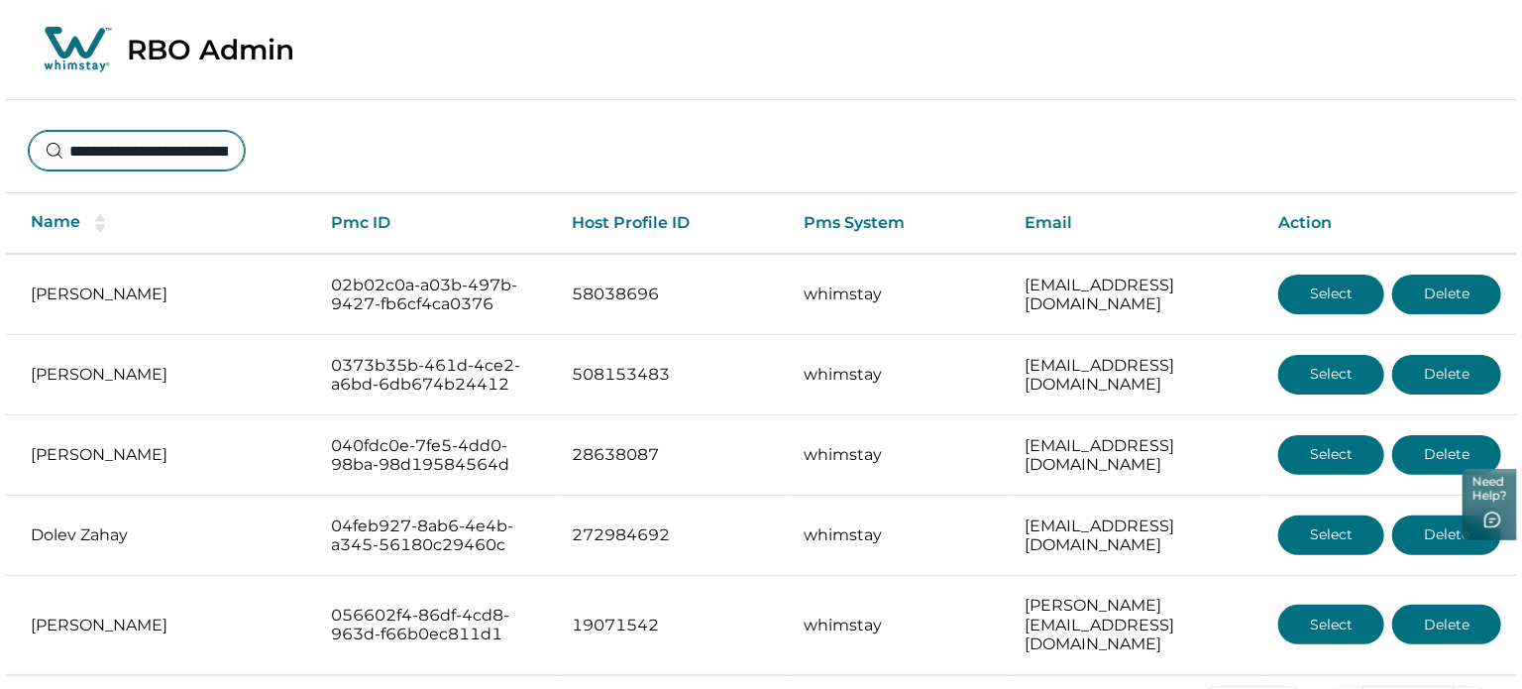
scroll to position [0, 131]
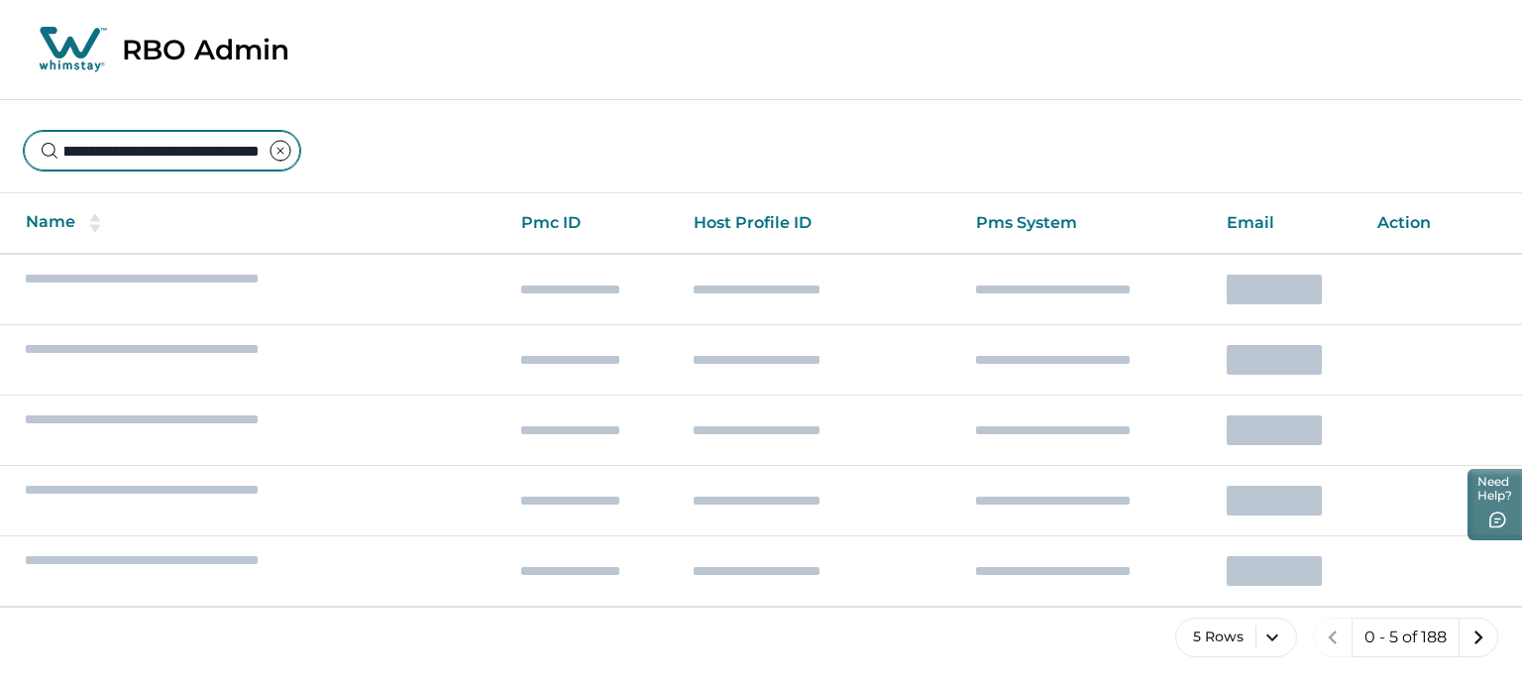
type input "**********"
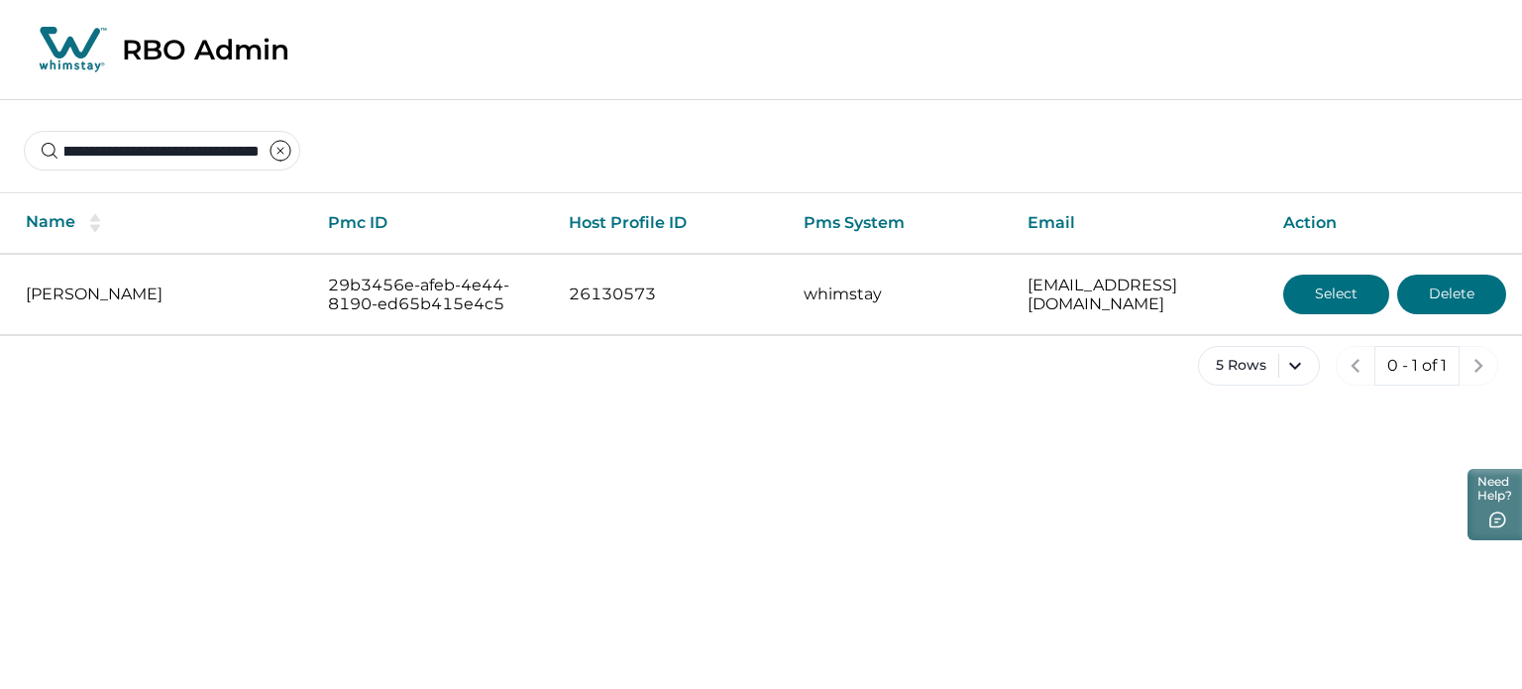
scroll to position [0, 0]
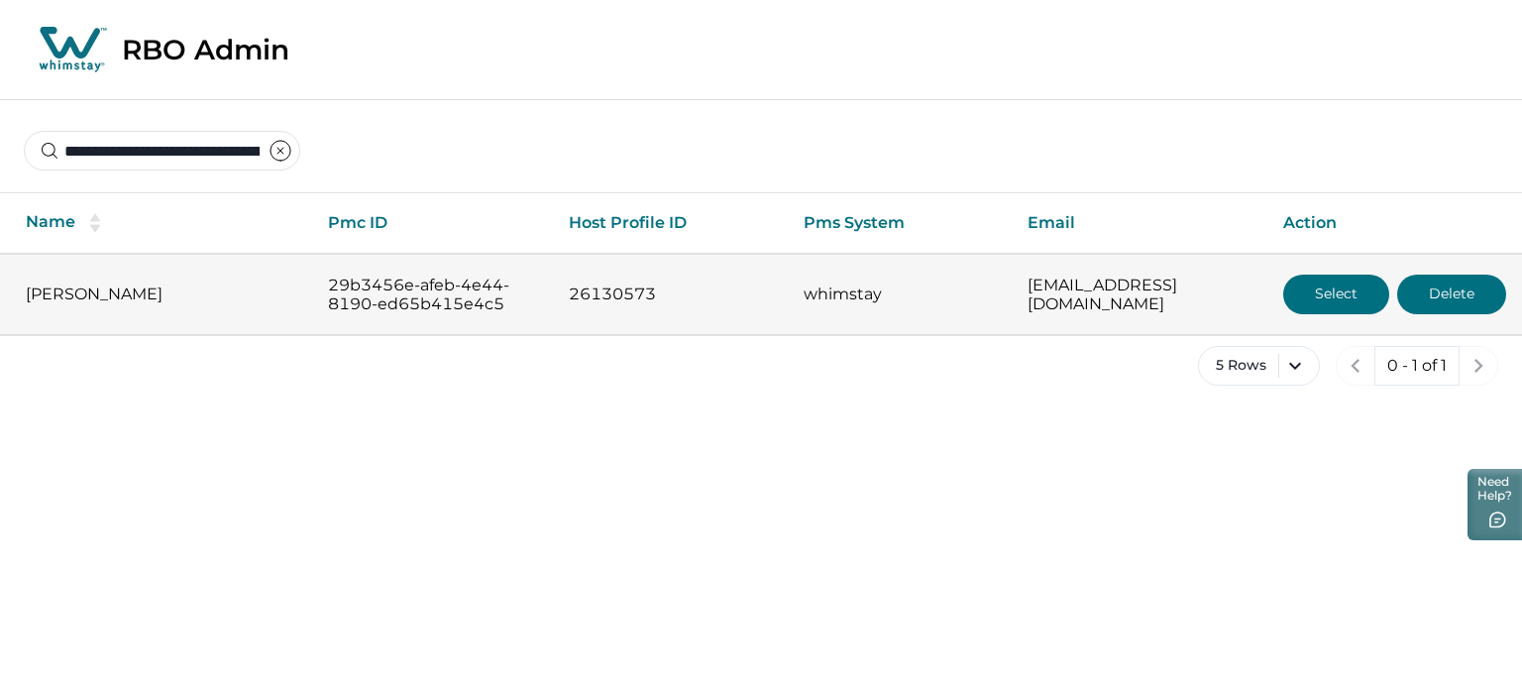
click at [1302, 295] on button "Select" at bounding box center [1337, 295] width 106 height 40
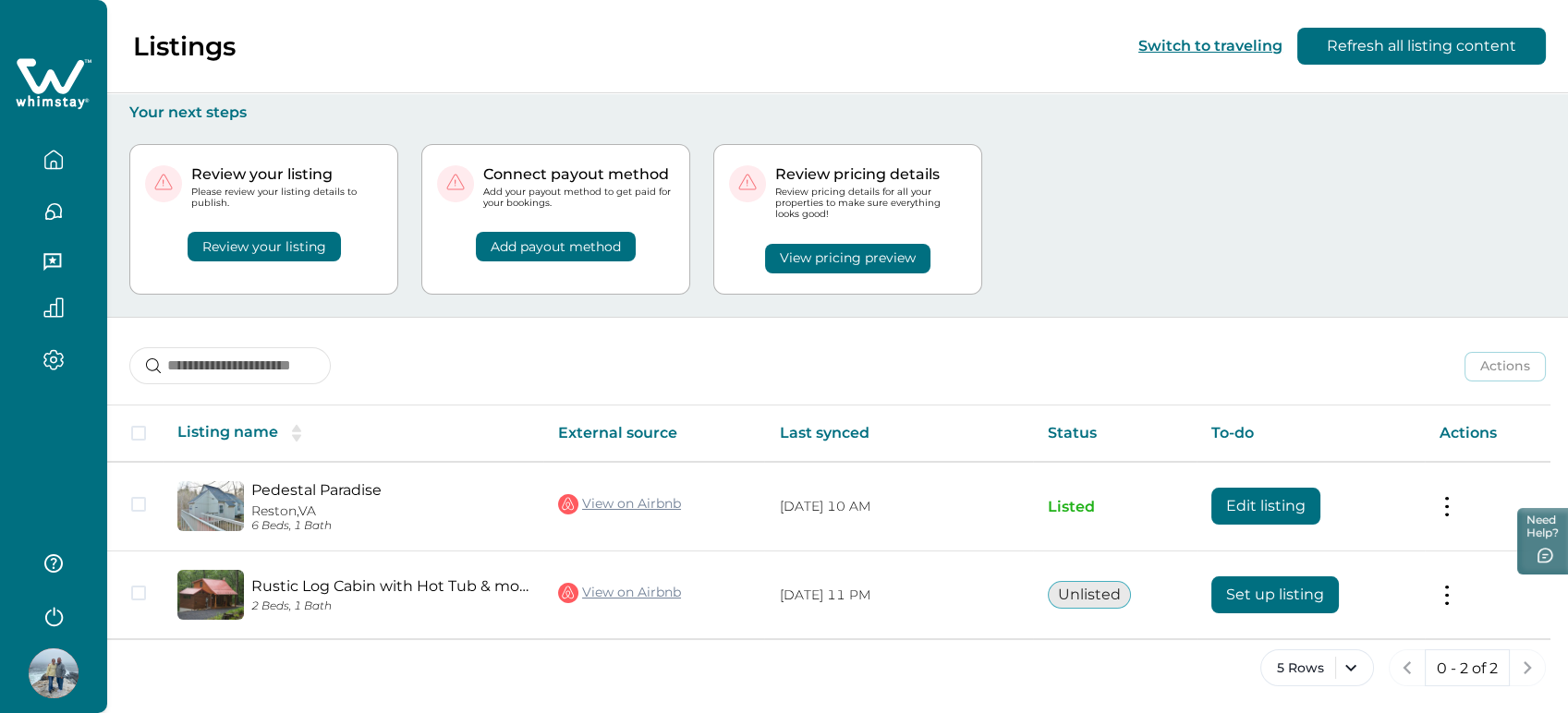
click at [1440, 130] on div "Review your listing Please review your listing details to publish. Review your …" at bounding box center [837, 219] width 1416 height 195
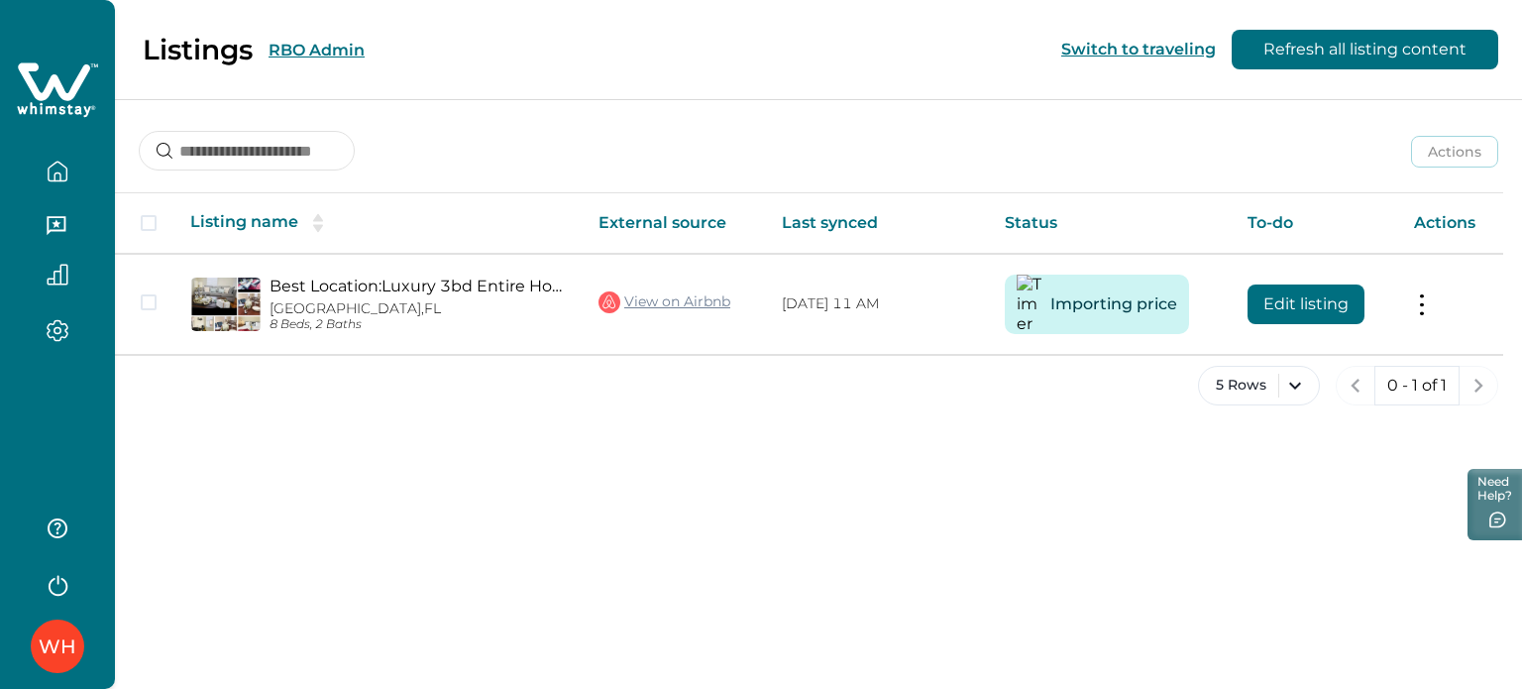
click at [488, 126] on div "Actions Actions Publish listing Unlist listing" at bounding box center [818, 135] width 1407 height 73
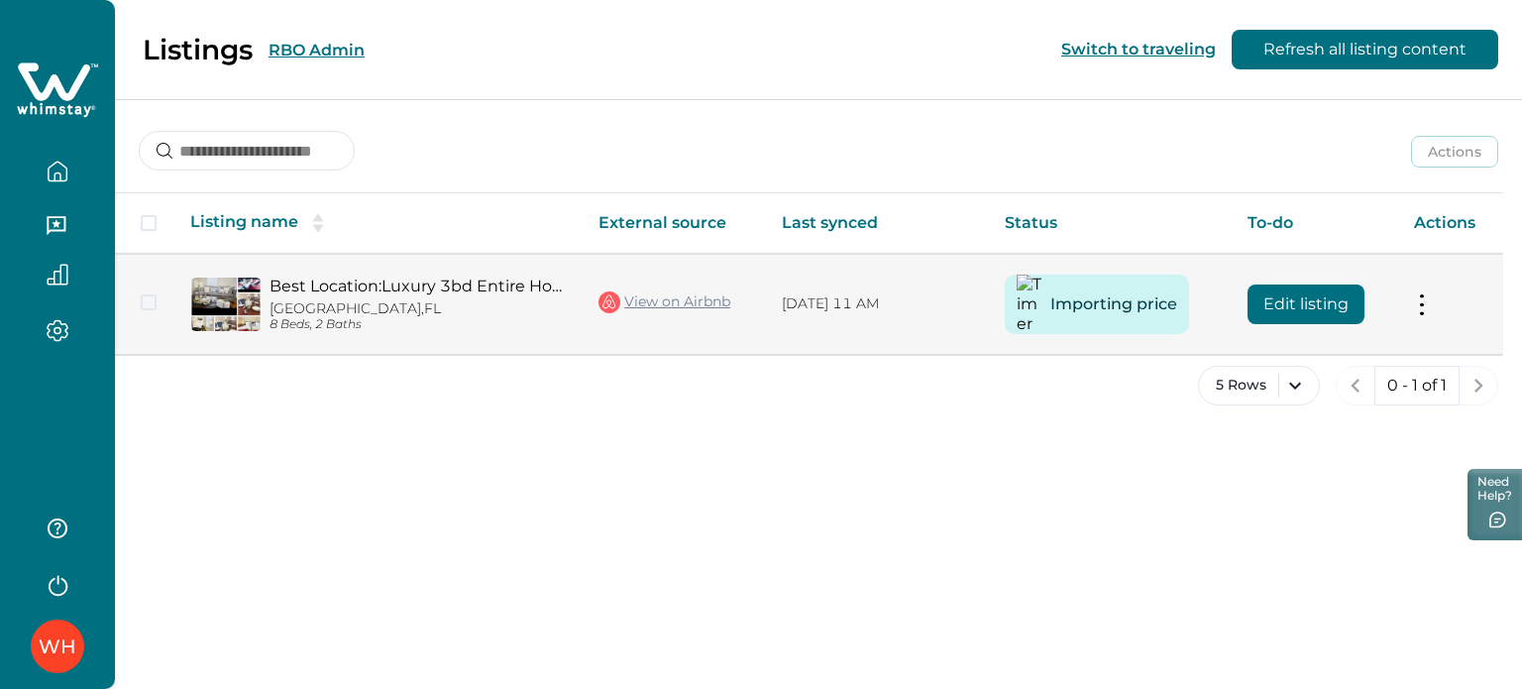
click at [1302, 297] on button "Edit listing" at bounding box center [1306, 304] width 117 height 40
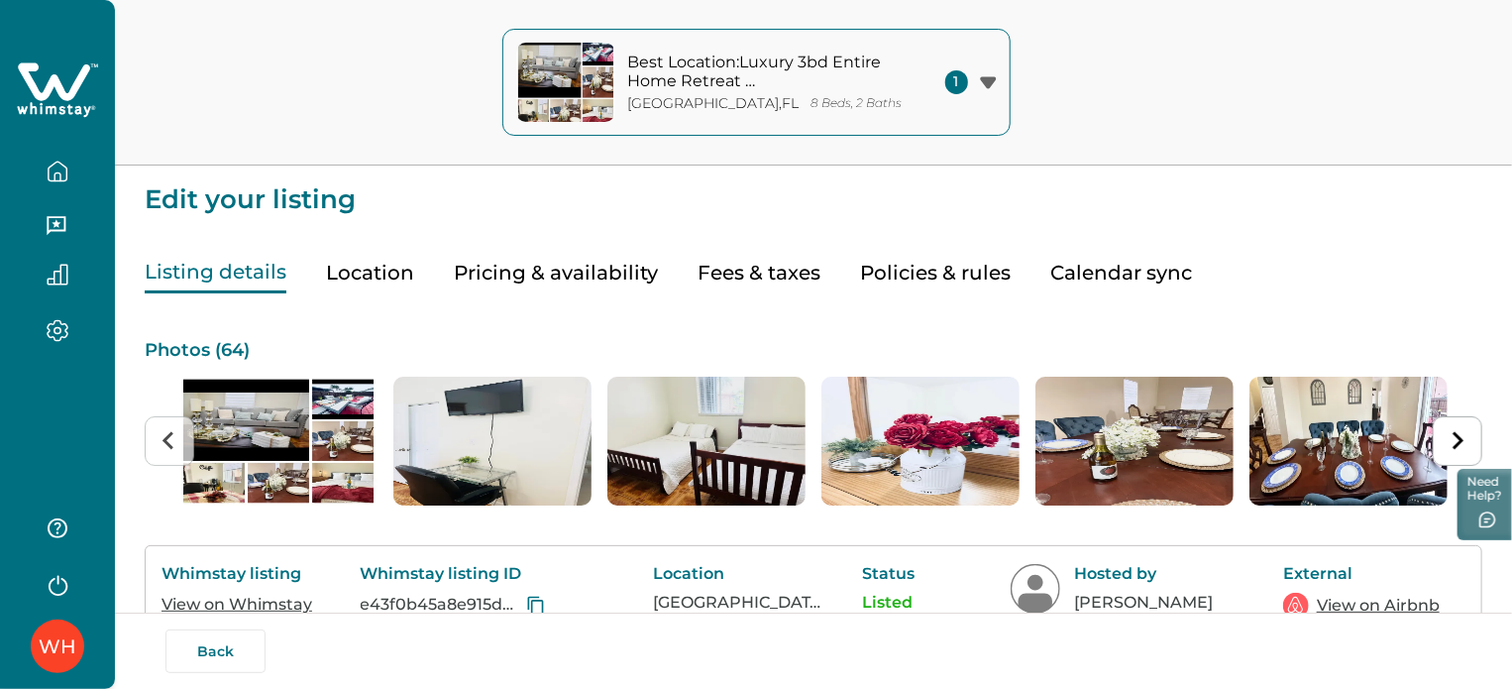
click at [514, 266] on button "Pricing & availability" at bounding box center [556, 273] width 204 height 41
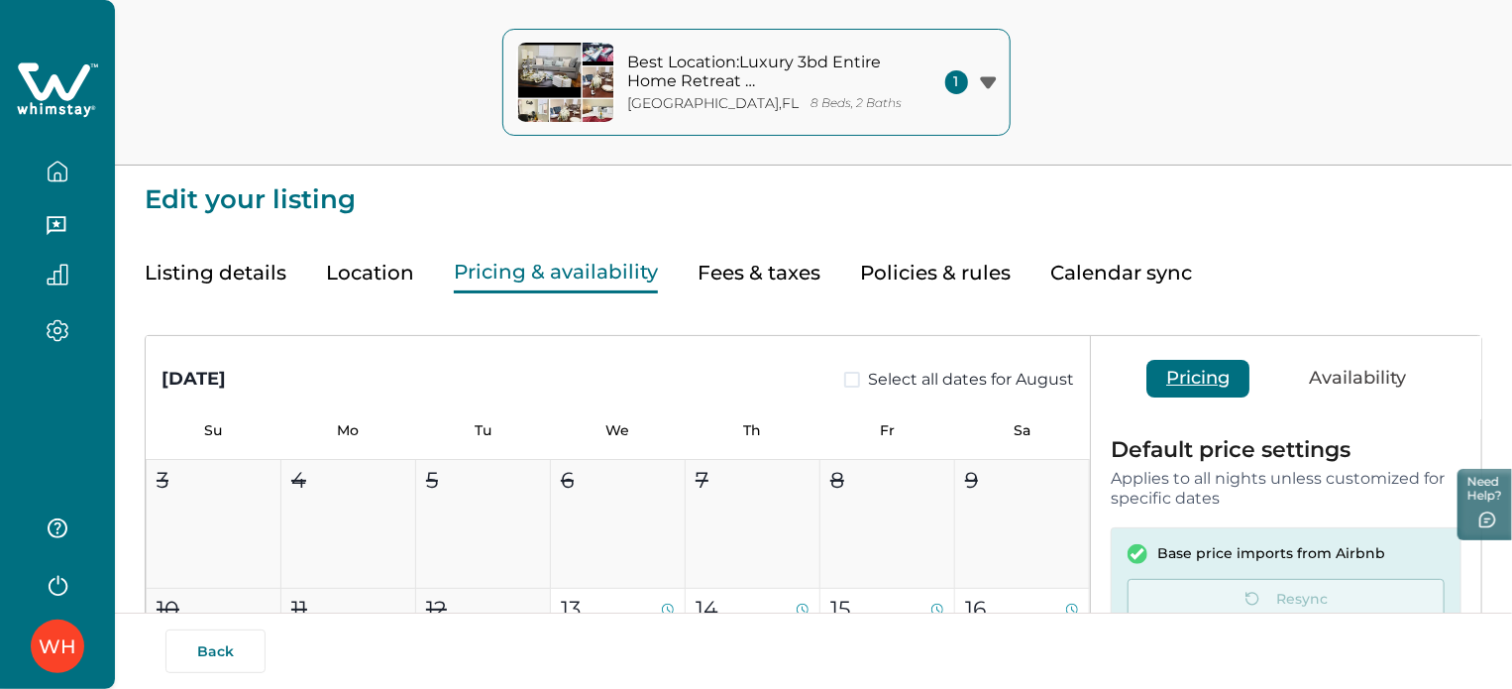
scroll to position [99, 0]
click at [236, 281] on button "Listing details" at bounding box center [216, 273] width 142 height 41
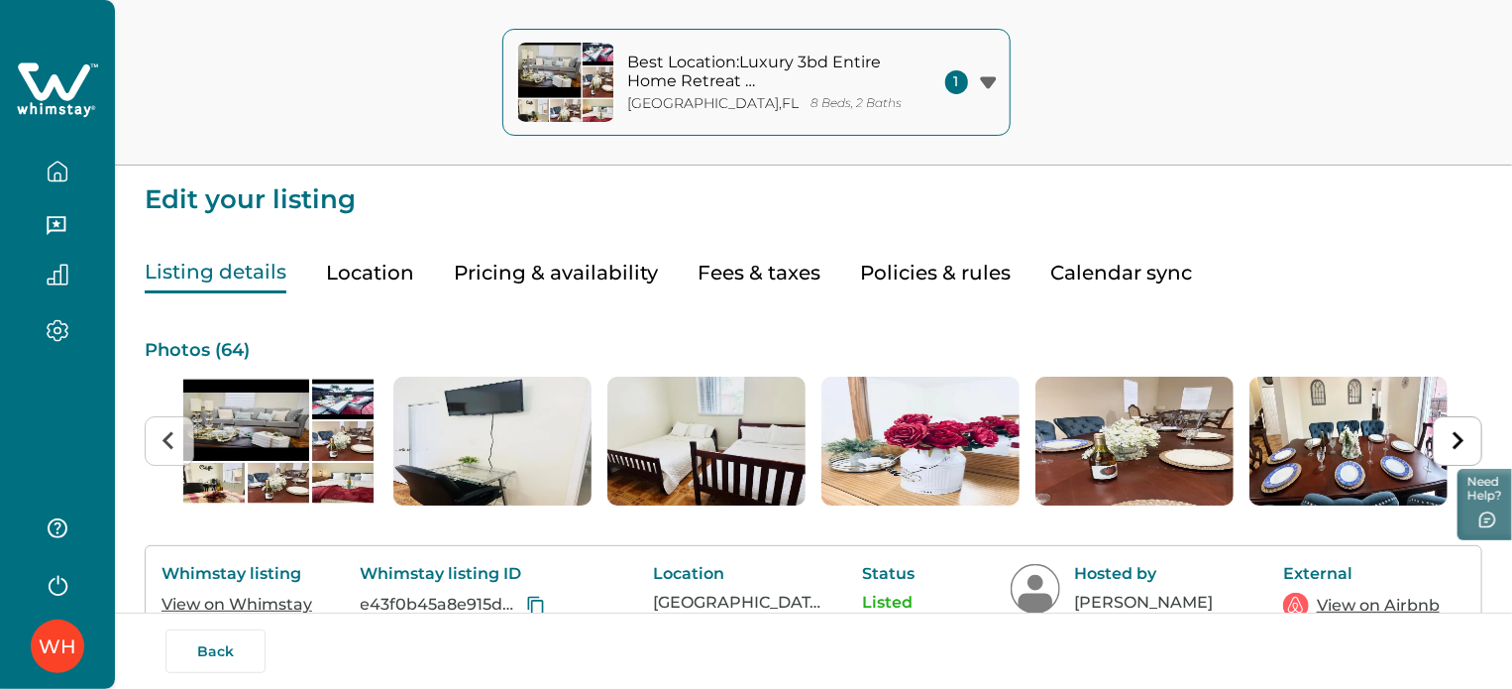
click at [41, 169] on button "button" at bounding box center [57, 172] width 83 height 40
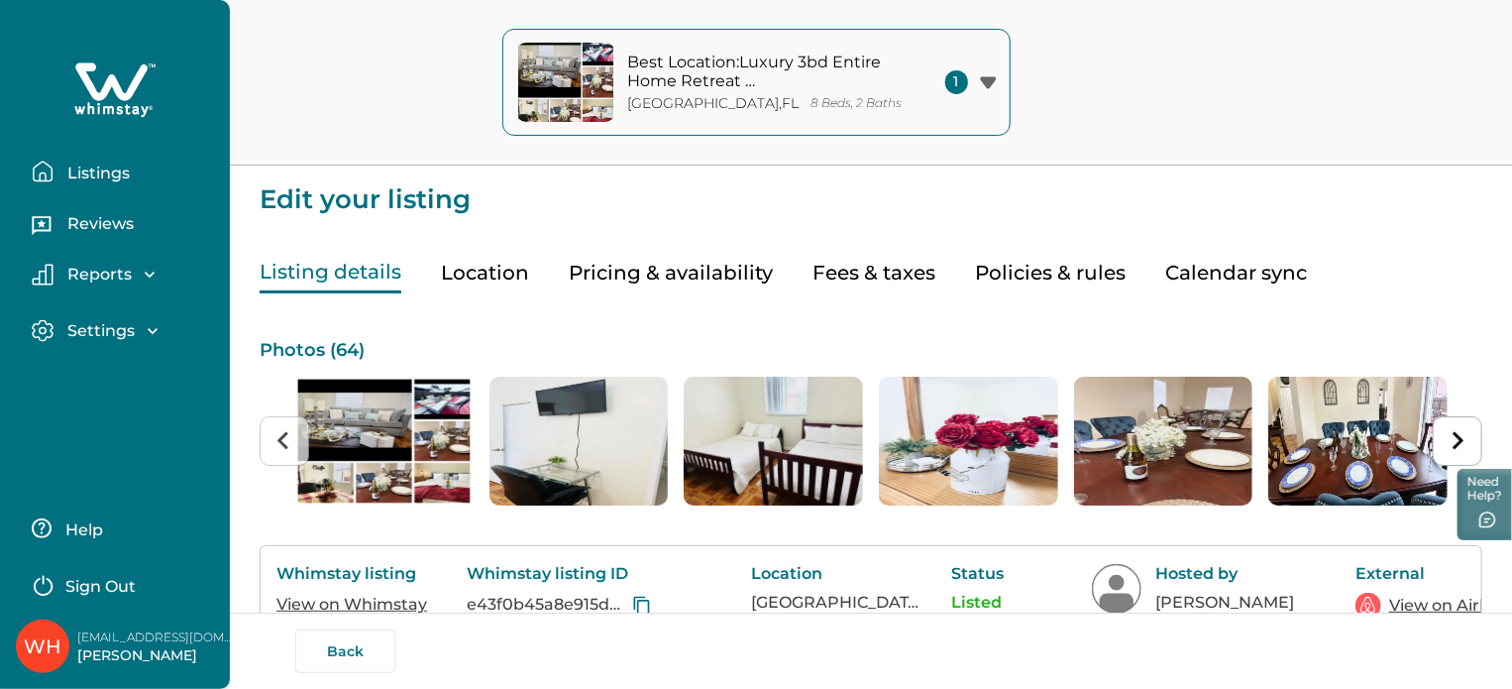
click at [89, 173] on p "Listings" at bounding box center [95, 174] width 68 height 20
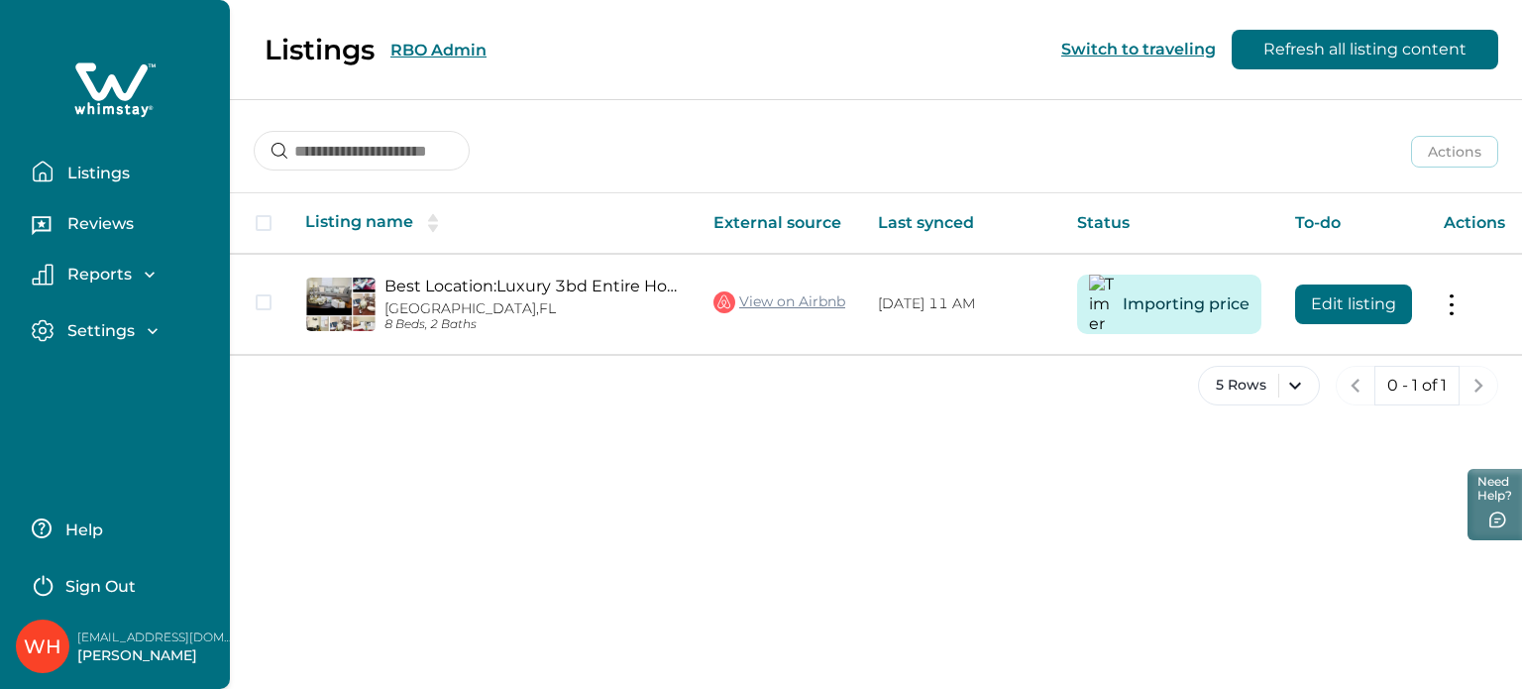
click at [638, 163] on div "Actions Actions Publish listing Unlist listing" at bounding box center [876, 135] width 1292 height 73
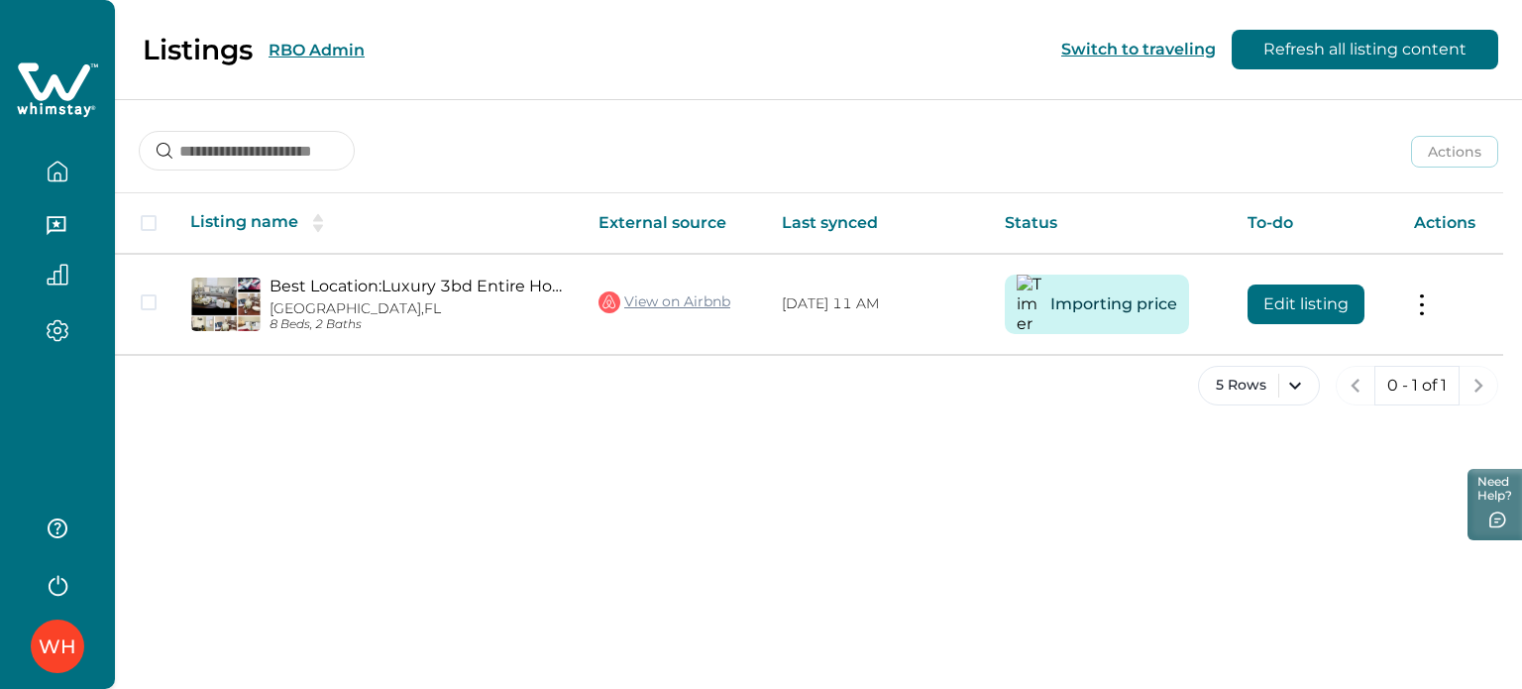
click at [523, 102] on div "Actions Actions Publish listing Unlist listing" at bounding box center [818, 135] width 1407 height 73
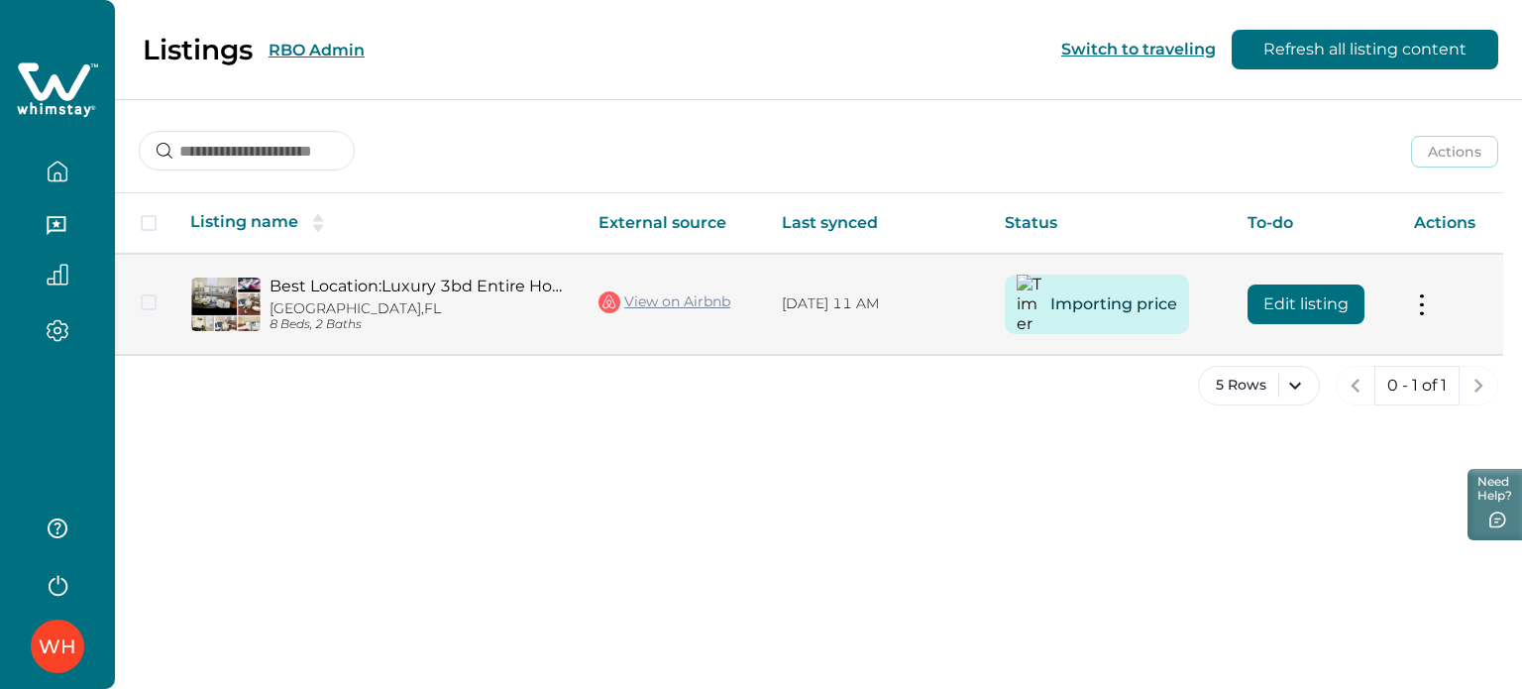
click at [1319, 297] on button "Edit listing" at bounding box center [1306, 304] width 117 height 40
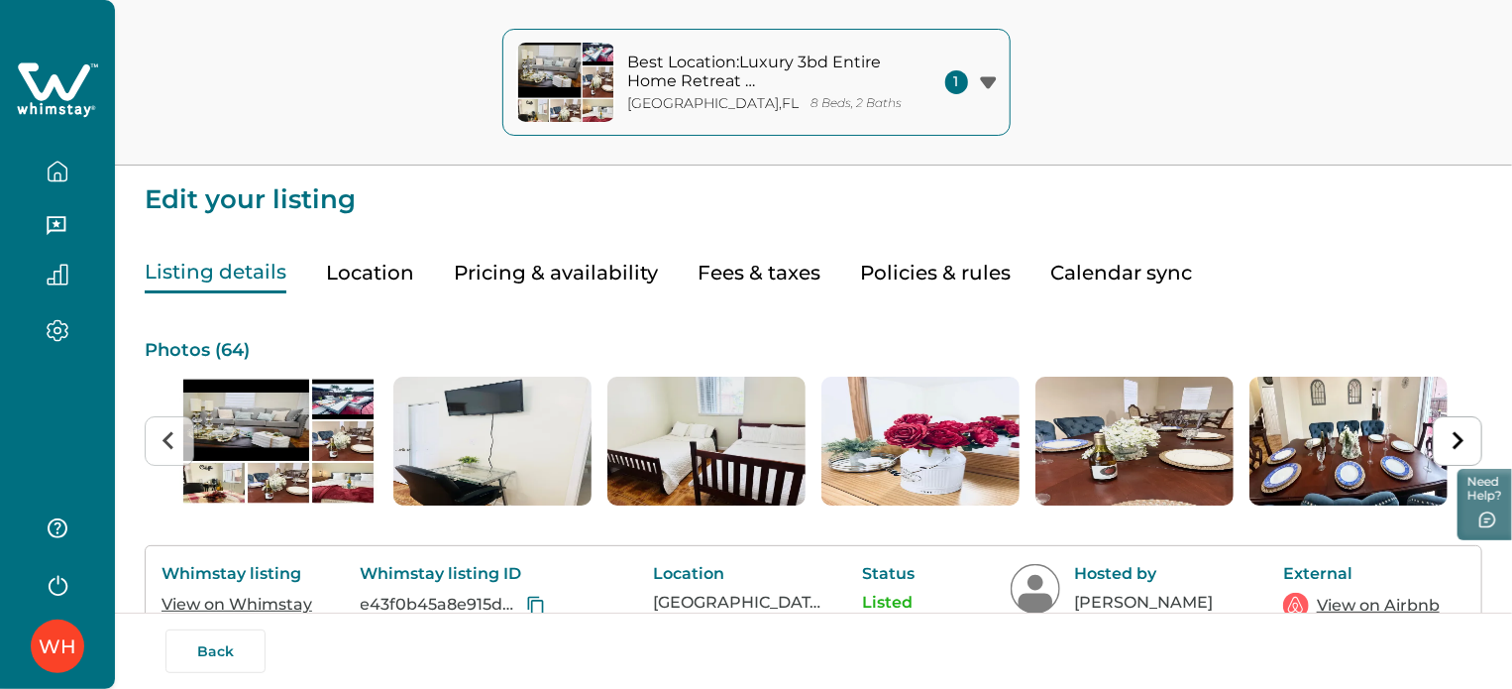
click at [1138, 108] on div "Best Location:Luxury 3bd Entire Home Retreat [GEOGRAPHIC_DATA] 8 Beds, 2 Baths …" at bounding box center [756, 83] width 1512 height 166
